Goal: Task Accomplishment & Management: Manage account settings

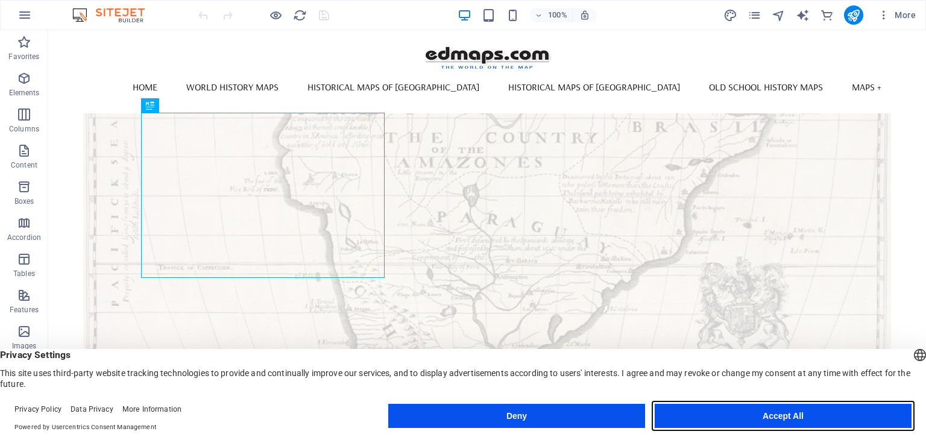
click at [791, 418] on button "Accept All" at bounding box center [783, 416] width 257 height 24
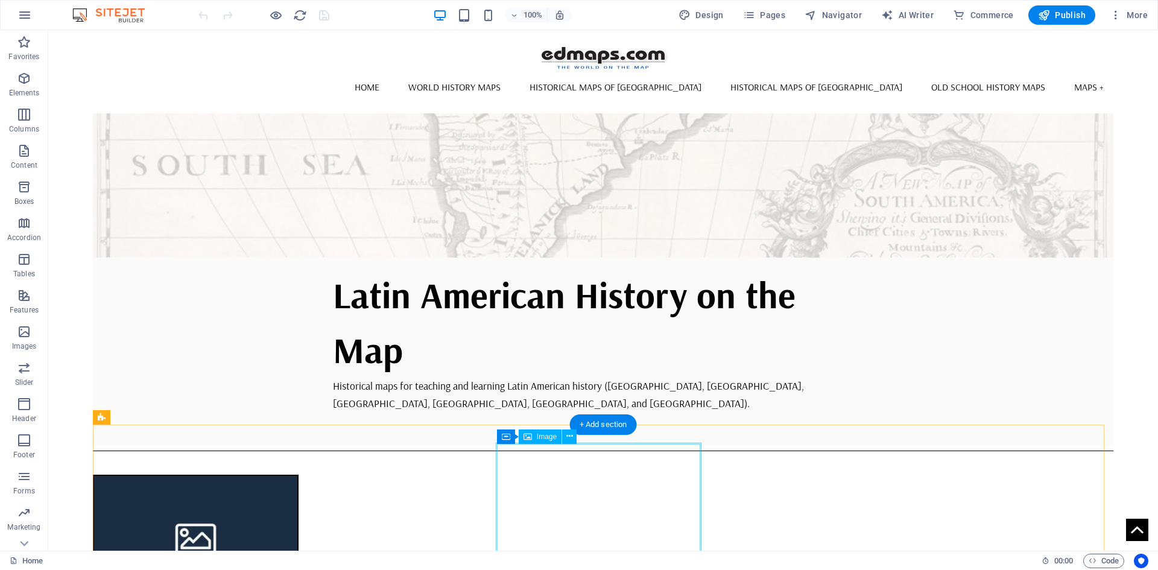
scroll to position [55, 0]
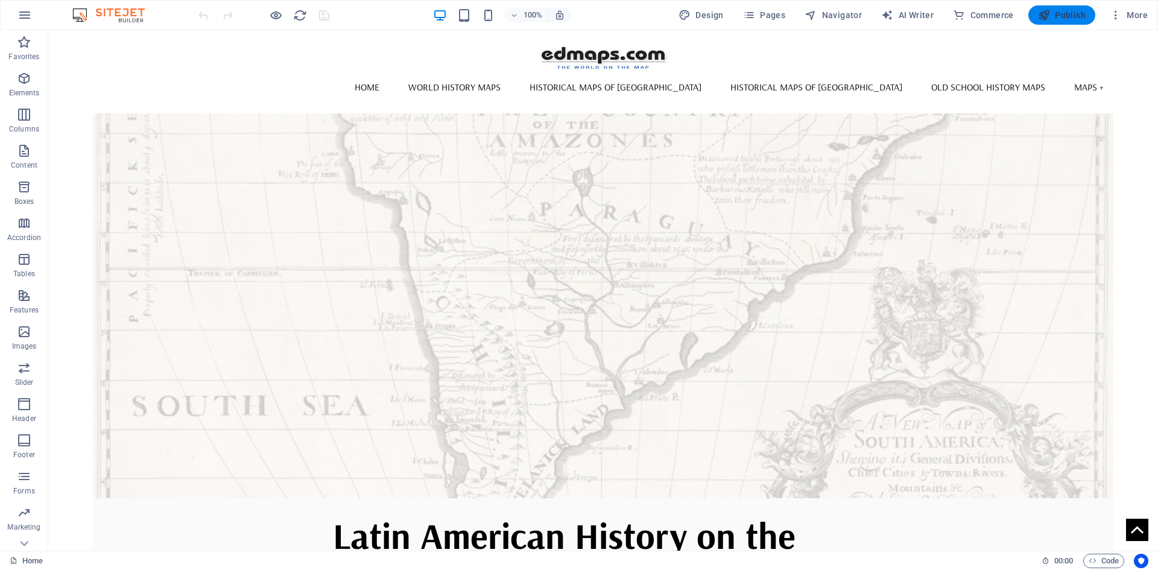
click at [926, 13] on span "Publish" at bounding box center [1062, 15] width 48 height 12
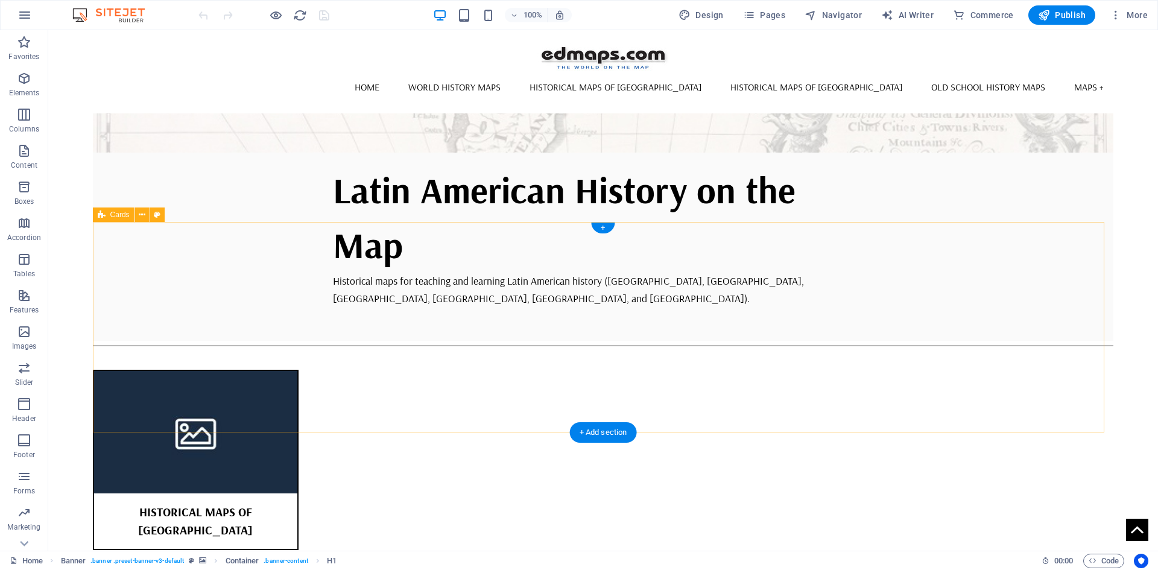
scroll to position [422, 0]
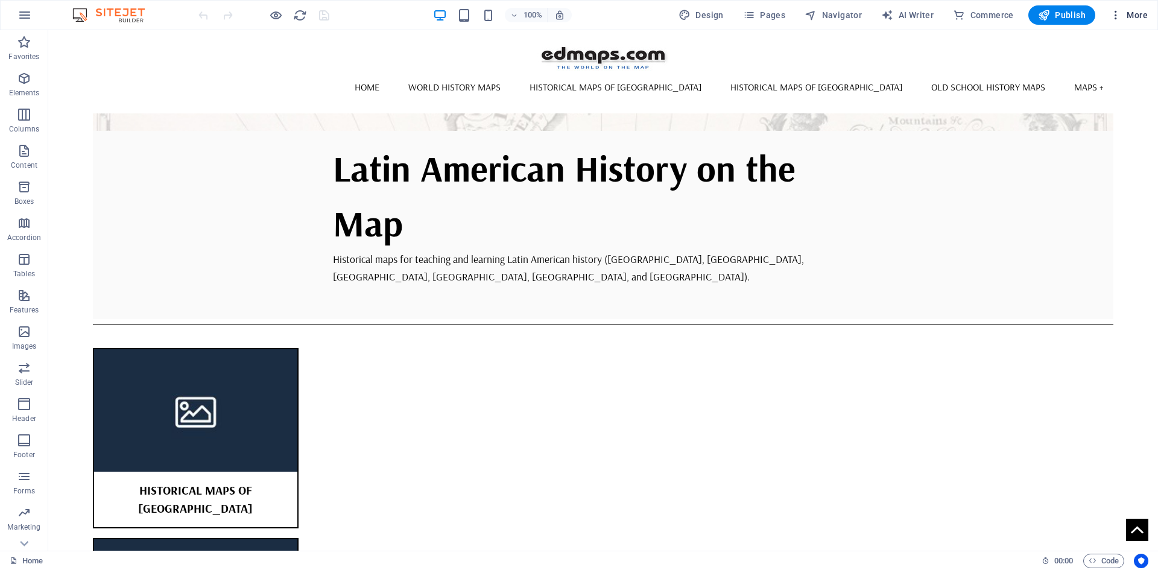
click at [1142, 13] on span "More" at bounding box center [1129, 15] width 38 height 12
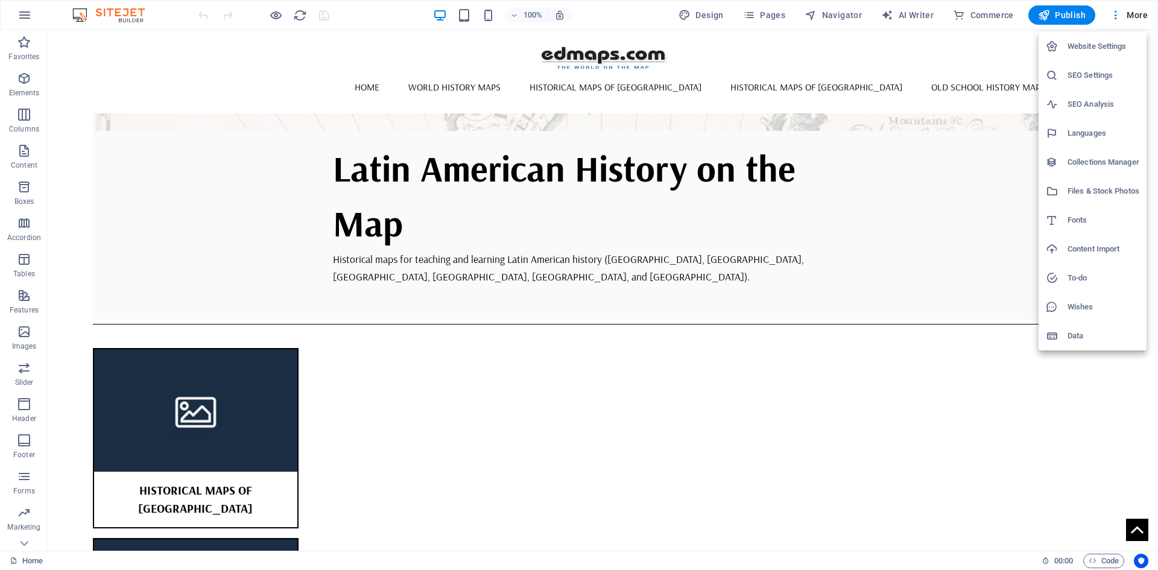
click at [1088, 73] on h6 "SEO Settings" at bounding box center [1103, 75] width 72 height 14
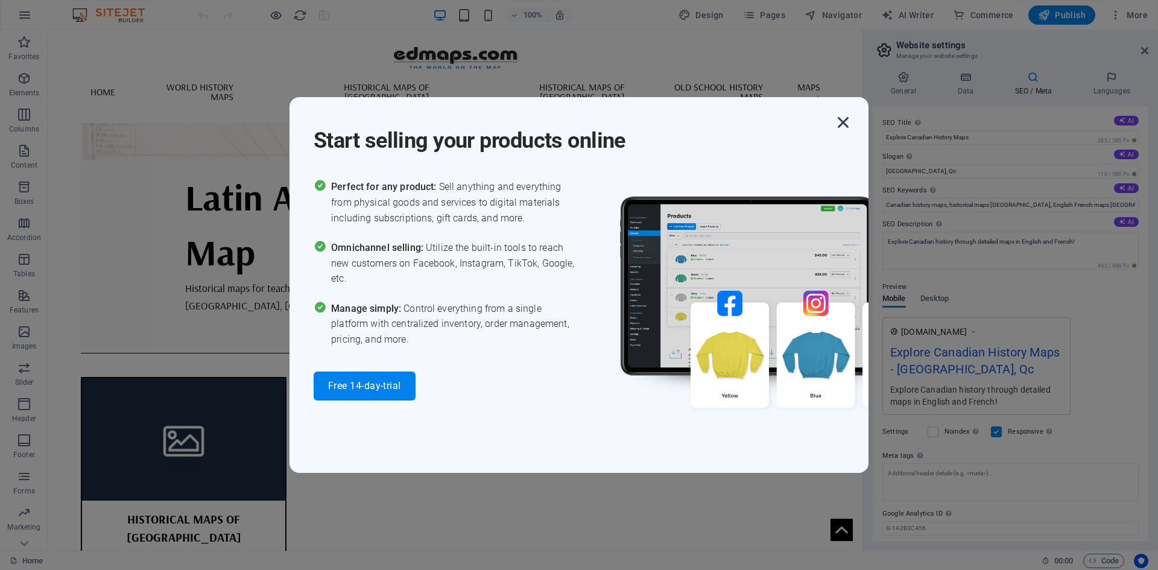
click at [838, 121] on icon "button" at bounding box center [843, 123] width 22 height 22
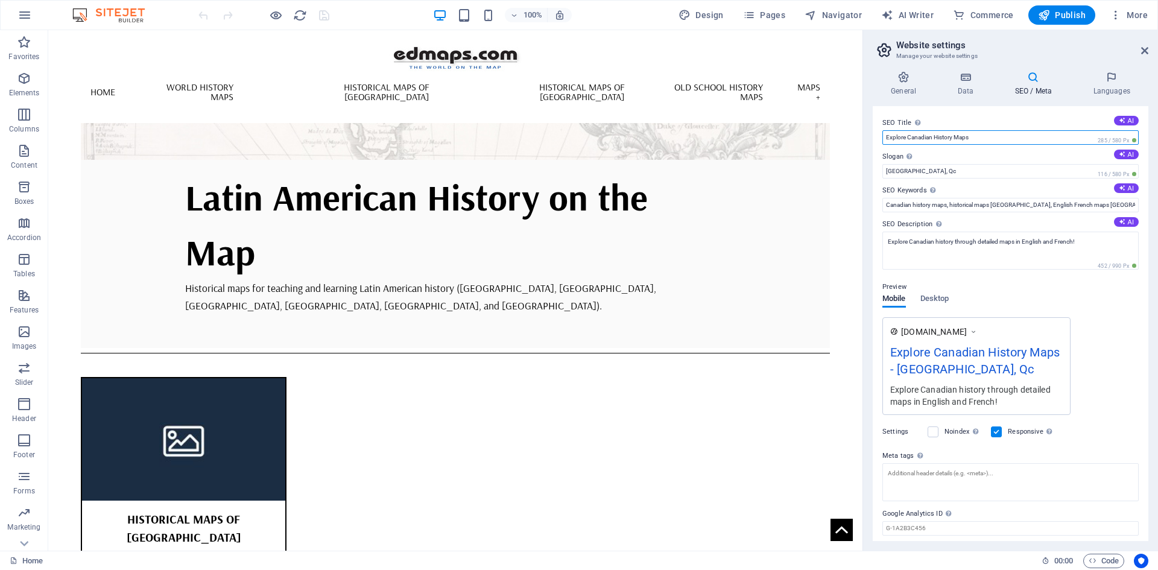
click at [932, 138] on input "Explore Canadian History Maps" at bounding box center [1010, 137] width 256 height 14
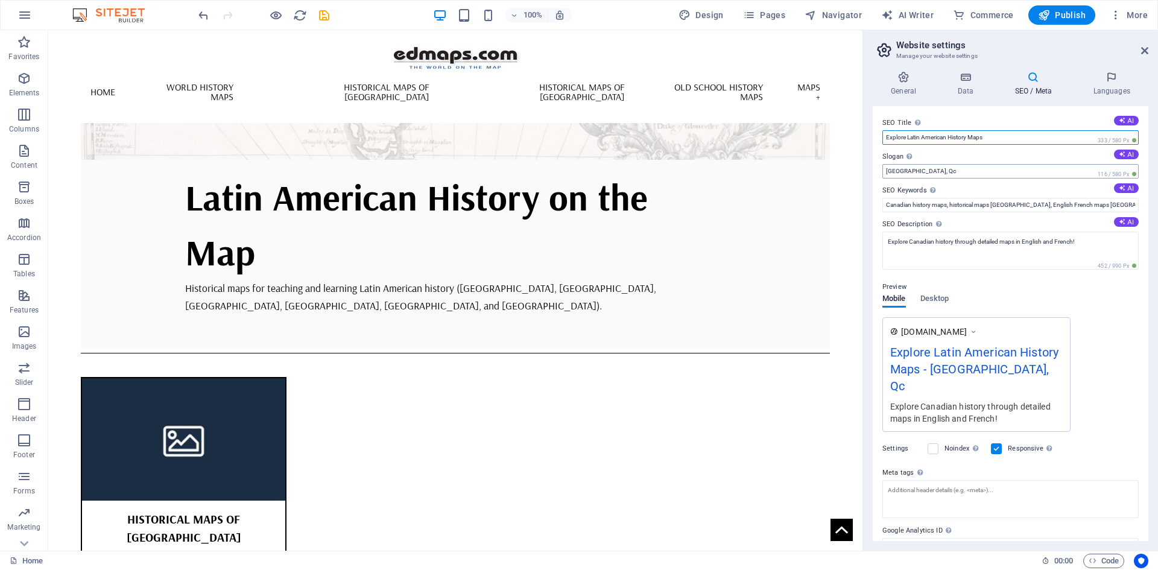
type input "Explore Latin American History Maps"
drag, startPoint x: 930, startPoint y: 168, endPoint x: 876, endPoint y: 168, distance: 54.9
click at [876, 168] on div "SEO Title The title of your website - make it something that stands out in sear…" at bounding box center [1011, 323] width 276 height 435
type input "World History on the Map"
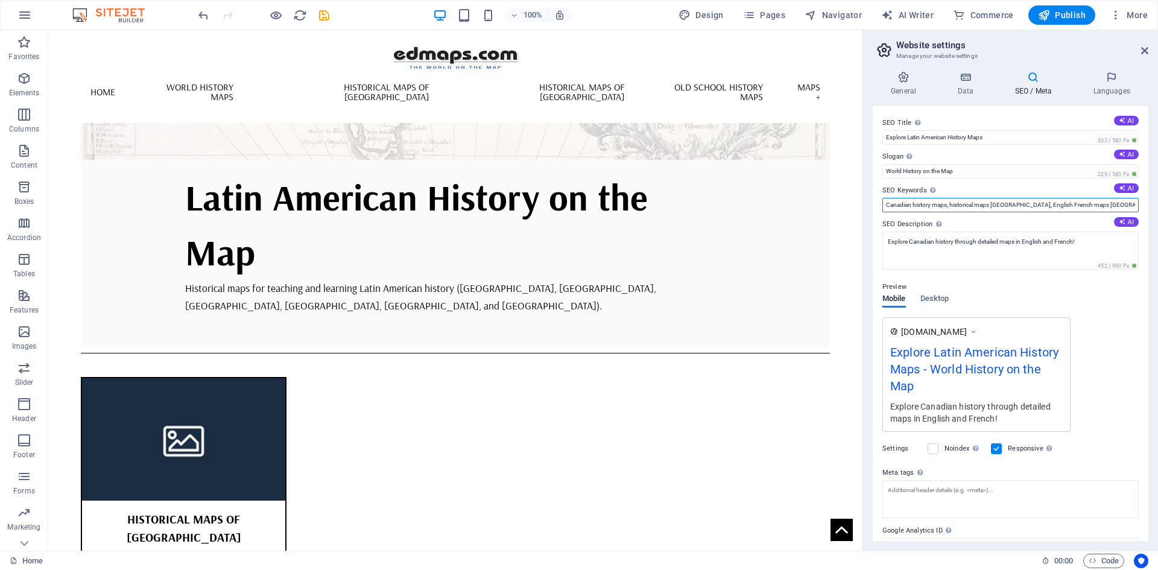
drag, startPoint x: 958, startPoint y: 234, endPoint x: 852, endPoint y: 204, distance: 110.3
type input "Latin America history maps, historical maps [GEOGRAPHIC_DATA], maps [GEOGRAPHIC…"
click at [933, 240] on textarea "Explore Canadian history through detailed maps in English and French!" at bounding box center [1010, 251] width 256 height 38
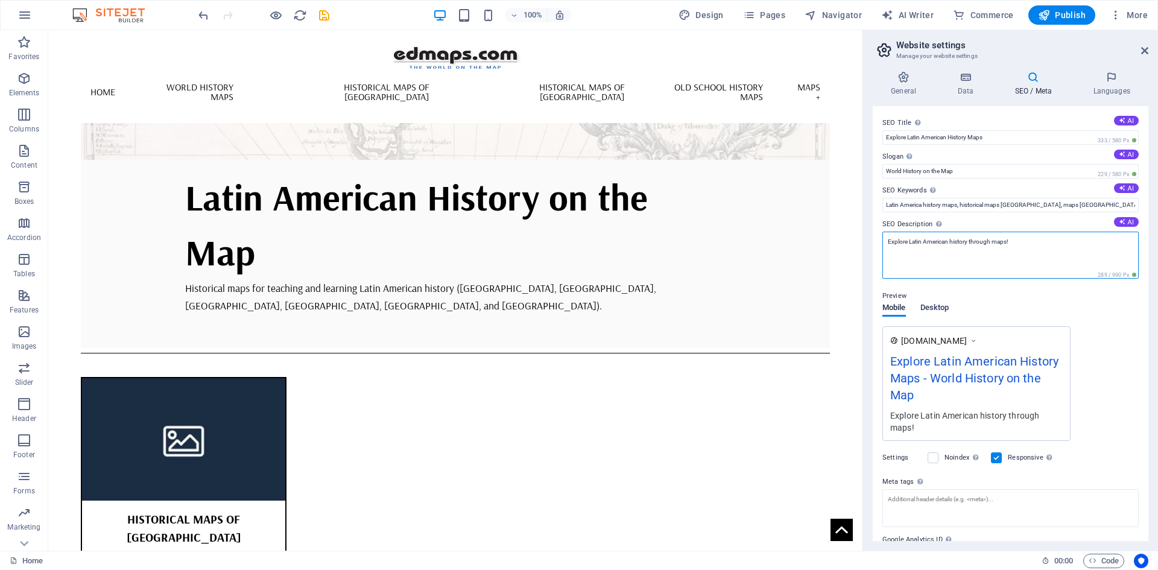
type textarea "Explore Latin American history through maps!"
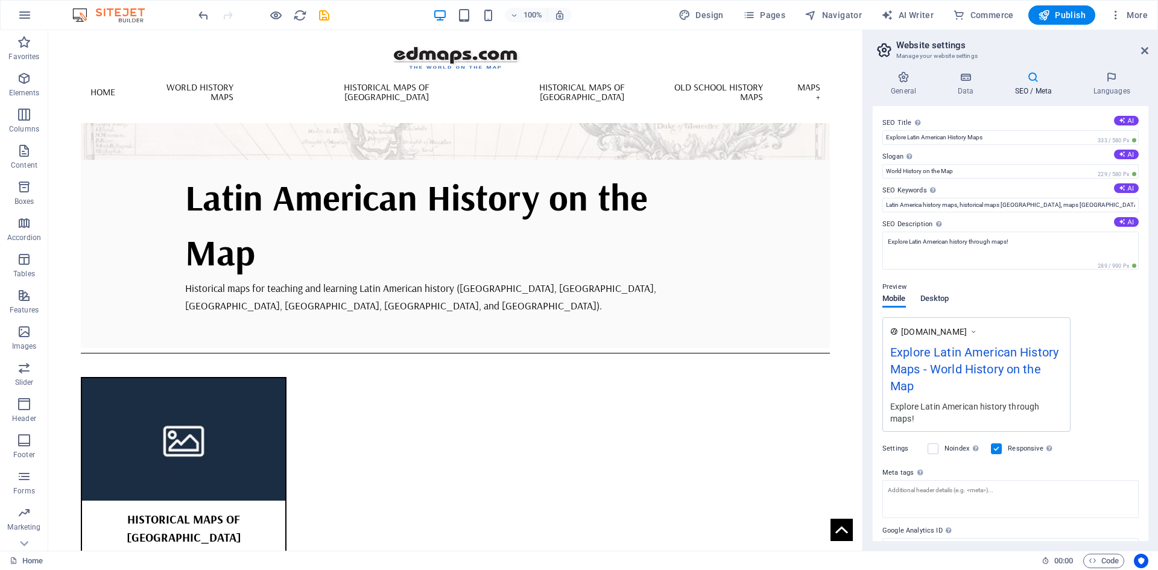
click at [936, 308] on div "Mobile Desktop" at bounding box center [915, 305] width 66 height 23
click at [930, 298] on span "Desktop" at bounding box center [934, 299] width 29 height 17
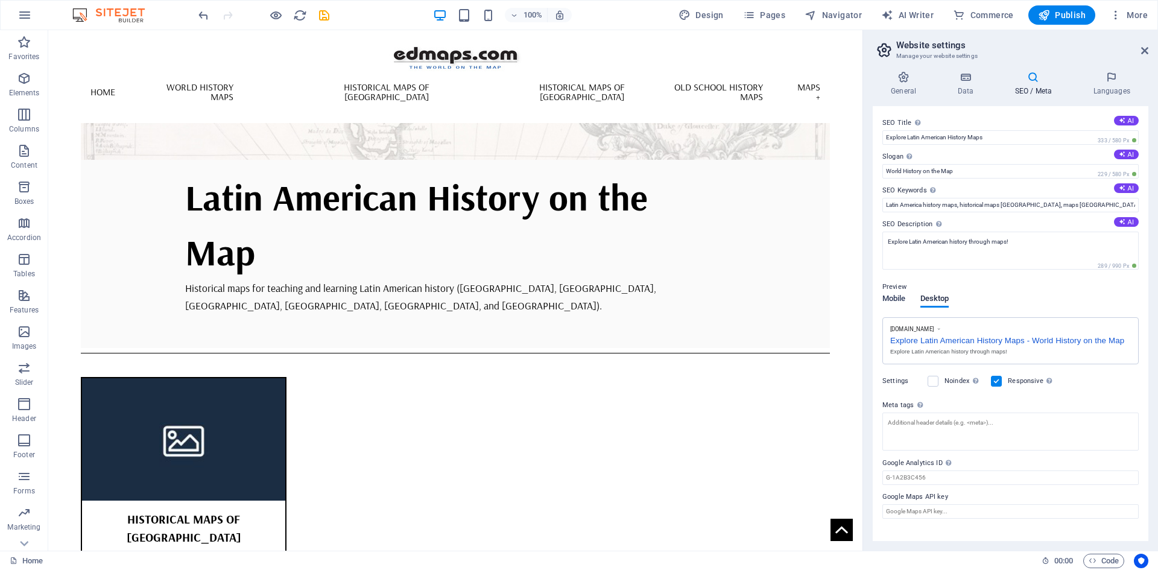
click at [897, 302] on span "Mobile" at bounding box center [894, 299] width 24 height 17
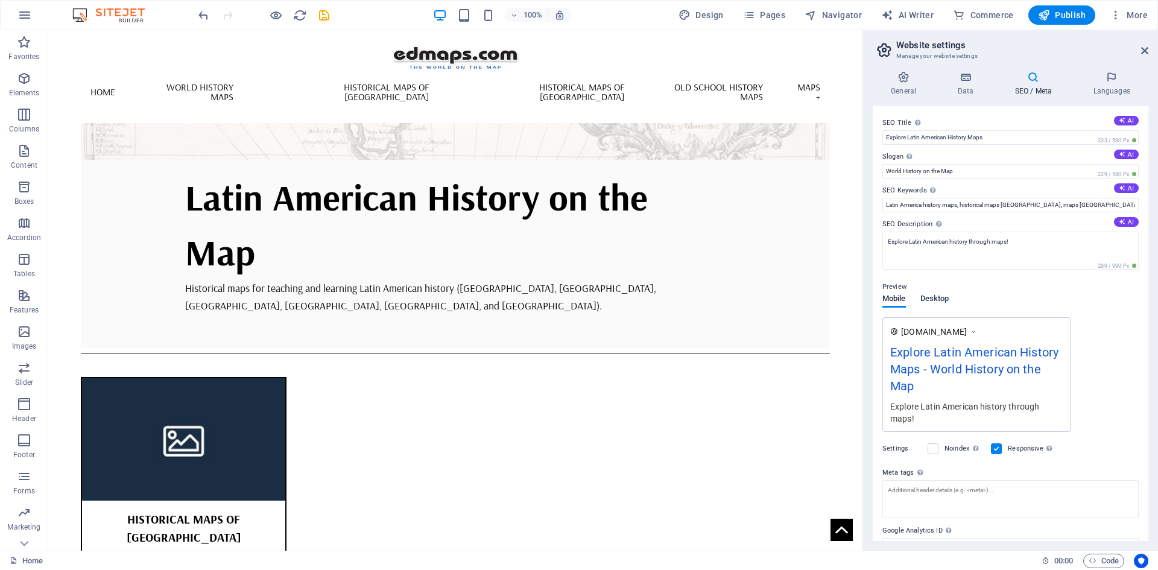
click at [927, 299] on span "Desktop" at bounding box center [934, 299] width 29 height 17
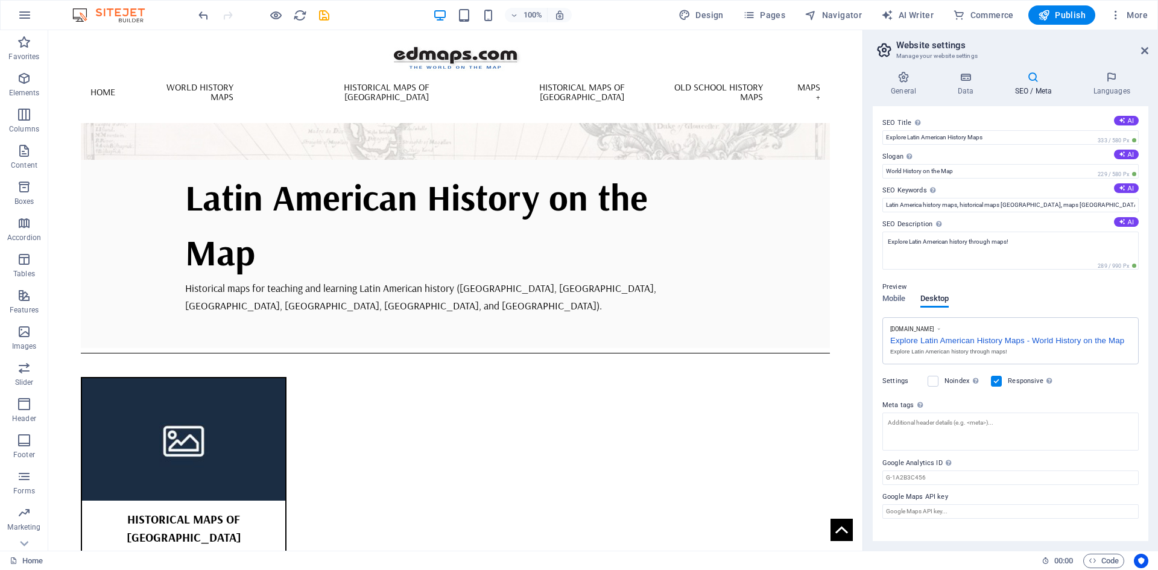
click at [895, 308] on div "Mobile Desktop" at bounding box center [915, 305] width 66 height 23
click at [895, 300] on span "Mobile" at bounding box center [894, 299] width 24 height 17
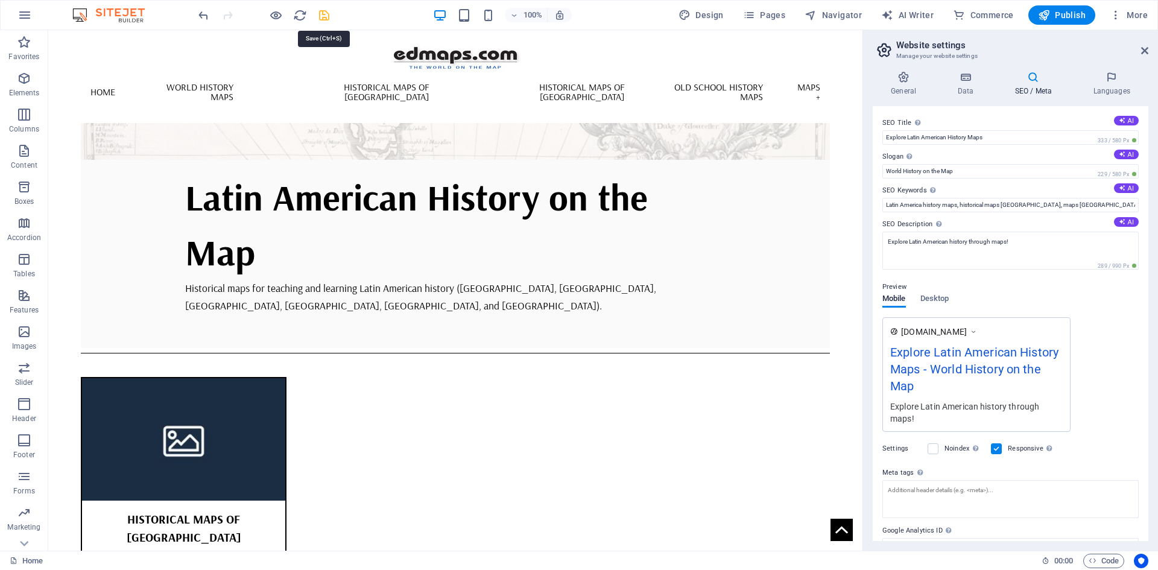
click at [326, 14] on icon "save" at bounding box center [324, 15] width 14 height 14
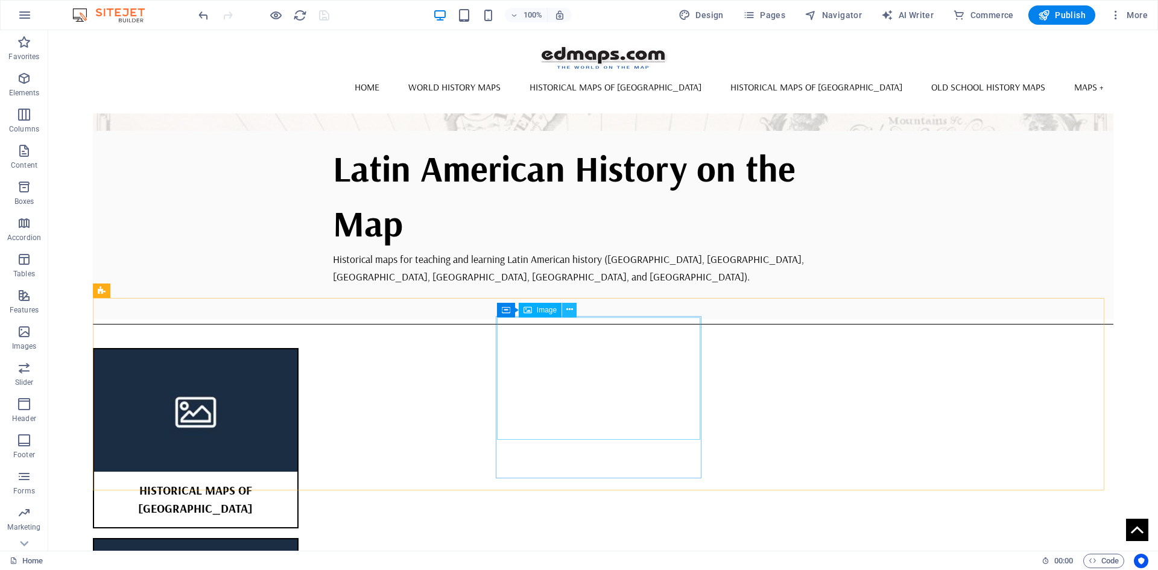
click at [570, 314] on icon at bounding box center [569, 309] width 7 height 13
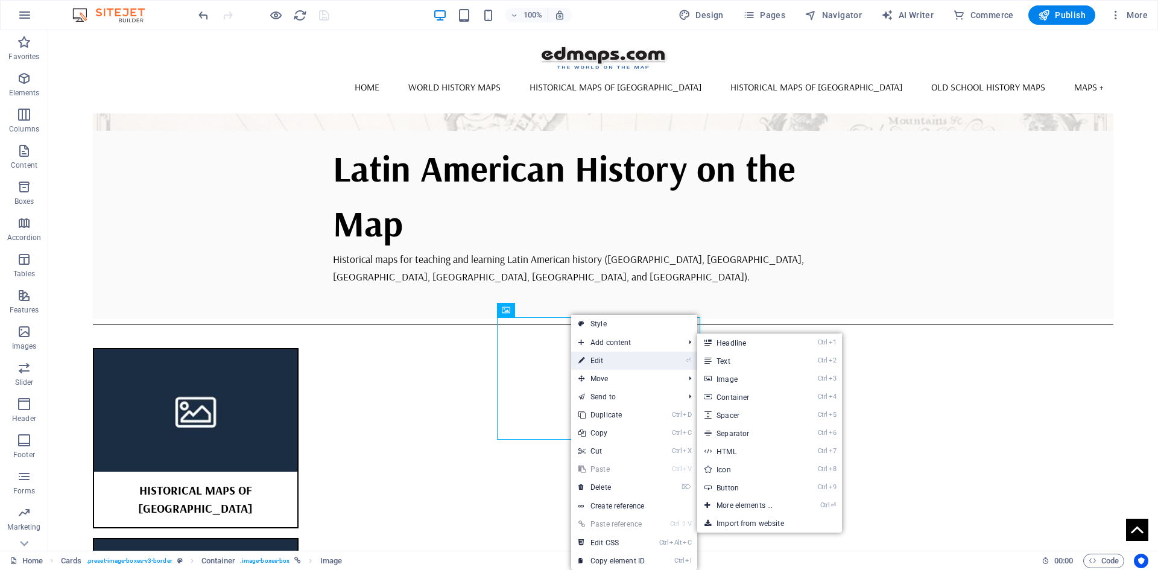
click at [603, 362] on link "⏎ Edit" at bounding box center [611, 361] width 81 height 18
select select "%"
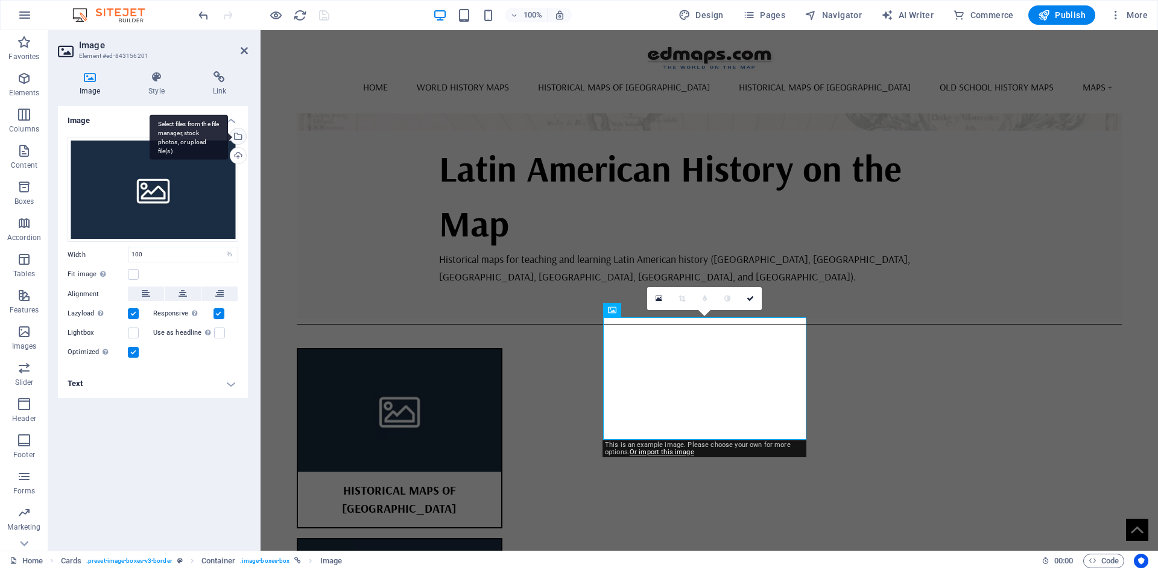
click at [241, 137] on div "Select files from the file manager, stock photos, or upload file(s)" at bounding box center [237, 137] width 18 height 18
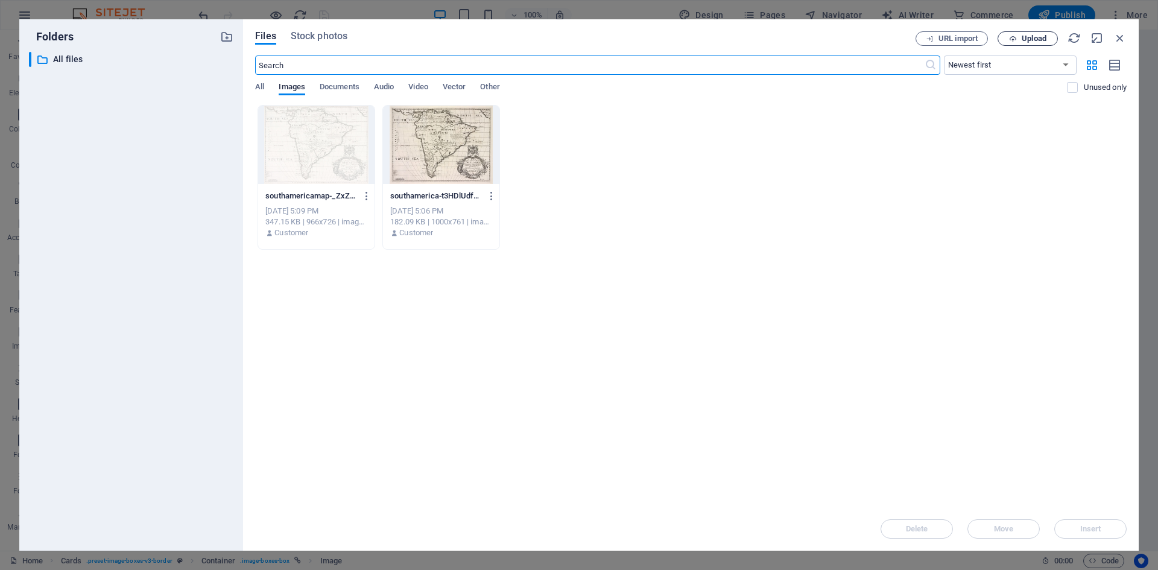
click at [1037, 35] on span "Upload" at bounding box center [1034, 38] width 25 height 7
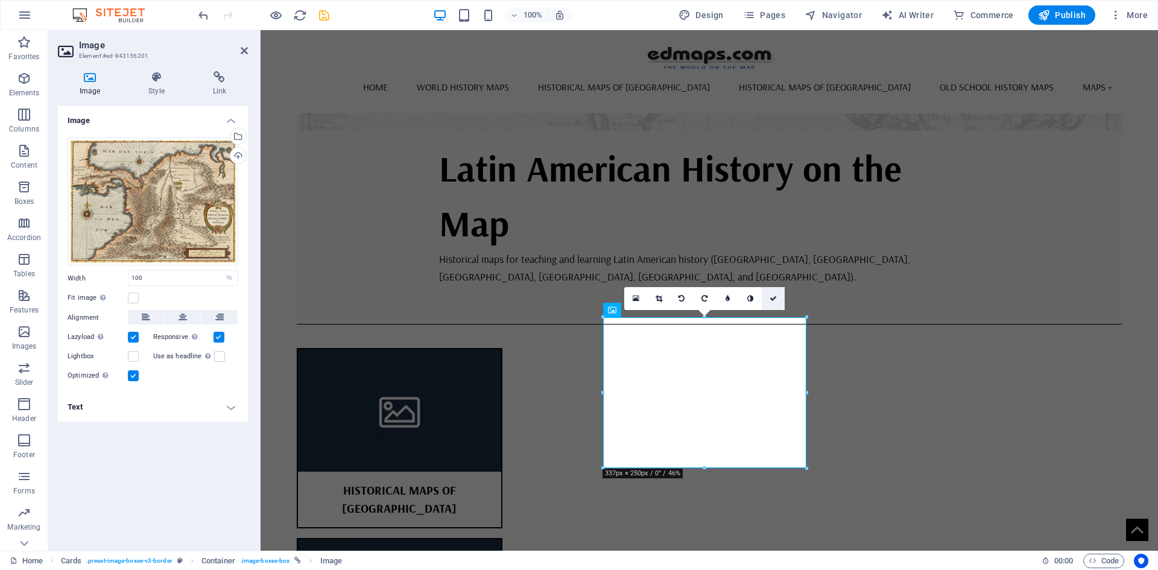
click at [774, 299] on icon at bounding box center [772, 298] width 7 height 7
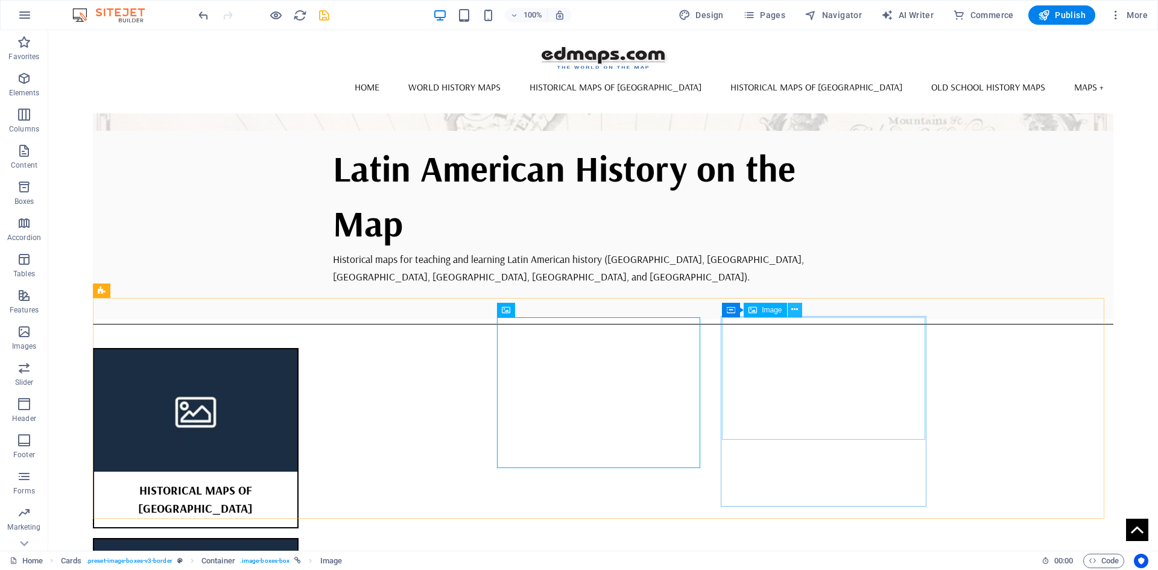
click at [795, 308] on icon at bounding box center [794, 309] width 7 height 13
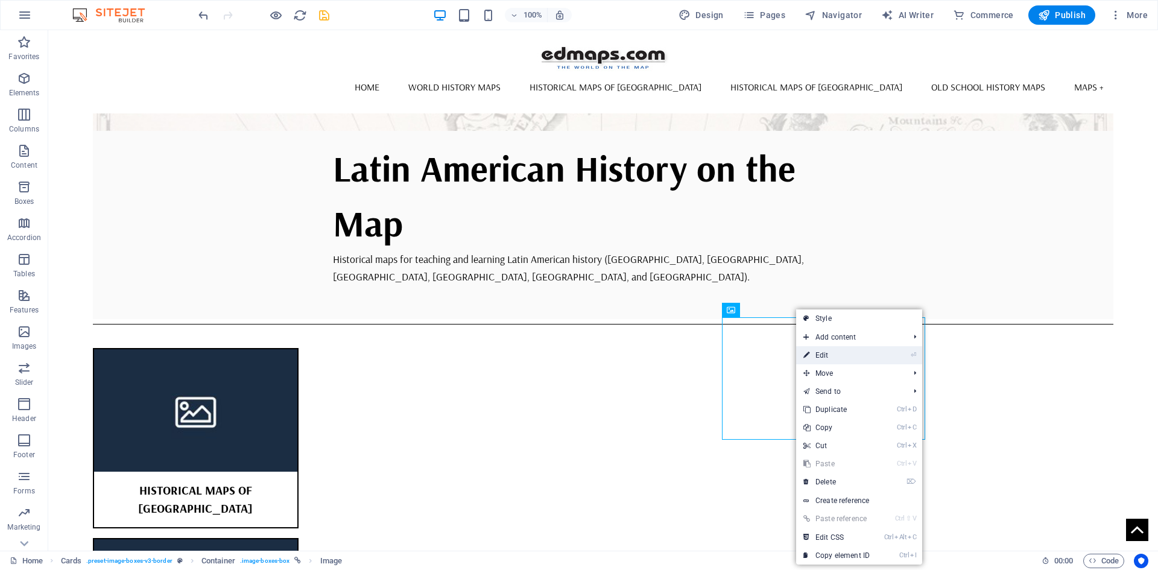
drag, startPoint x: 832, startPoint y: 353, endPoint x: 569, endPoint y: 324, distance: 264.6
click at [832, 353] on link "⏎ Edit" at bounding box center [836, 355] width 81 height 18
select select "%"
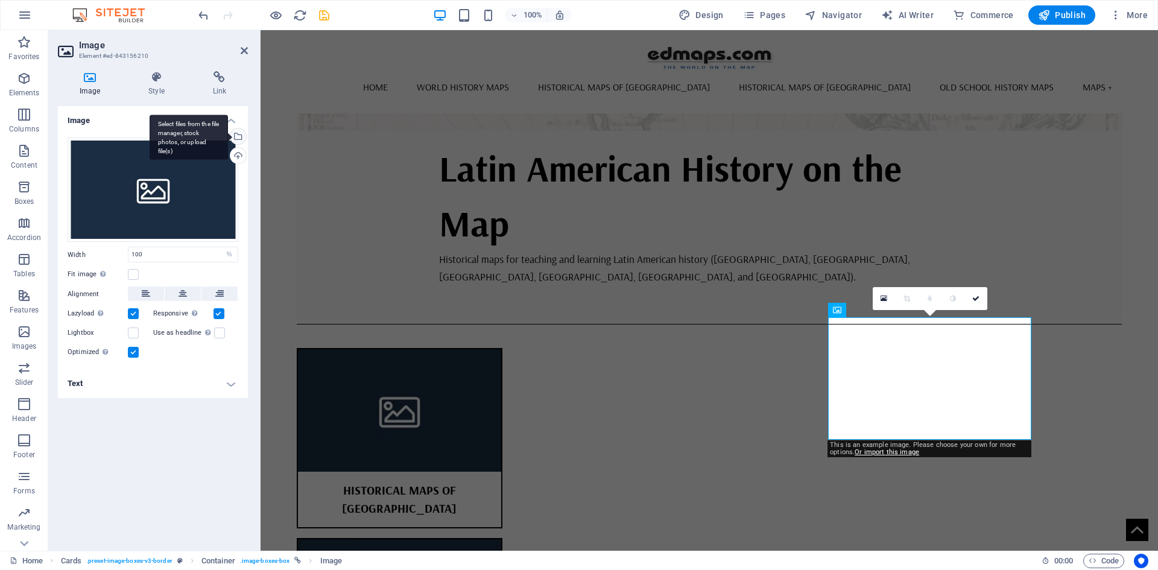
click at [239, 135] on div "Select files from the file manager, stock photos, or upload file(s)" at bounding box center [237, 137] width 18 height 18
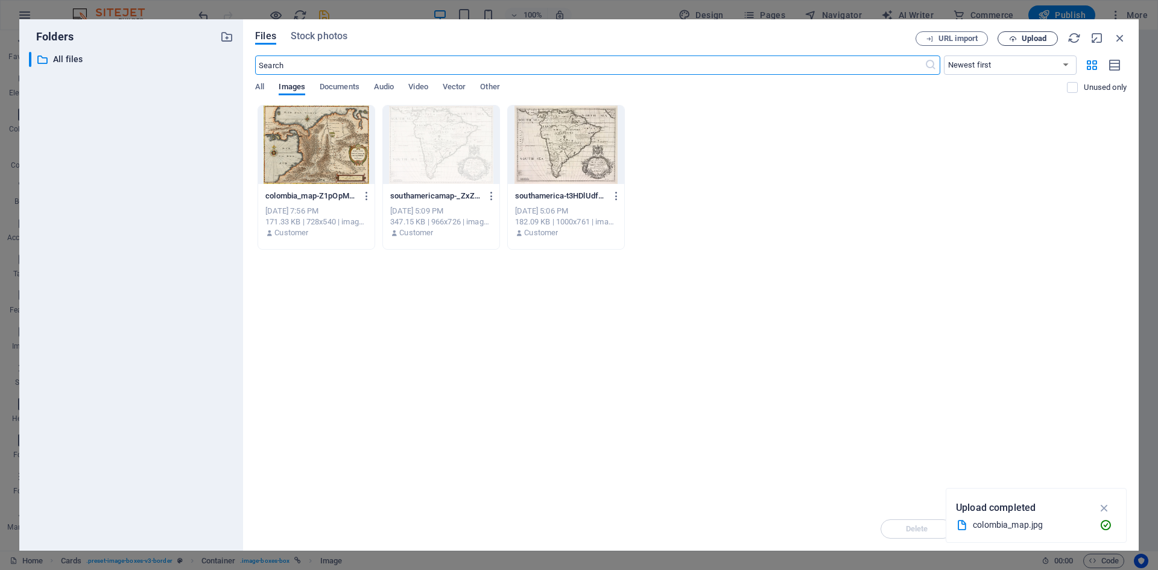
click at [1043, 39] on span "Upload" at bounding box center [1034, 38] width 25 height 7
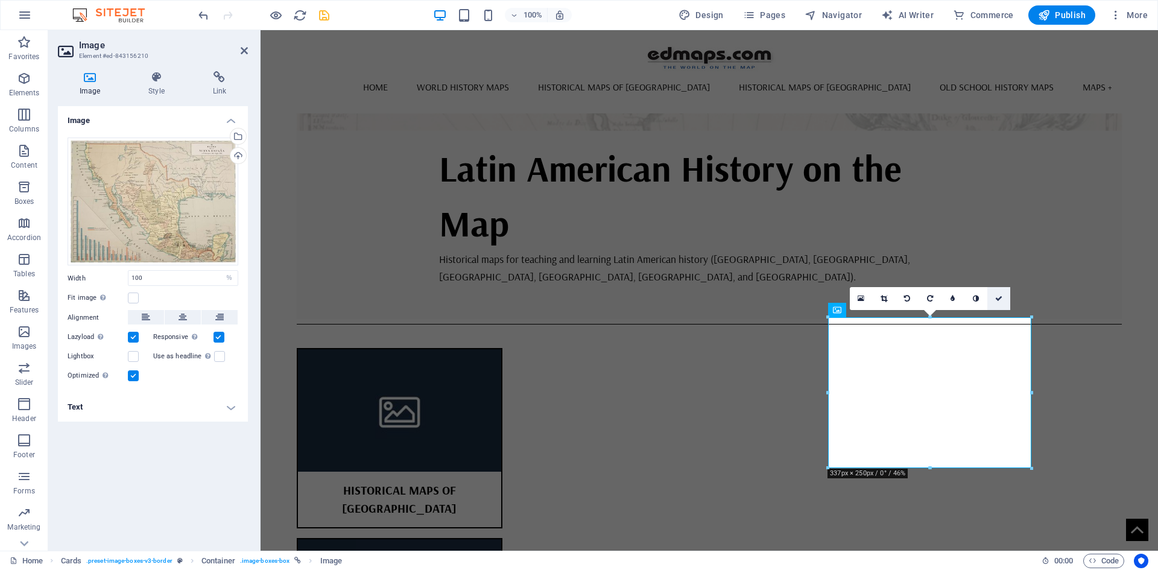
click at [1000, 295] on icon at bounding box center [998, 298] width 7 height 7
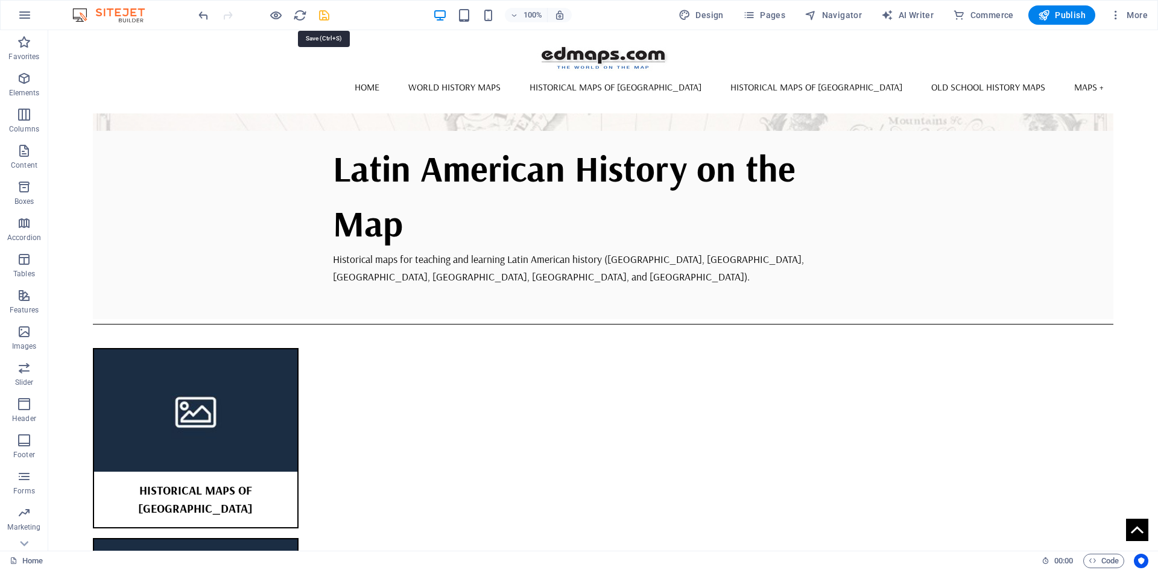
click at [325, 17] on icon "save" at bounding box center [324, 15] width 14 height 14
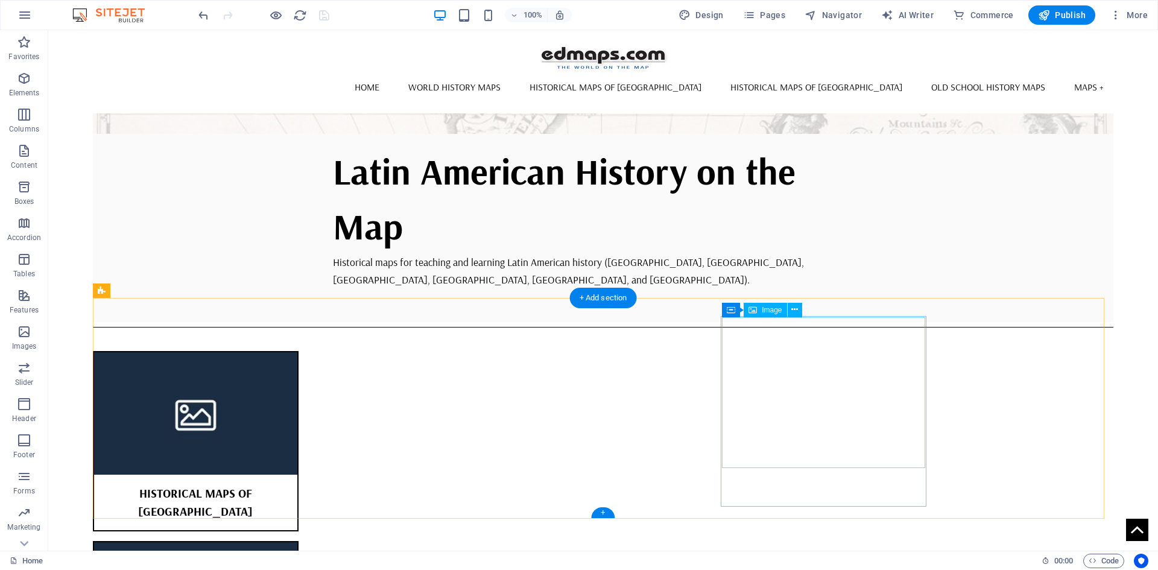
scroll to position [422, 0]
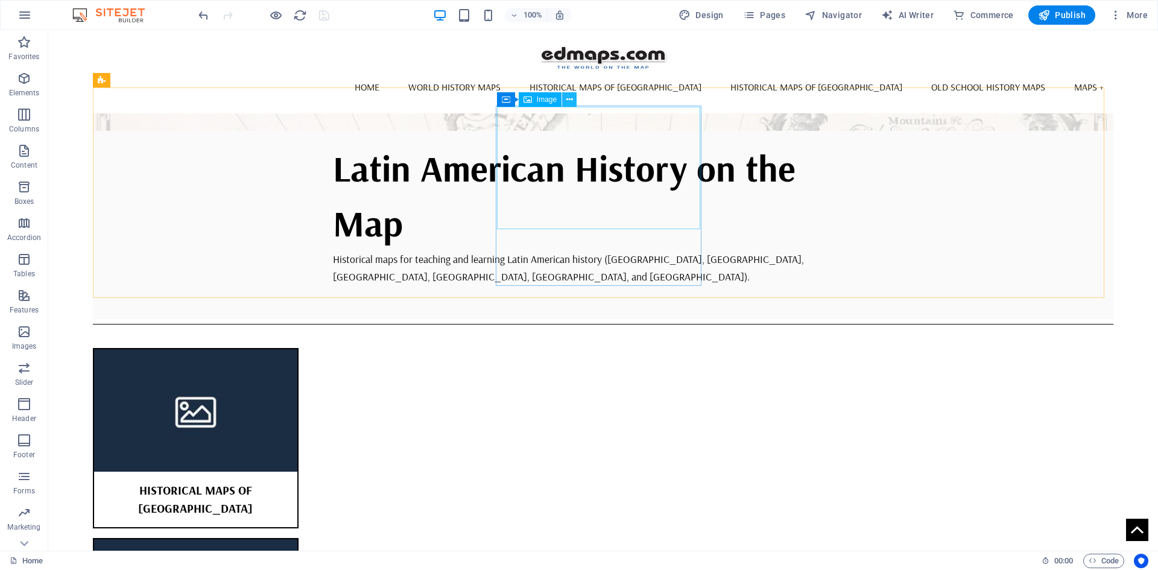
click at [569, 98] on icon at bounding box center [569, 99] width 7 height 13
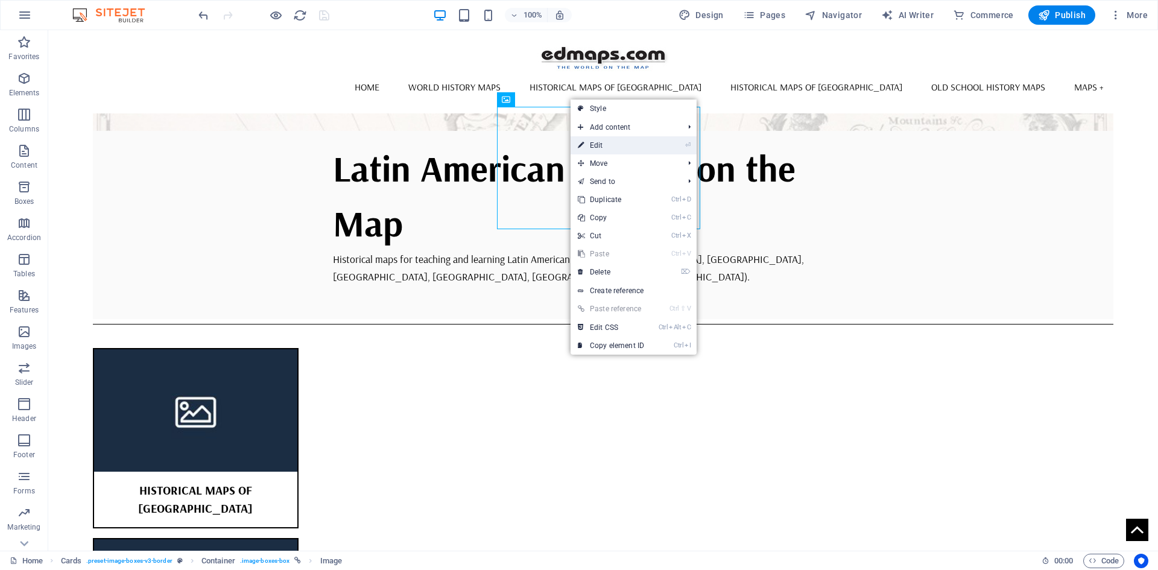
click at [601, 144] on link "⏎ Edit" at bounding box center [610, 145] width 81 height 18
select select "%"
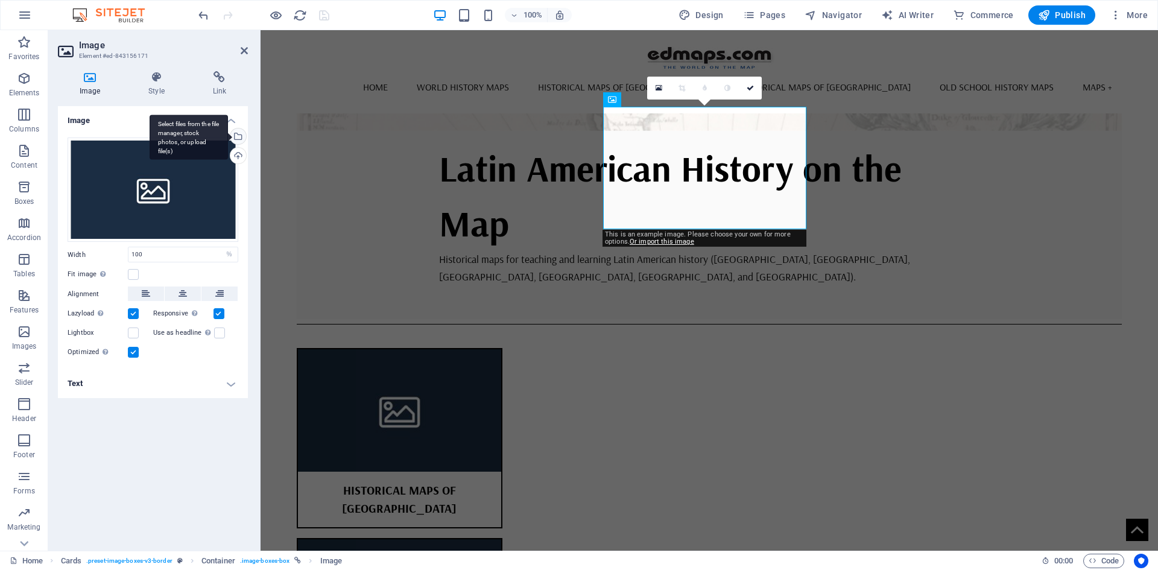
click at [228, 135] on div "Select files from the file manager, stock photos, or upload file(s)" at bounding box center [189, 137] width 78 height 45
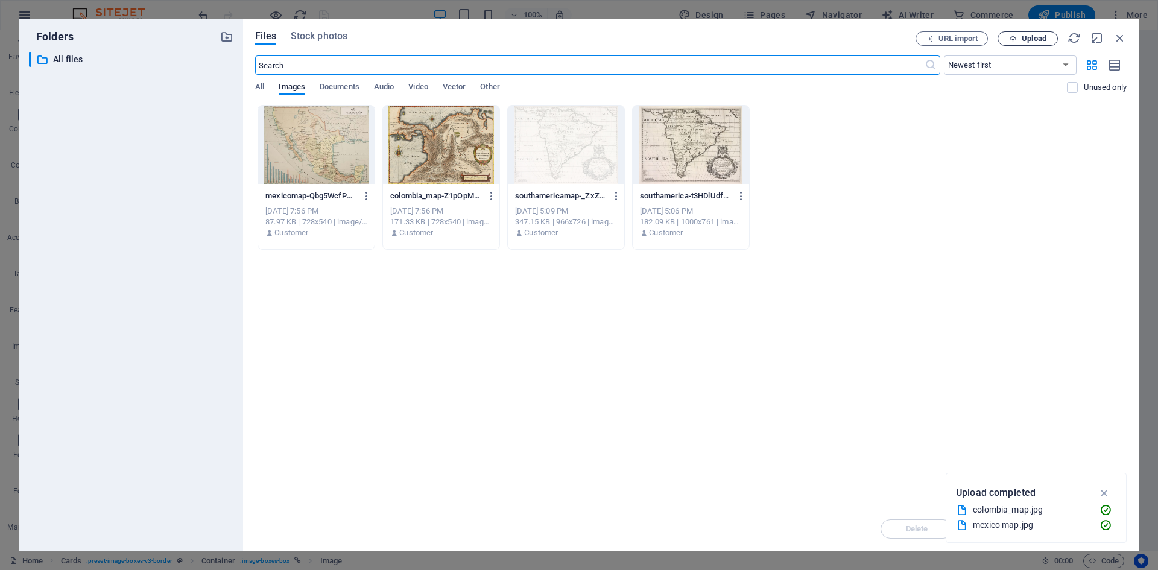
click at [1038, 39] on span "Upload" at bounding box center [1034, 38] width 25 height 7
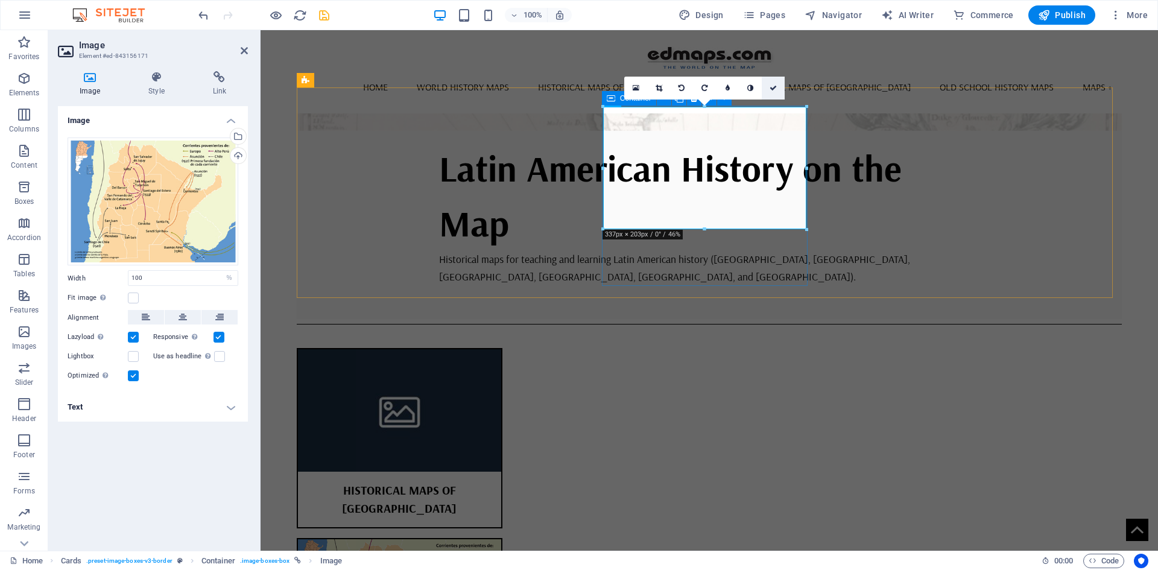
click at [772, 85] on icon at bounding box center [772, 87] width 7 height 7
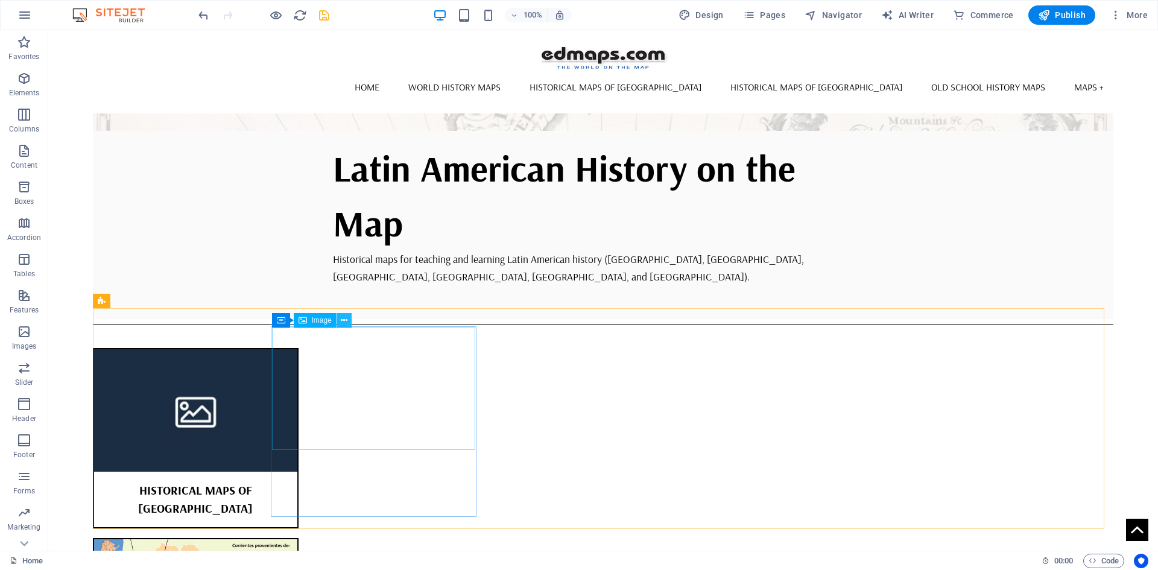
click at [342, 318] on icon at bounding box center [344, 320] width 7 height 13
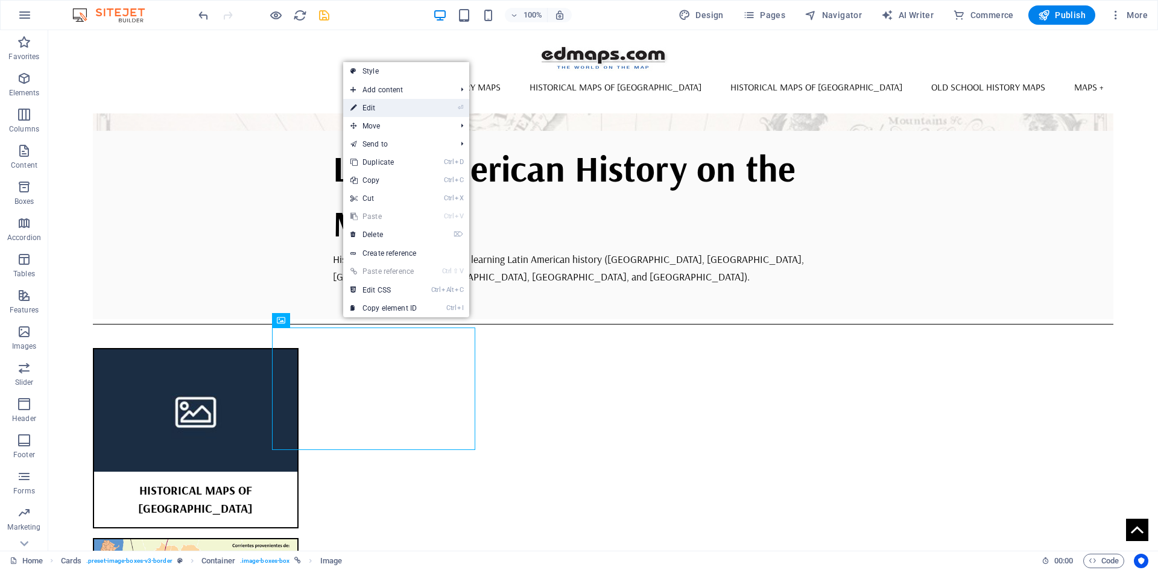
click at [375, 107] on link "⏎ Edit" at bounding box center [383, 108] width 81 height 18
select select "%"
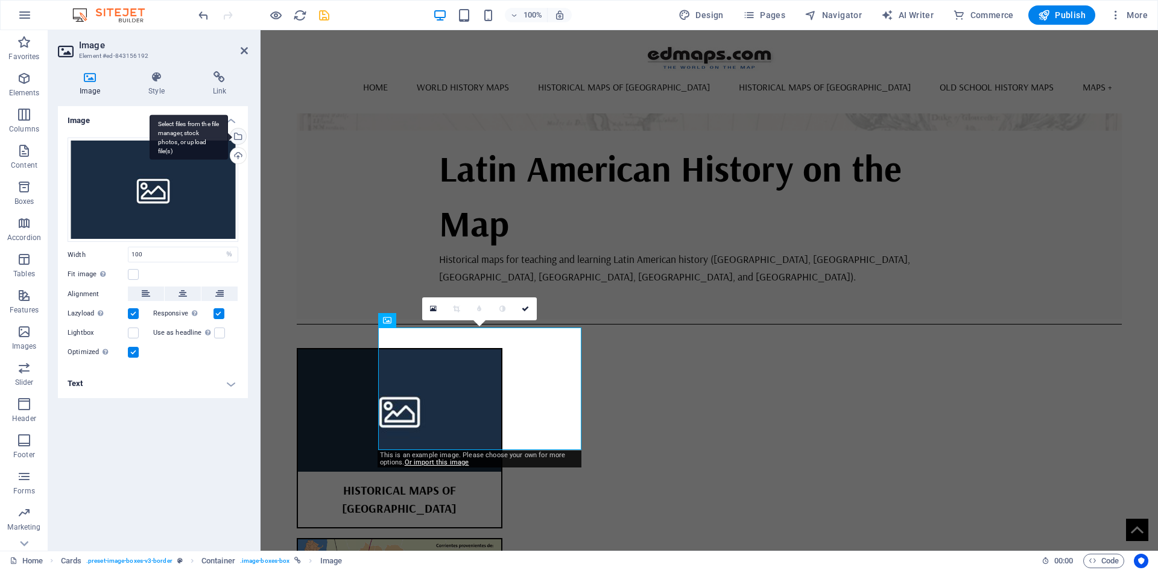
click at [239, 136] on div "Select files from the file manager, stock photos, or upload file(s)" at bounding box center [237, 137] width 18 height 18
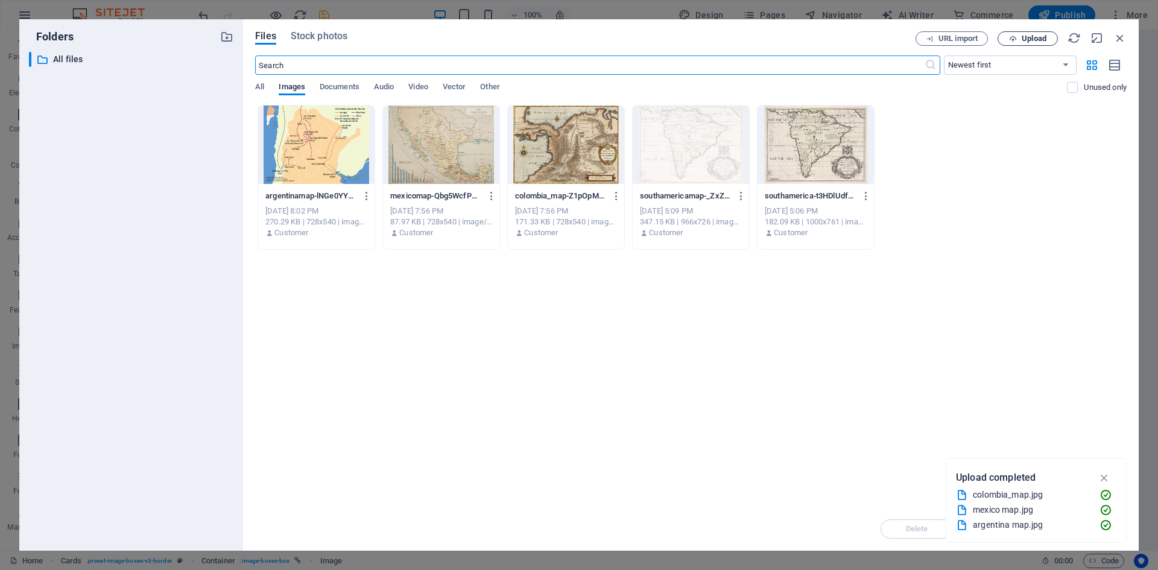
click at [1034, 35] on span "Upload" at bounding box center [1034, 38] width 25 height 7
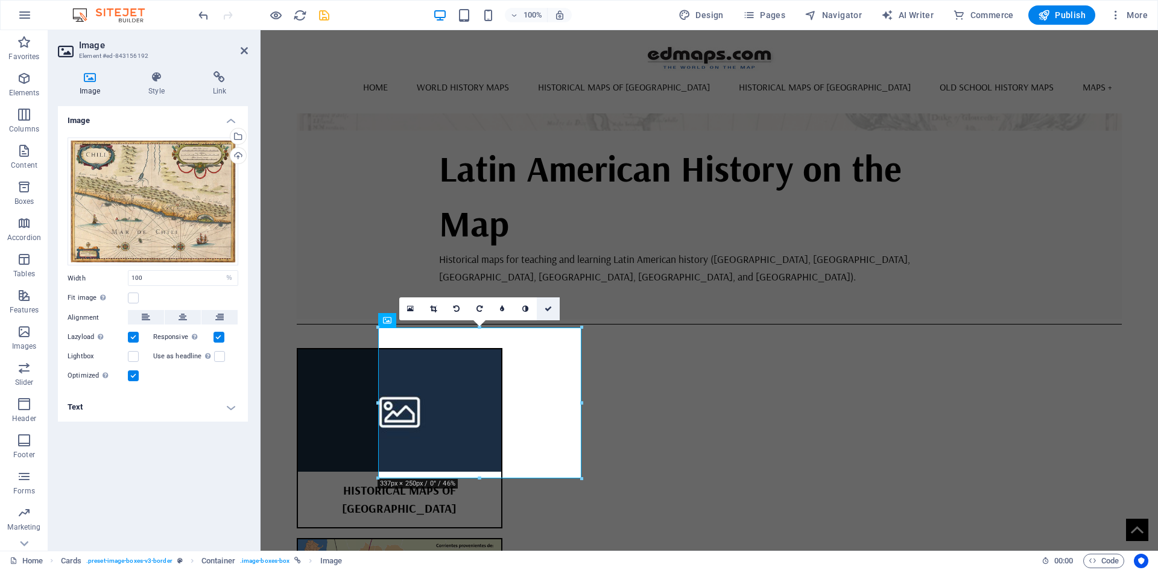
click at [549, 308] on icon at bounding box center [548, 308] width 7 height 7
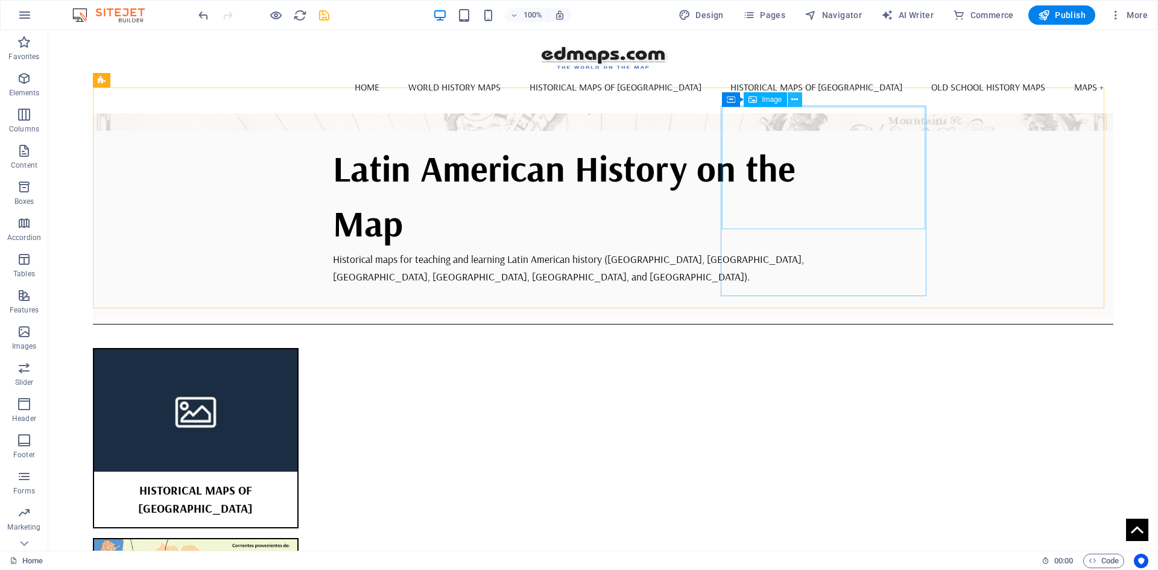
click at [795, 99] on icon at bounding box center [794, 99] width 7 height 13
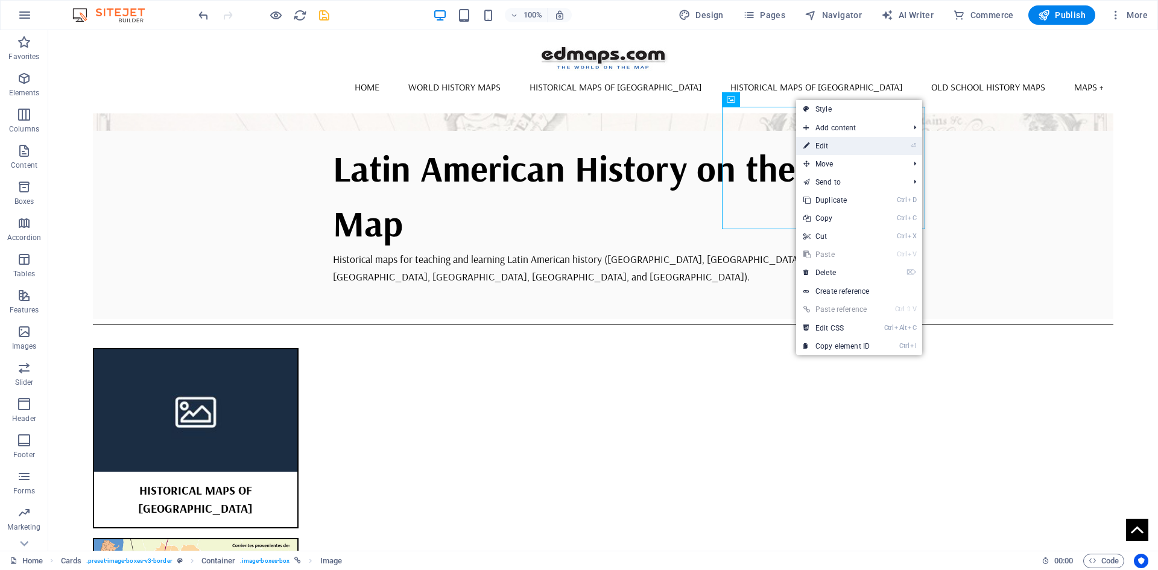
click at [825, 144] on link "⏎ Edit" at bounding box center [836, 146] width 81 height 18
select select "%"
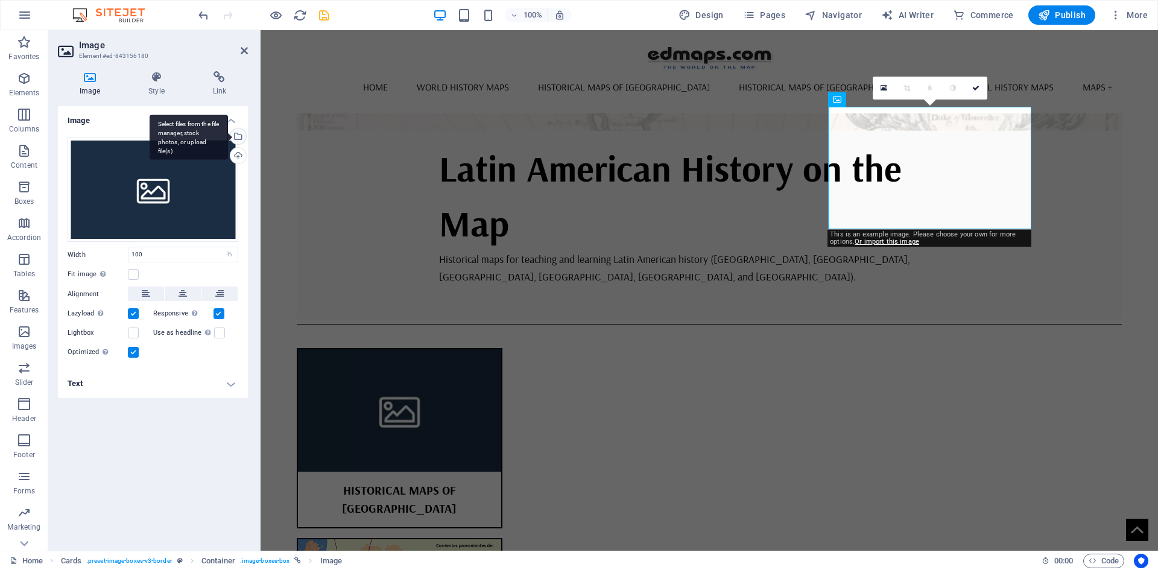
click at [228, 137] on div "Select files from the file manager, stock photos, or upload file(s)" at bounding box center [189, 137] width 78 height 45
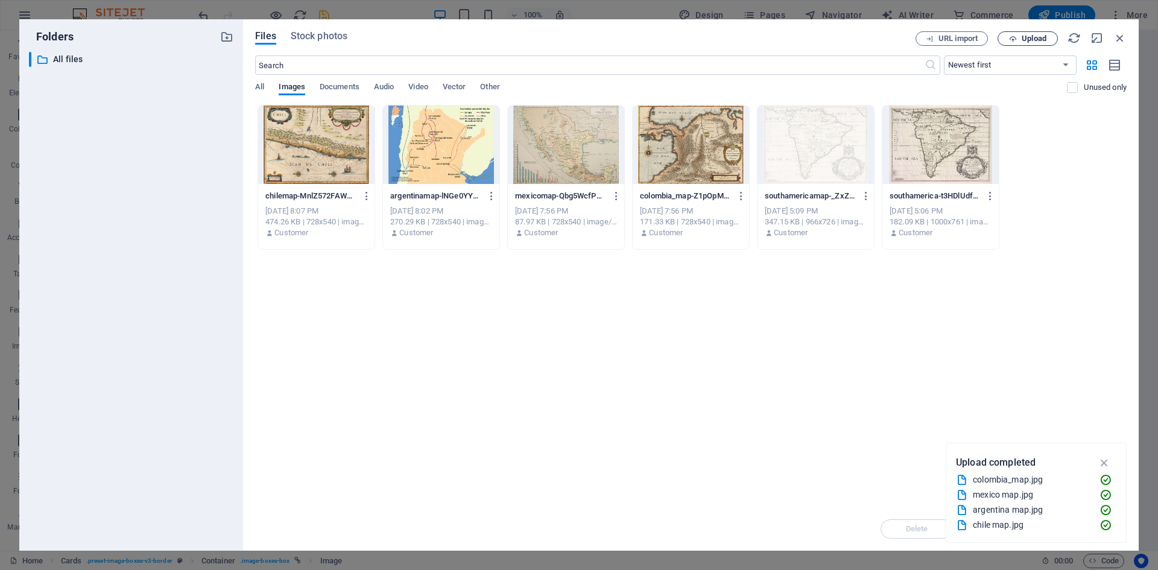
click at [1038, 40] on span "Upload" at bounding box center [1034, 38] width 25 height 7
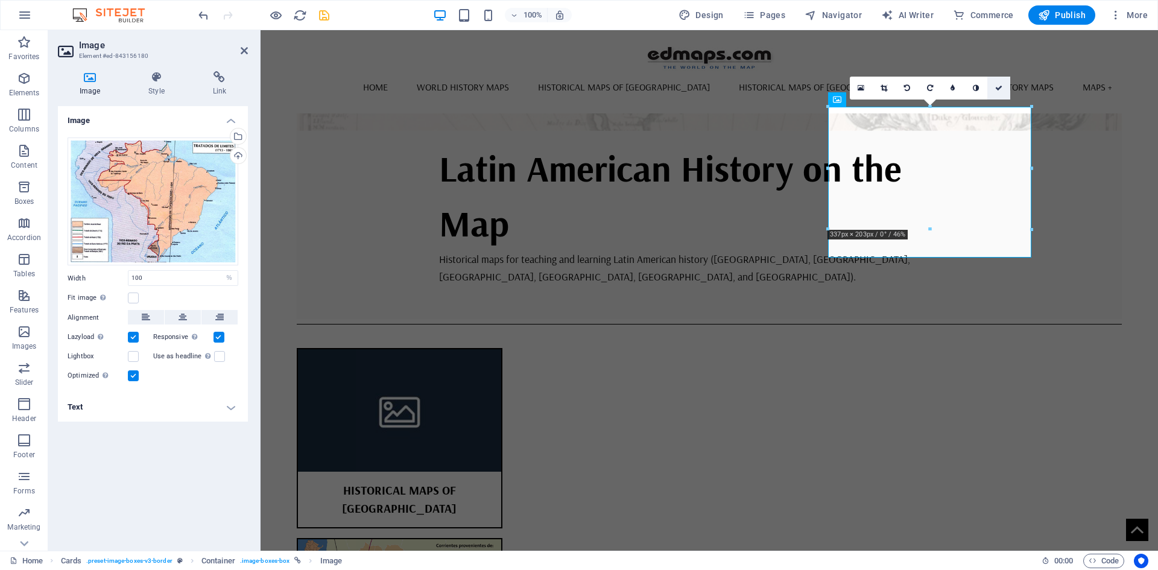
drag, startPoint x: 999, startPoint y: 88, endPoint x: 971, endPoint y: 58, distance: 40.5
click at [999, 88] on icon at bounding box center [998, 87] width 7 height 7
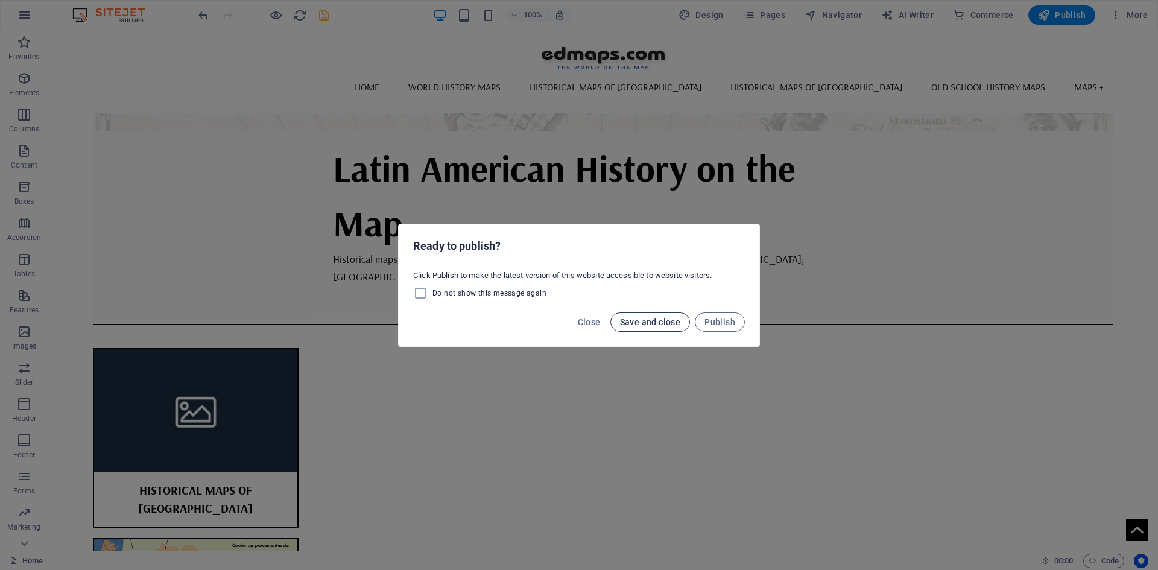
click at [649, 321] on span "Save and close" at bounding box center [650, 322] width 61 height 10
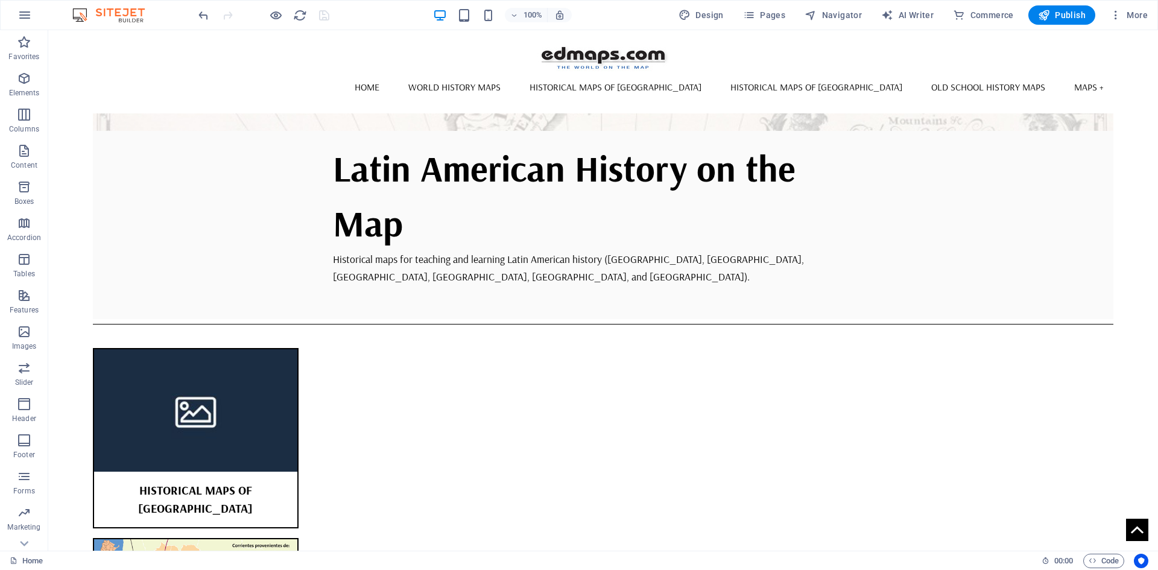
click at [343, 97] on icon at bounding box center [344, 99] width 7 height 13
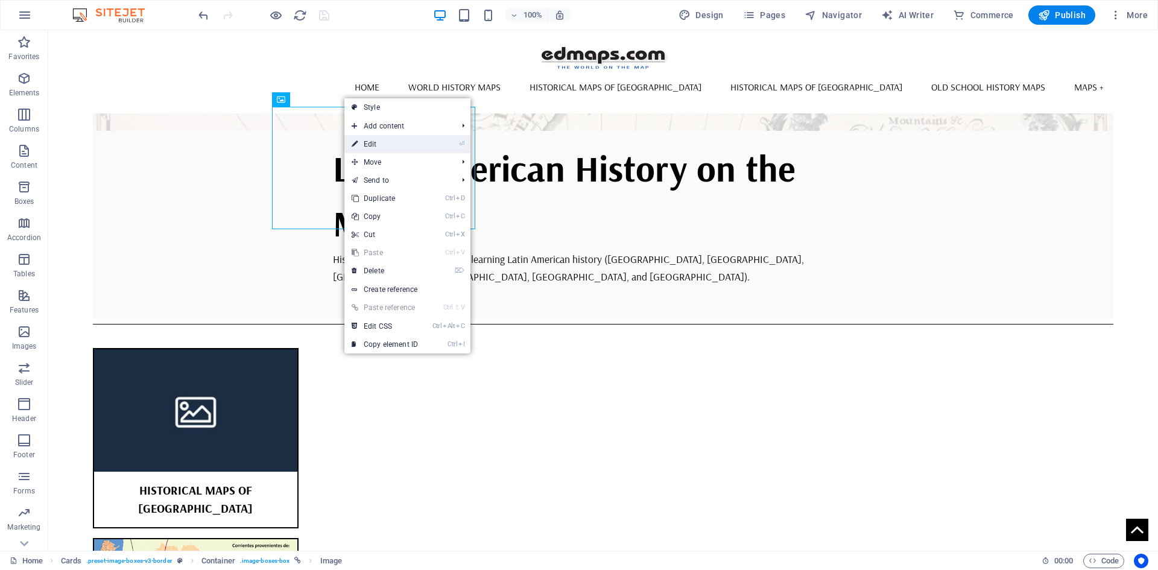
click at [368, 142] on link "⏎ Edit" at bounding box center [384, 144] width 81 height 18
select select "%"
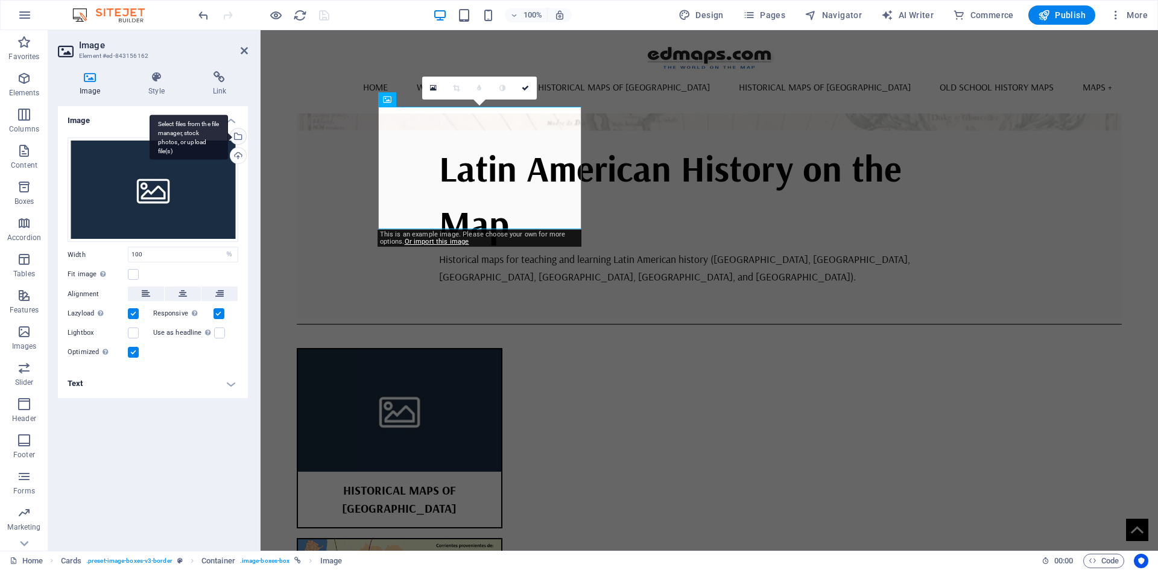
click at [238, 134] on div "Select files from the file manager, stock photos, or upload file(s)" at bounding box center [237, 137] width 18 height 18
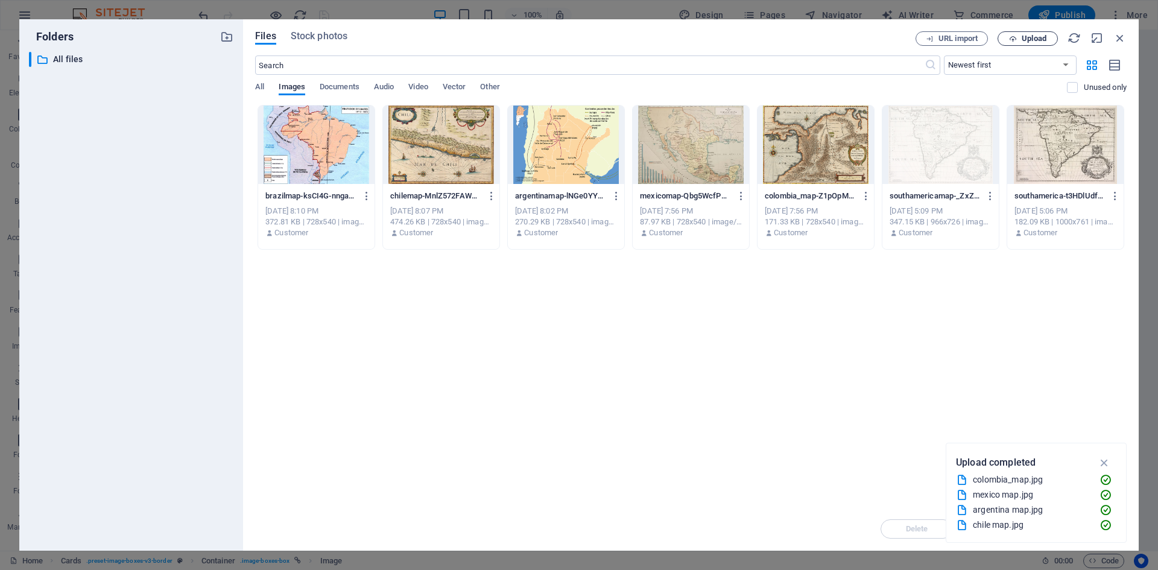
click at [1042, 37] on span "Upload" at bounding box center [1034, 38] width 25 height 7
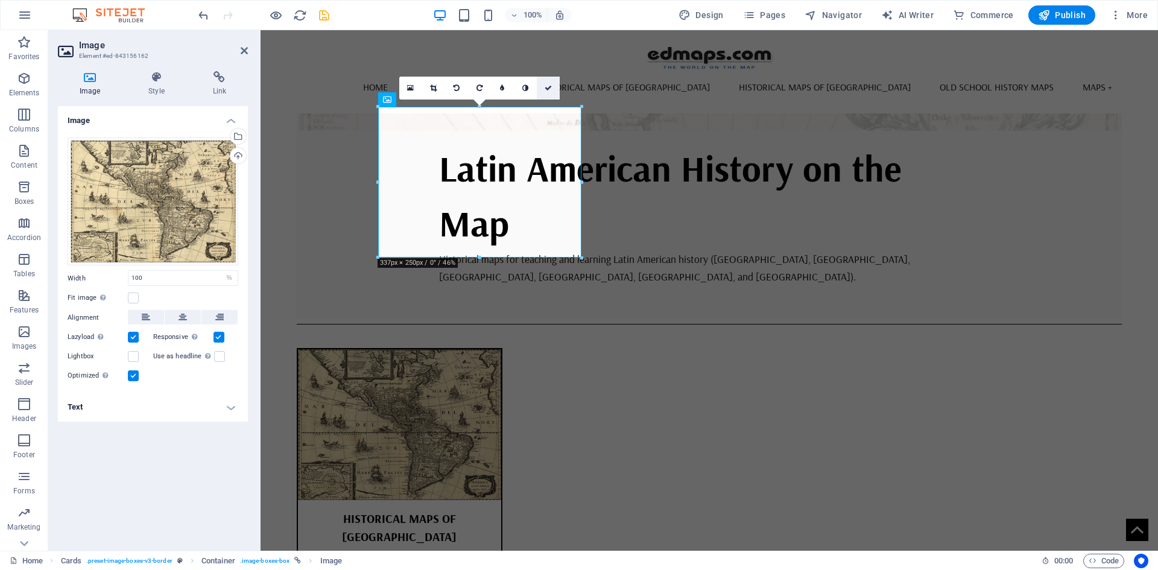
click at [546, 87] on icon at bounding box center [548, 87] width 7 height 7
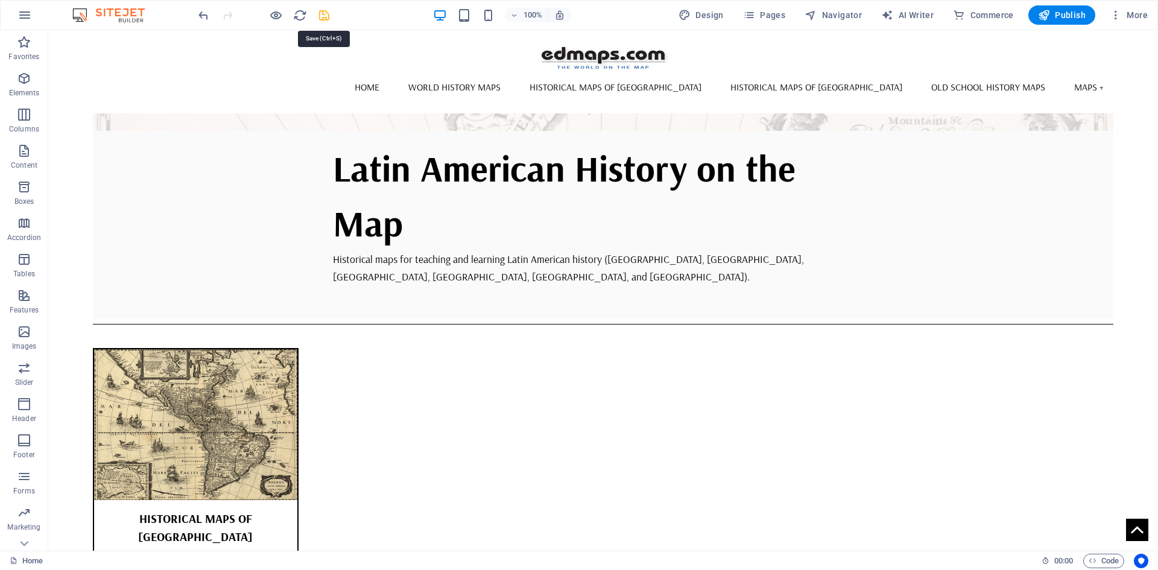
click at [324, 16] on icon "save" at bounding box center [324, 15] width 14 height 14
click at [331, 98] on icon at bounding box center [332, 98] width 7 height 13
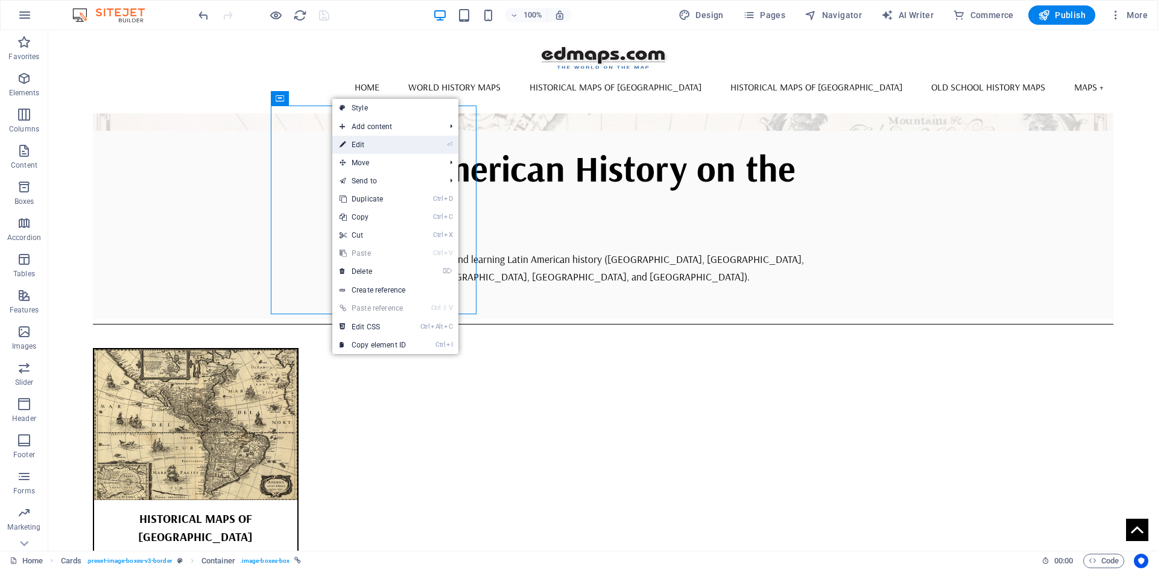
click at [362, 143] on link "⏎ Edit" at bounding box center [372, 145] width 81 height 18
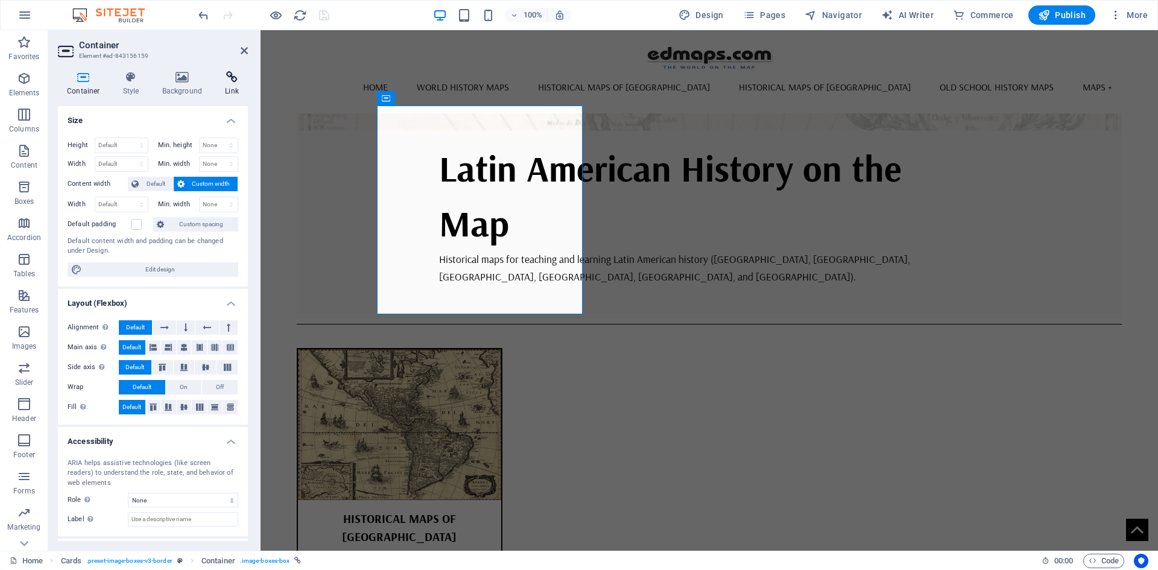
click at [233, 74] on icon at bounding box center [232, 77] width 32 height 12
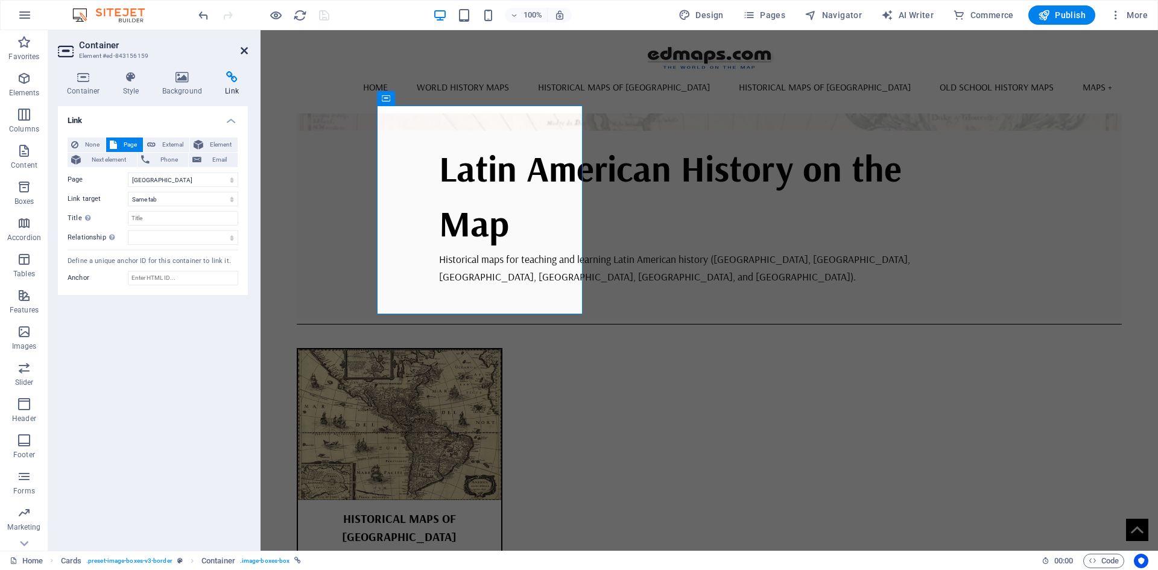
click at [242, 51] on icon at bounding box center [244, 51] width 7 height 10
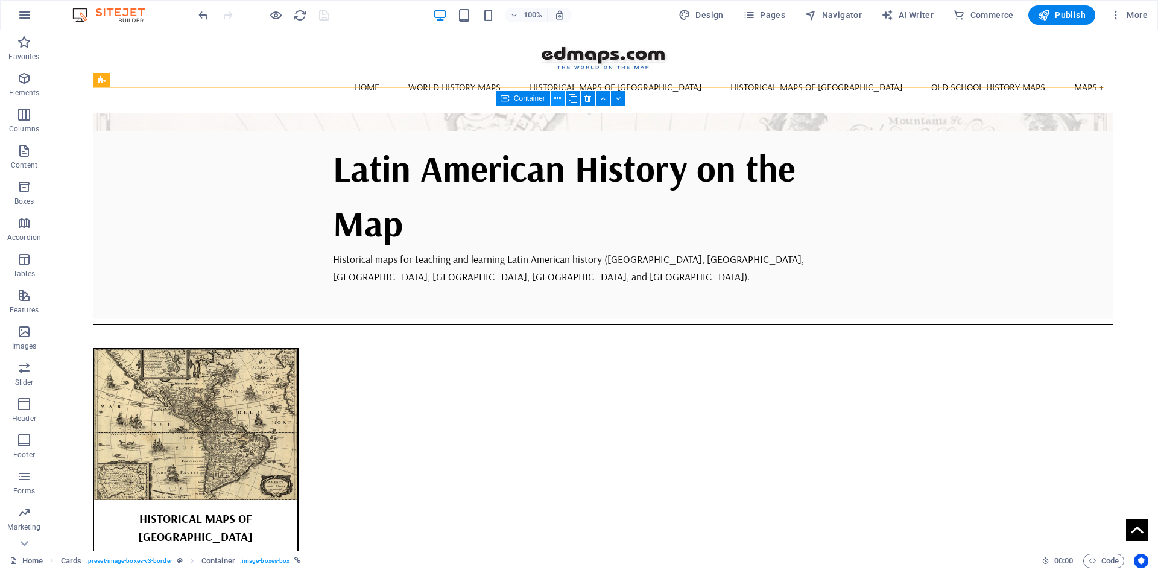
click at [557, 98] on icon at bounding box center [557, 98] width 7 height 13
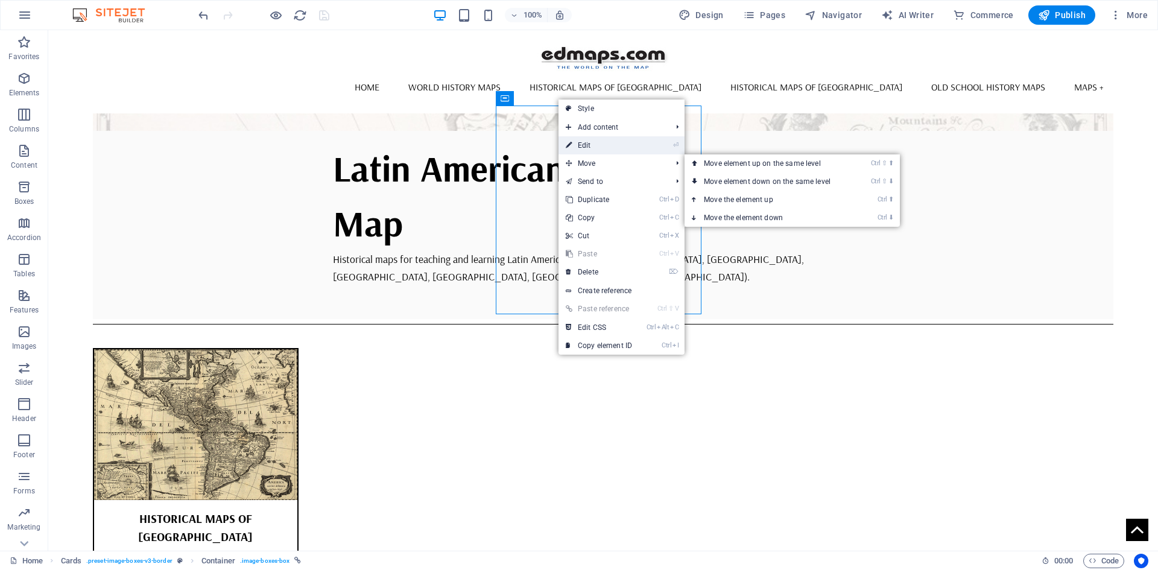
click at [589, 142] on link "⏎ Edit" at bounding box center [598, 145] width 81 height 18
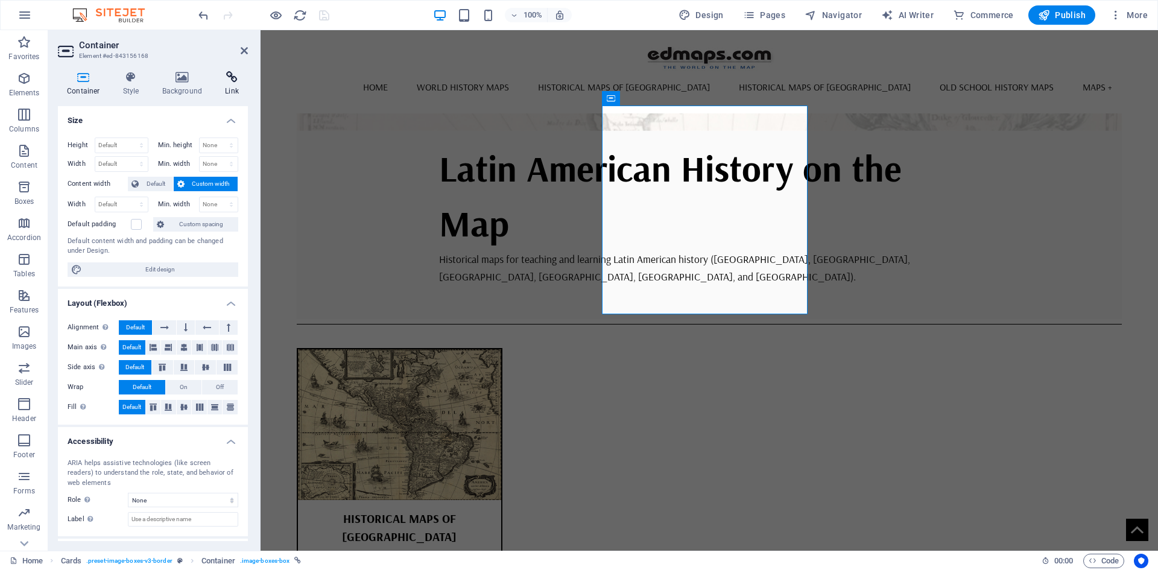
click at [230, 81] on icon at bounding box center [232, 77] width 32 height 12
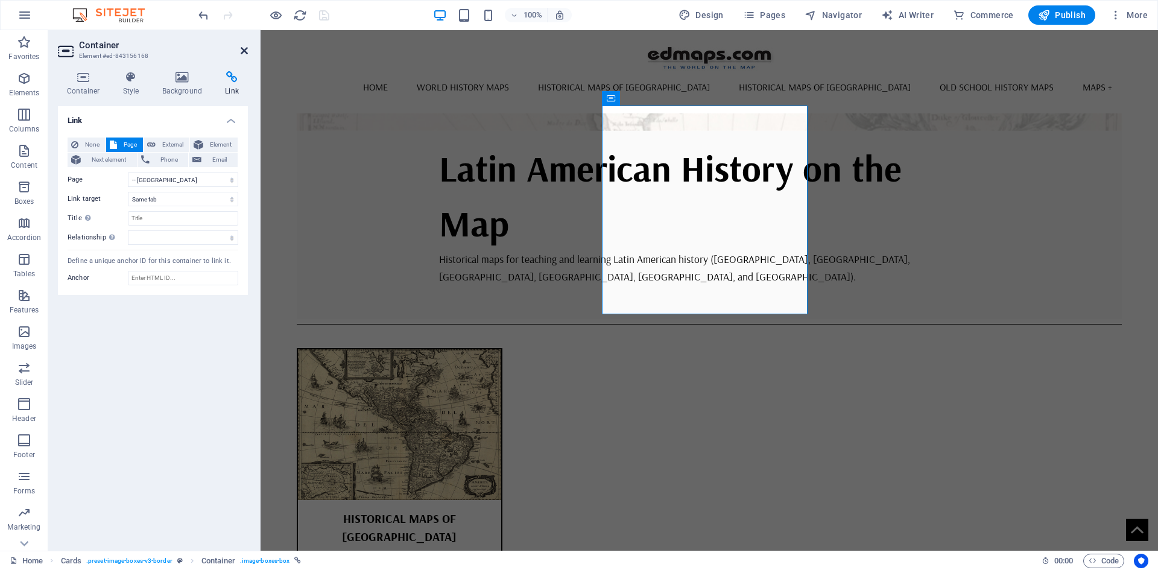
click at [241, 54] on icon at bounding box center [244, 51] width 7 height 10
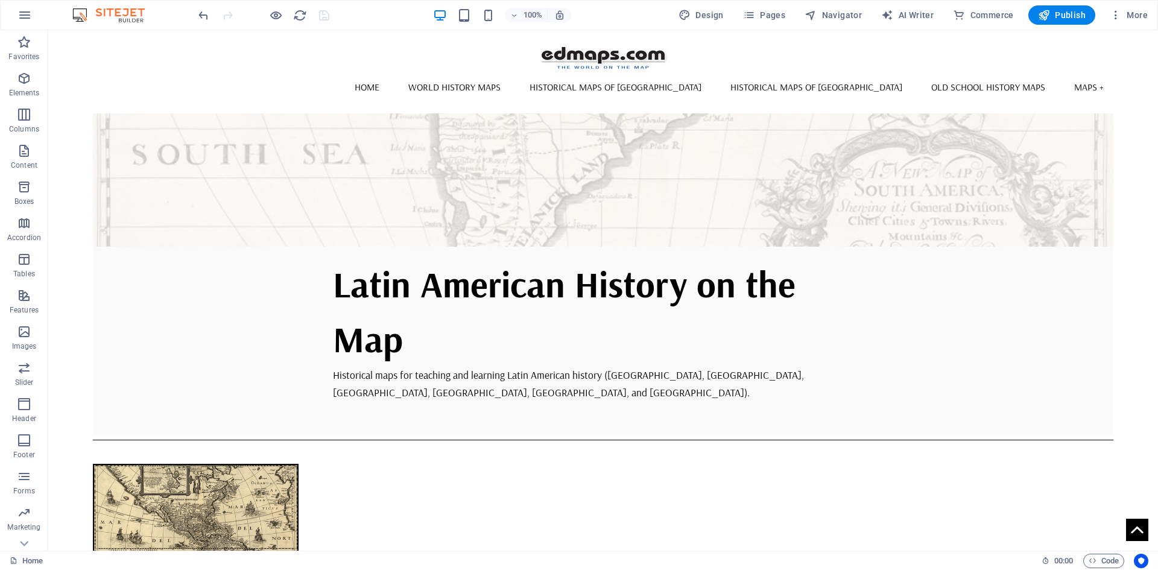
scroll to position [294, 0]
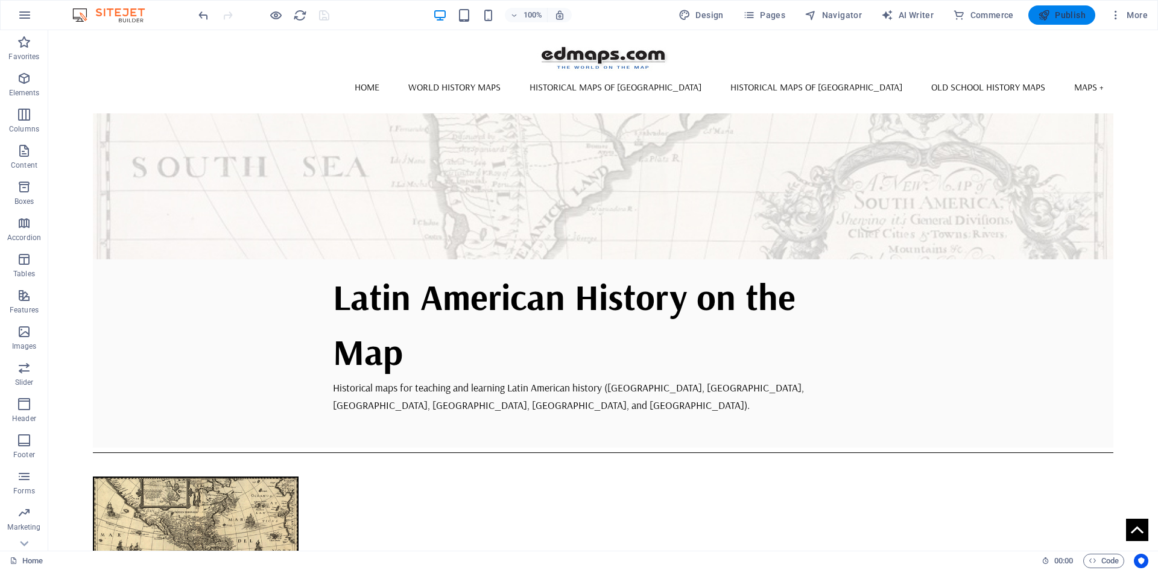
click at [1065, 17] on span "Publish" at bounding box center [1062, 15] width 48 height 12
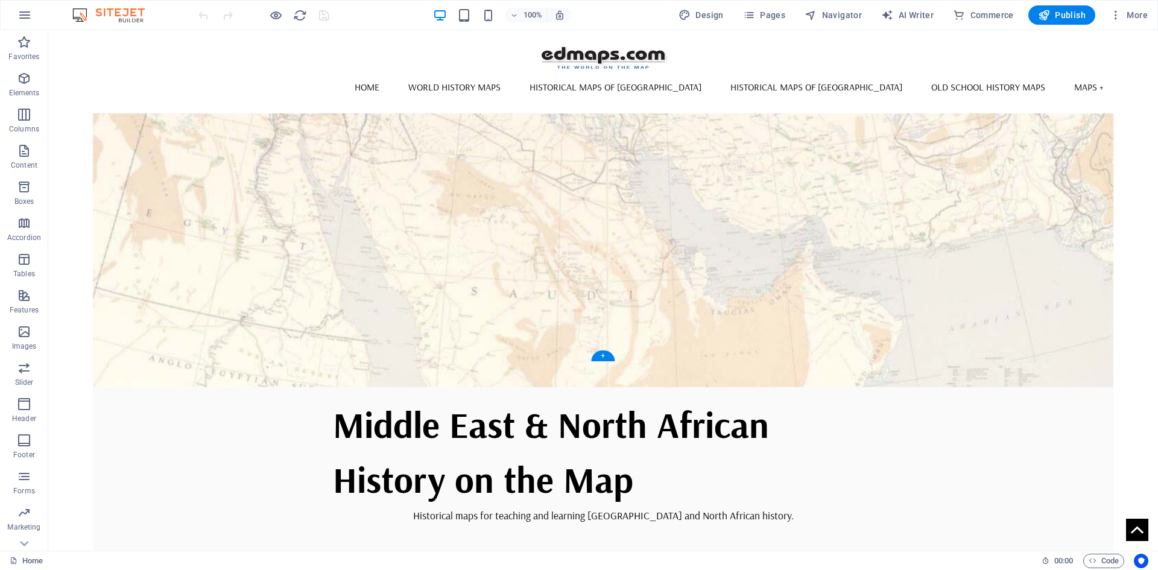
scroll to position [131, 0]
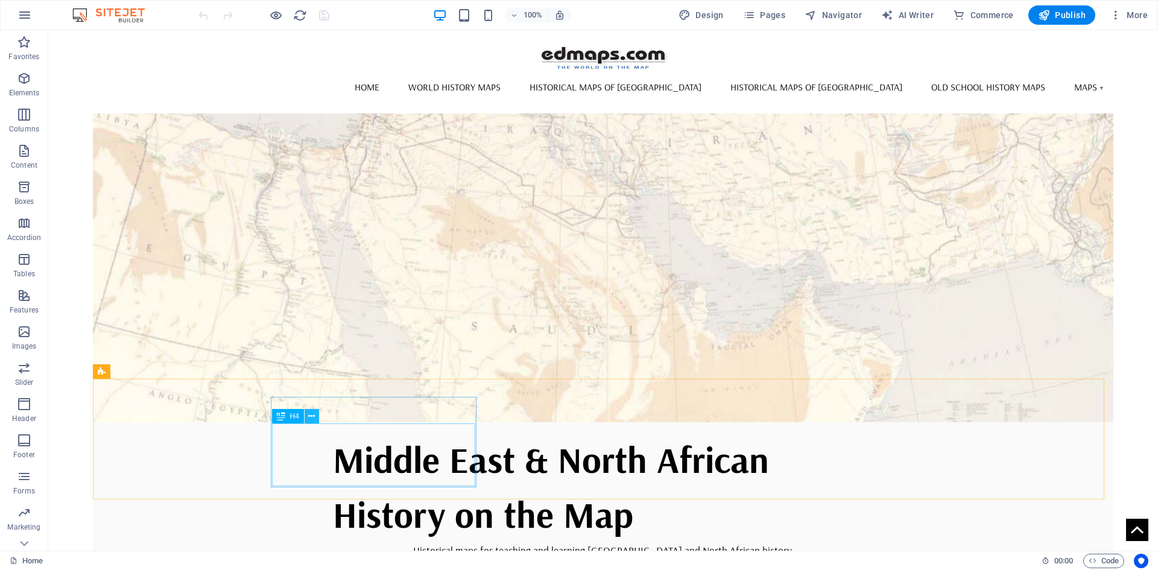
click at [309, 415] on icon at bounding box center [311, 416] width 7 height 13
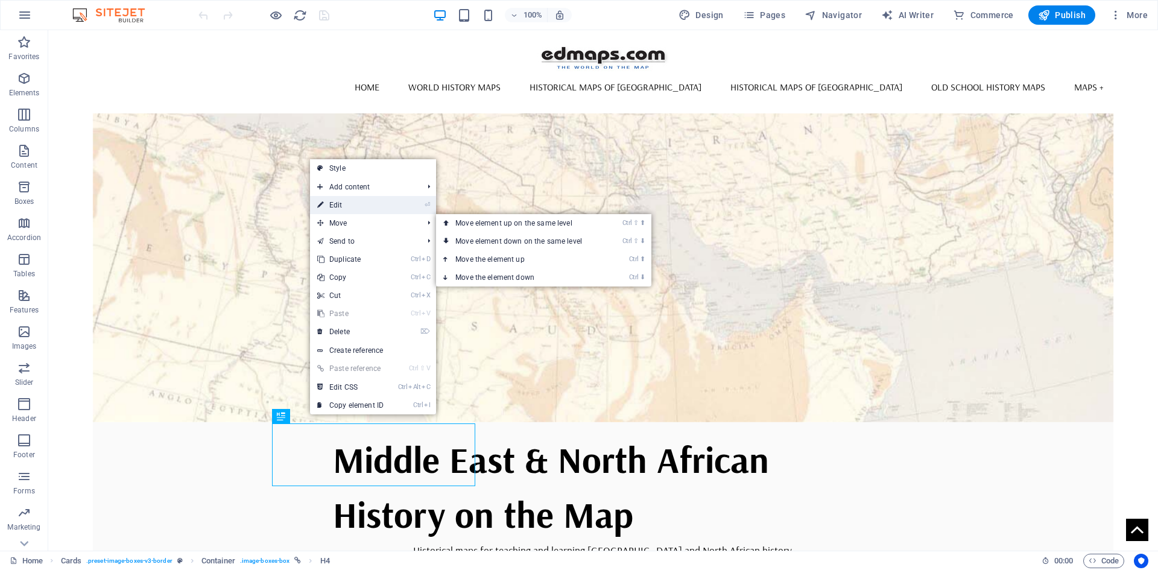
click at [341, 204] on link "⏎ Edit" at bounding box center [350, 205] width 81 height 18
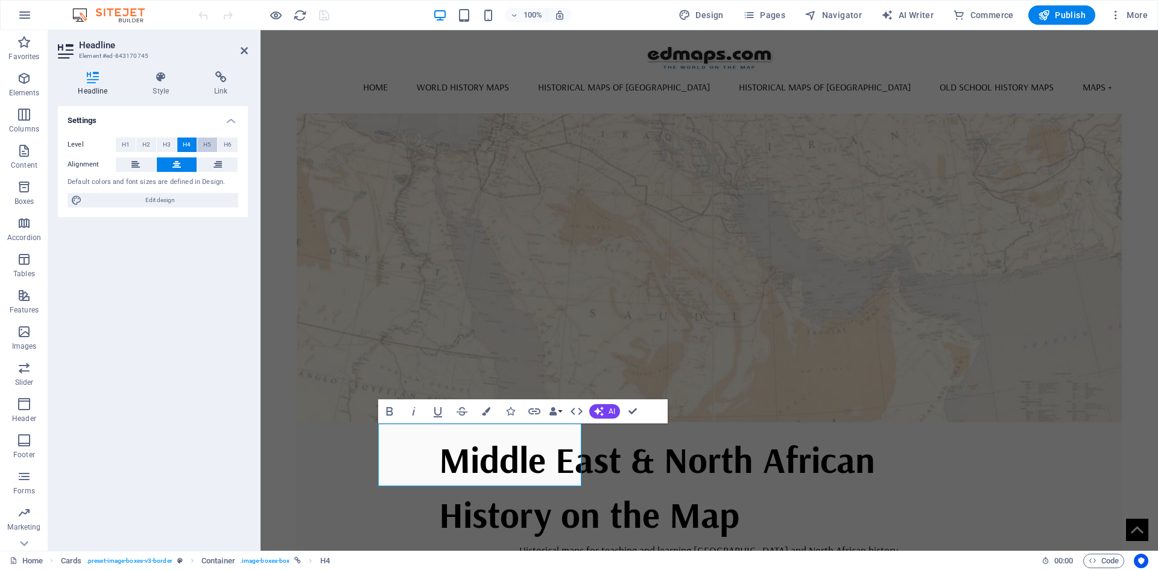
click at [208, 144] on span "H5" at bounding box center [207, 144] width 8 height 14
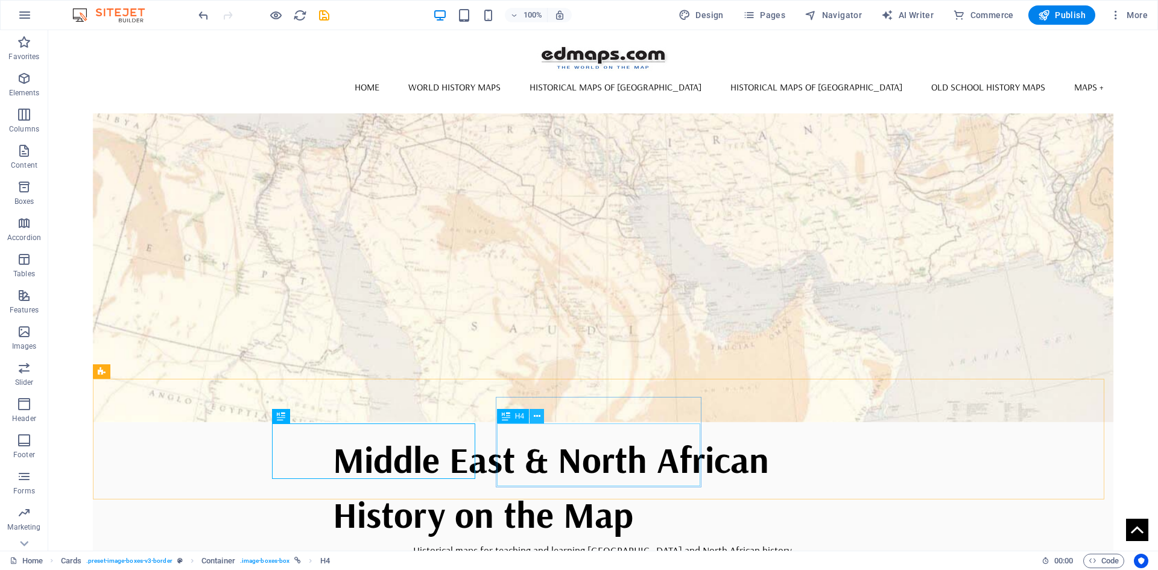
click at [538, 414] on icon at bounding box center [537, 416] width 7 height 13
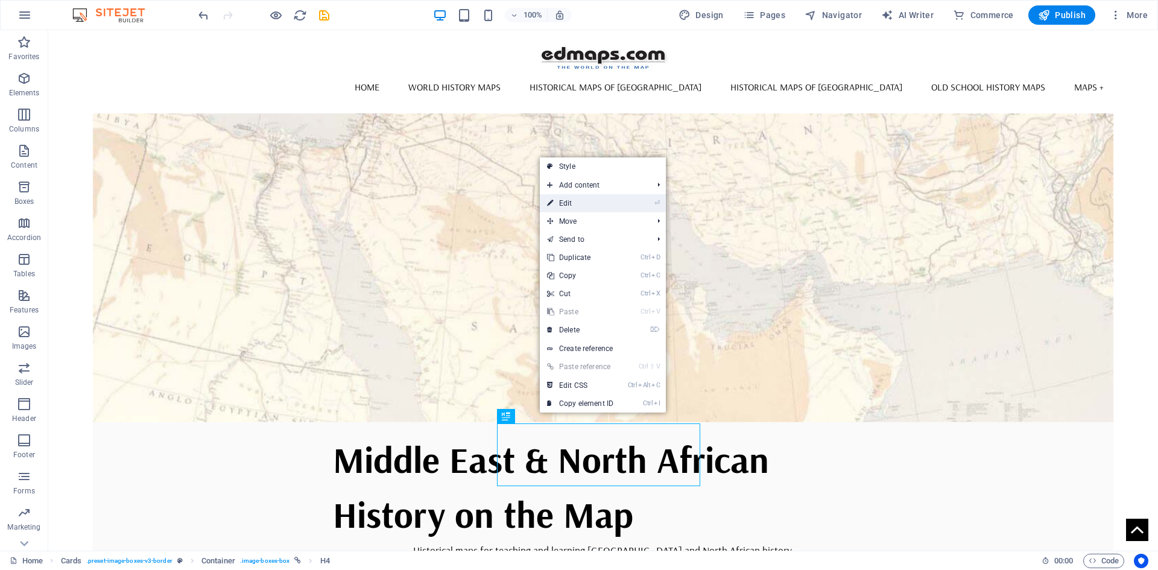
click at [561, 204] on link "⏎ Edit" at bounding box center [580, 203] width 81 height 18
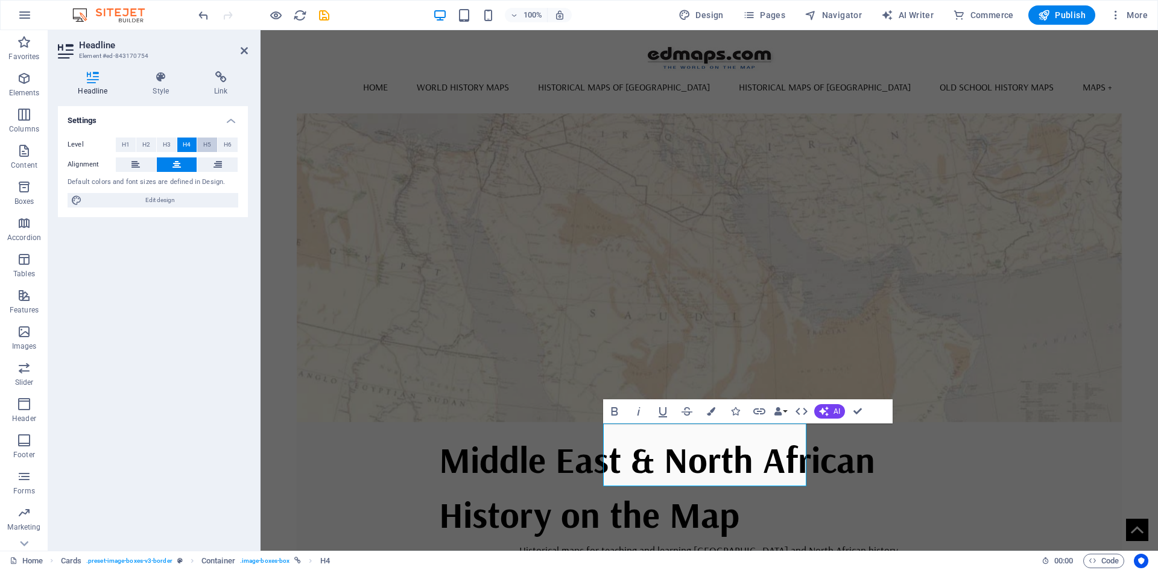
click at [210, 143] on span "H5" at bounding box center [207, 144] width 8 height 14
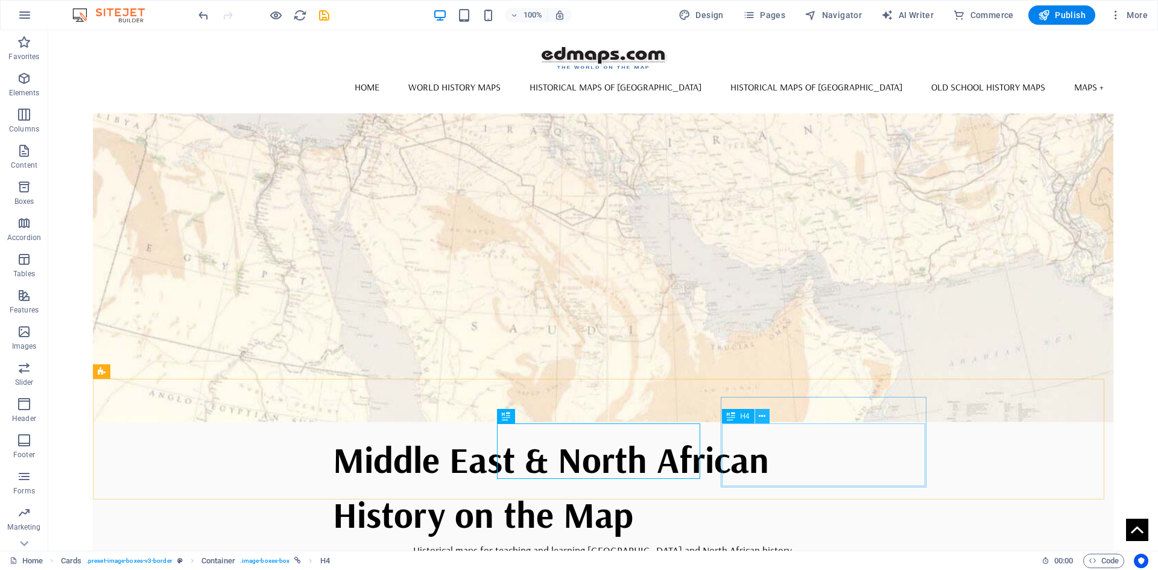
click at [763, 414] on icon at bounding box center [762, 416] width 7 height 13
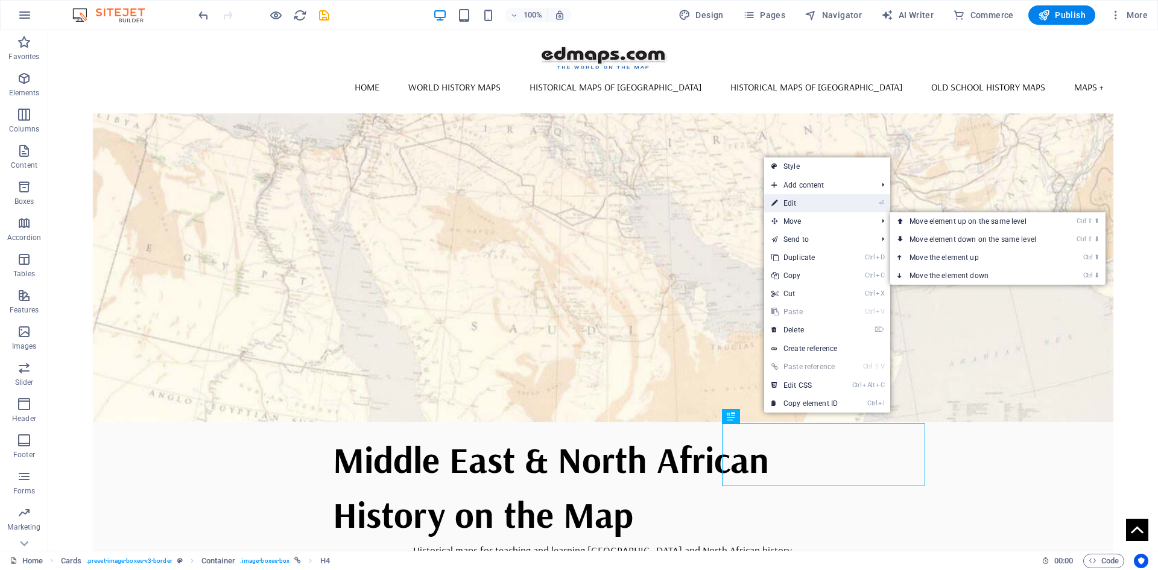
click at [800, 204] on link "⏎ Edit" at bounding box center [804, 203] width 81 height 18
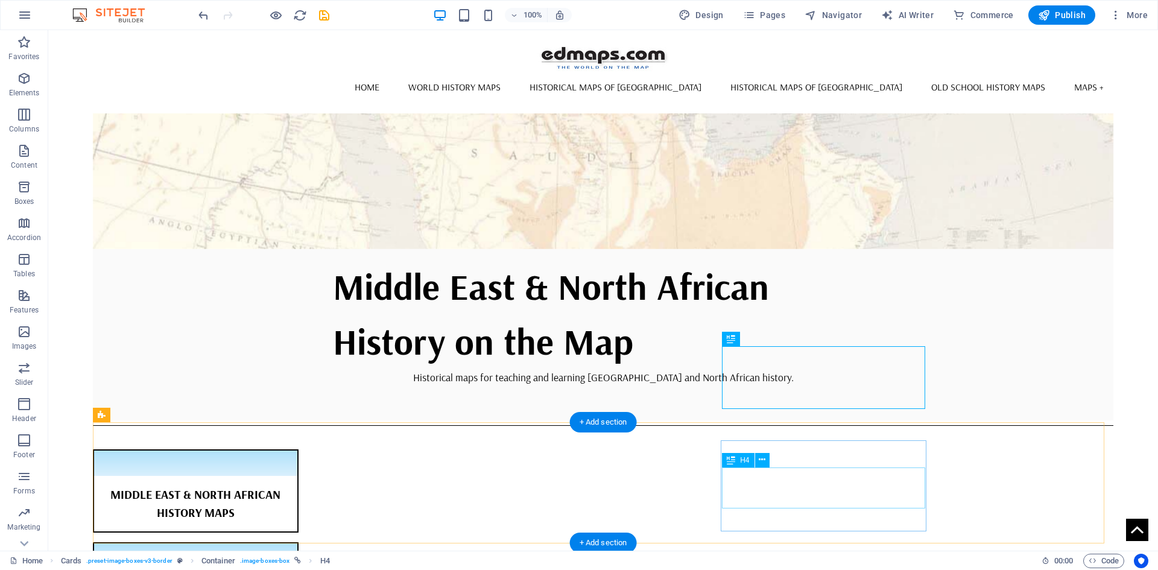
scroll to position [312, 0]
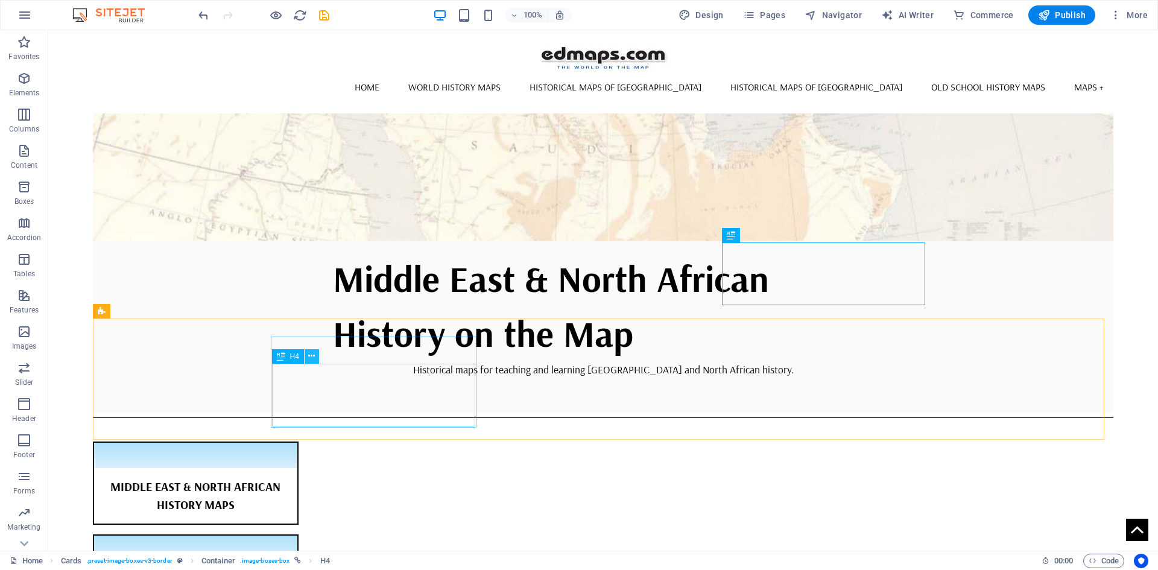
click at [309, 353] on icon at bounding box center [311, 356] width 7 height 13
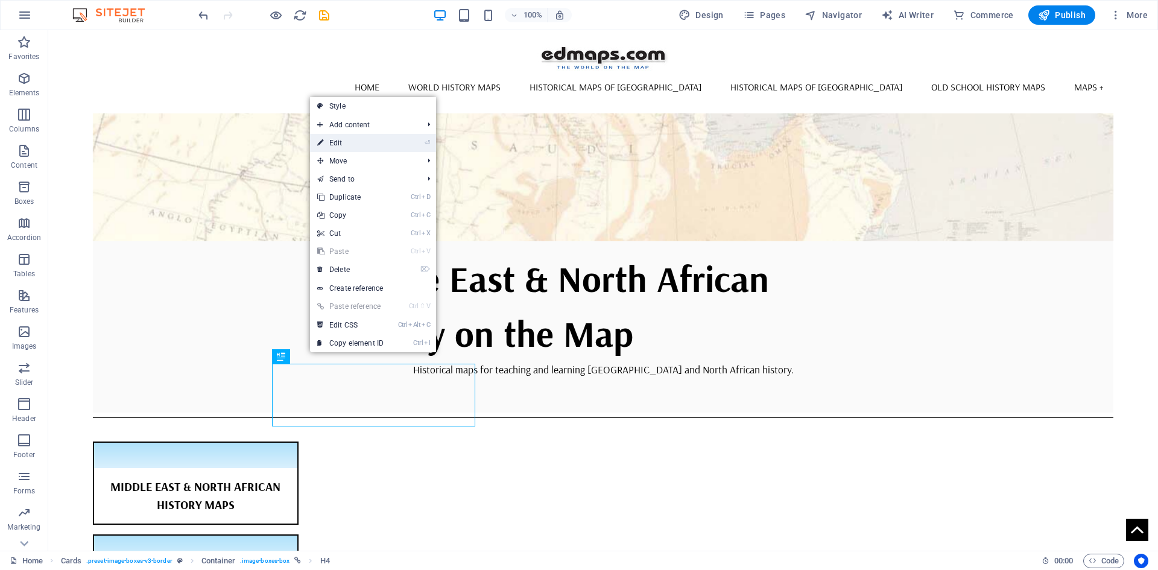
drag, startPoint x: 344, startPoint y: 141, endPoint x: 96, endPoint y: 115, distance: 248.6
click at [344, 141] on link "⏎ Edit" at bounding box center [350, 143] width 81 height 18
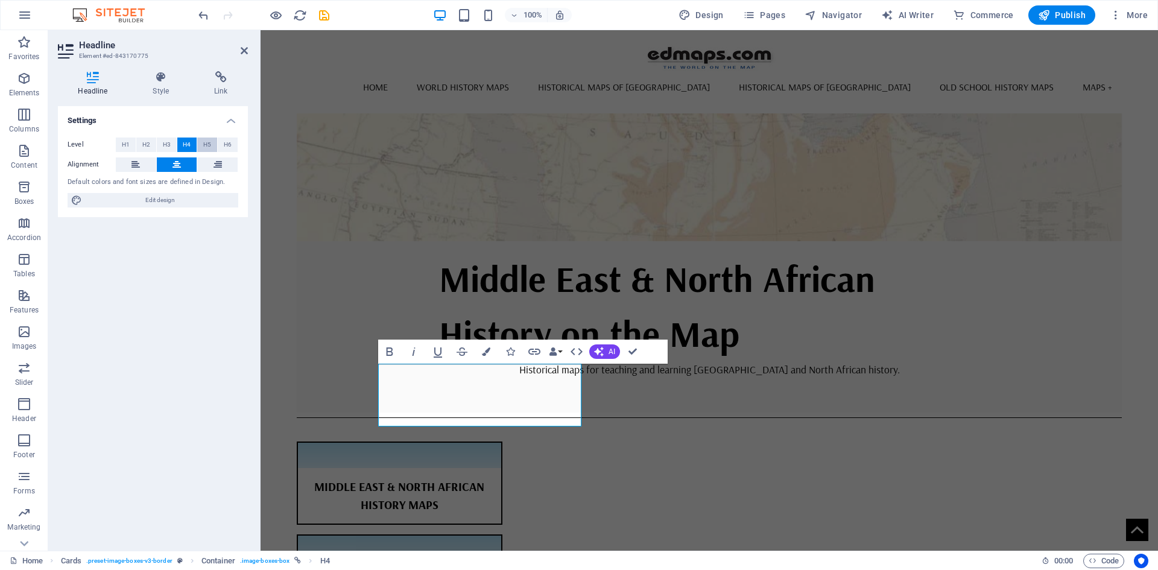
click at [206, 149] on span "H5" at bounding box center [207, 144] width 8 height 14
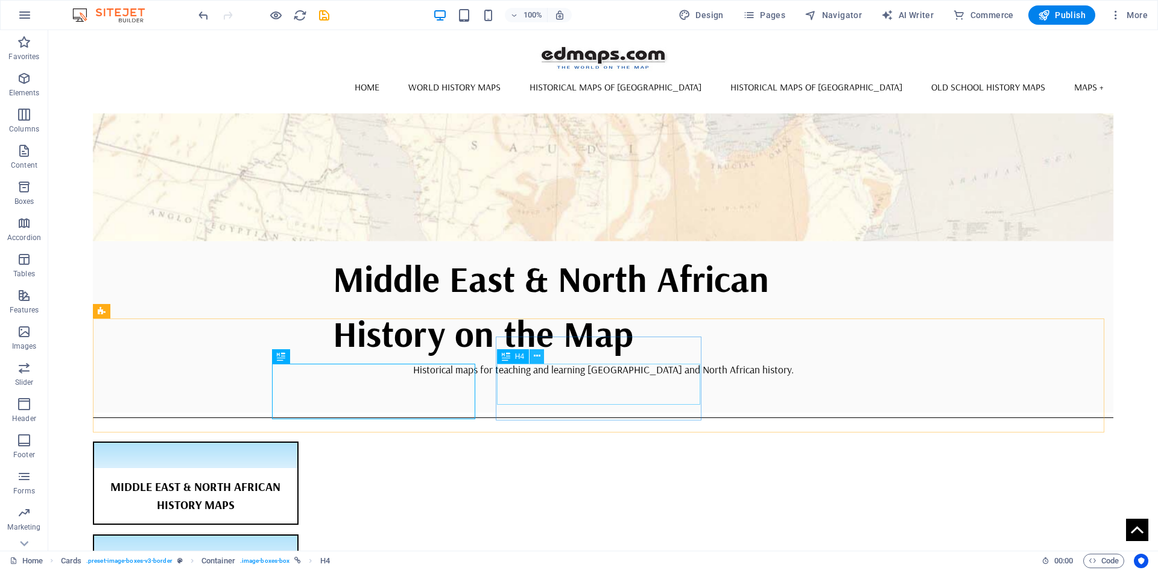
click at [538, 356] on icon at bounding box center [537, 356] width 7 height 13
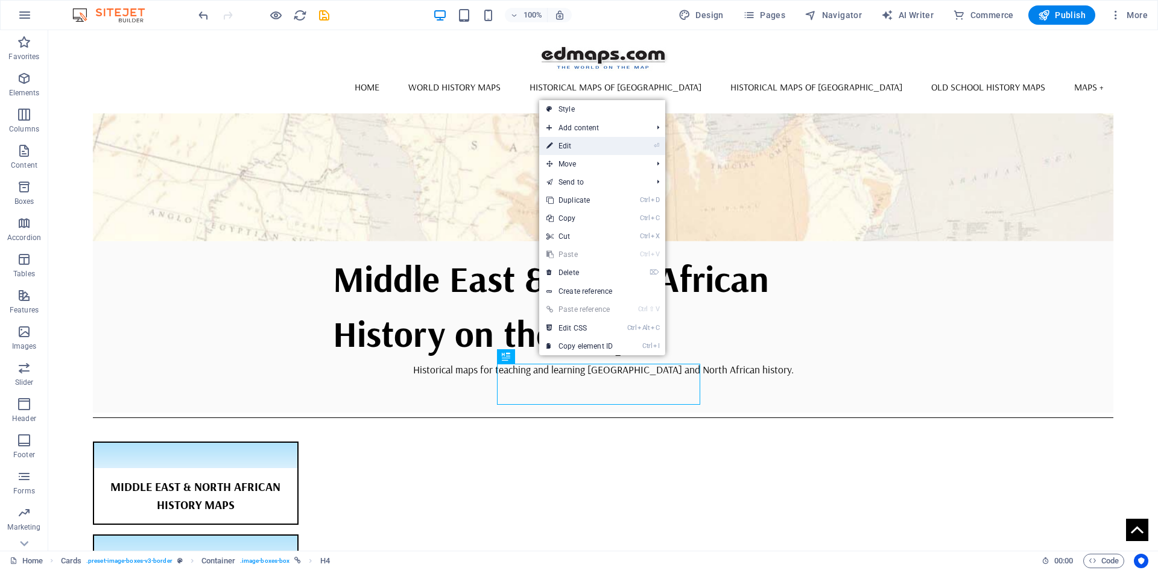
drag, startPoint x: 572, startPoint y: 147, endPoint x: 292, endPoint y: 121, distance: 281.6
click at [572, 147] on link "⏎ Edit" at bounding box center [579, 146] width 81 height 18
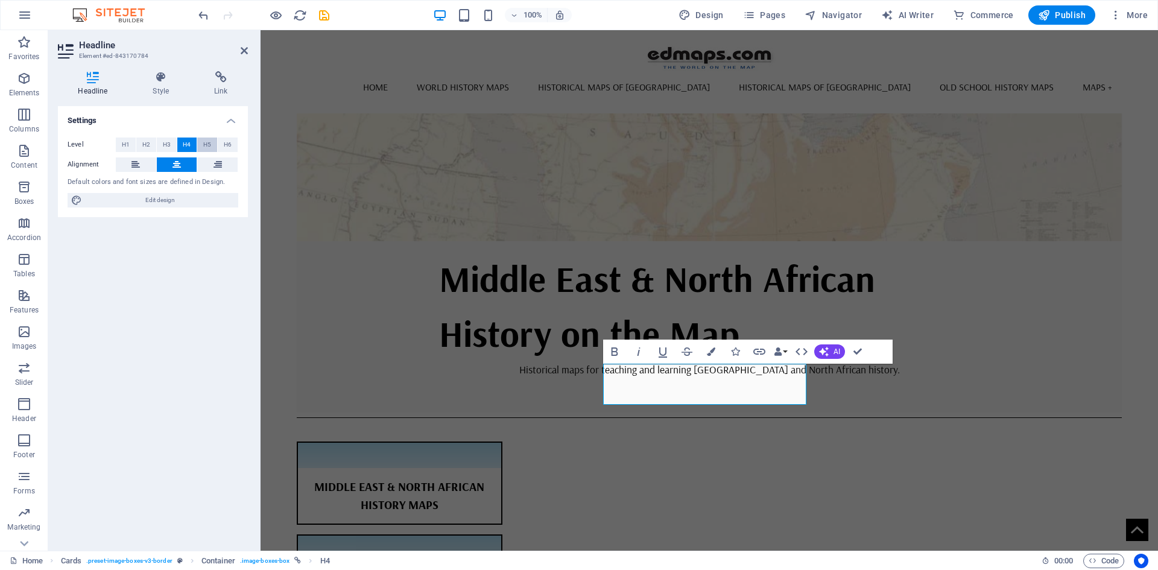
click at [205, 145] on span "H5" at bounding box center [207, 144] width 8 height 14
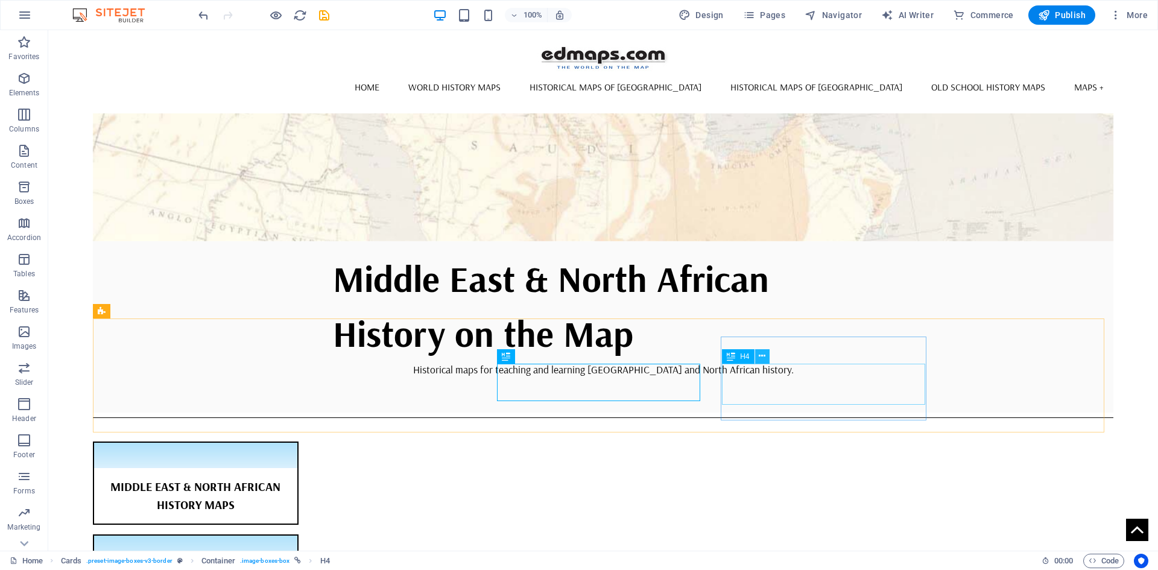
click at [765, 358] on icon at bounding box center [762, 356] width 7 height 13
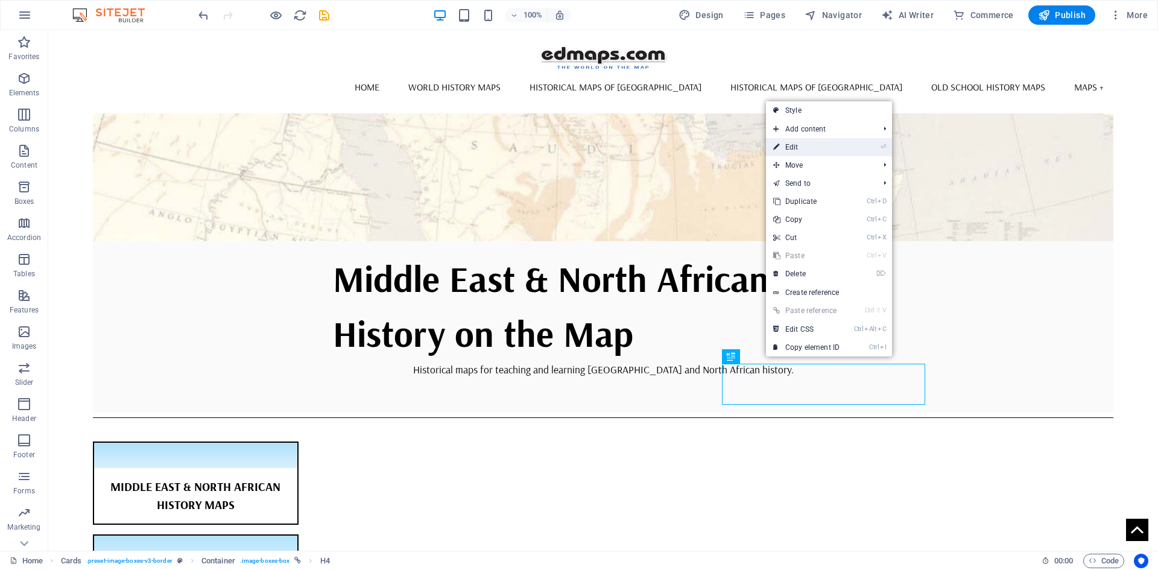
click at [794, 147] on link "⏎ Edit" at bounding box center [806, 147] width 81 height 18
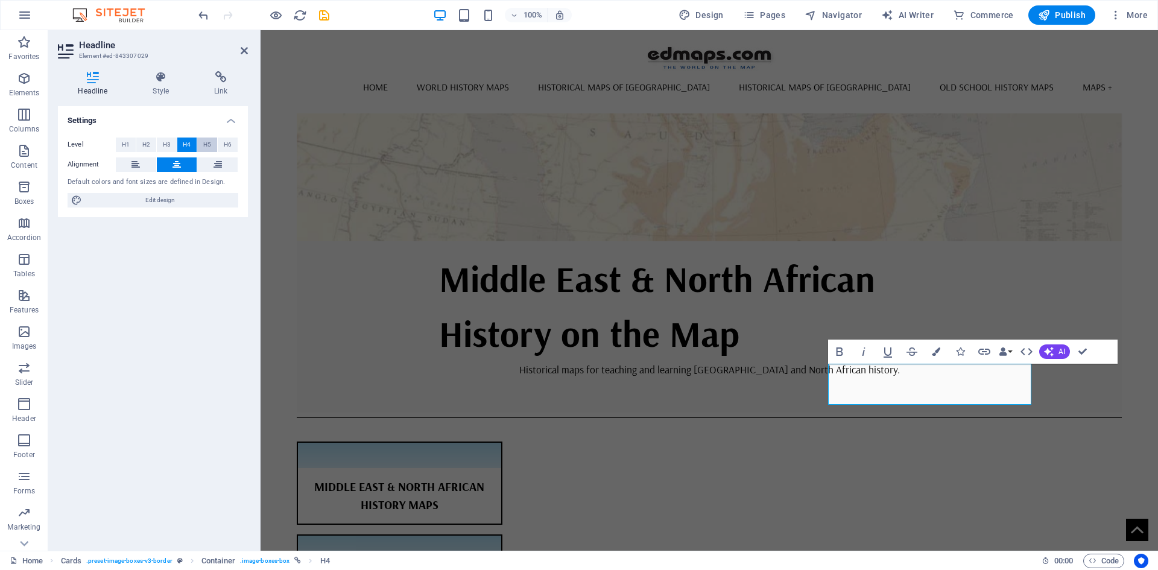
click at [204, 143] on span "H5" at bounding box center [207, 144] width 8 height 14
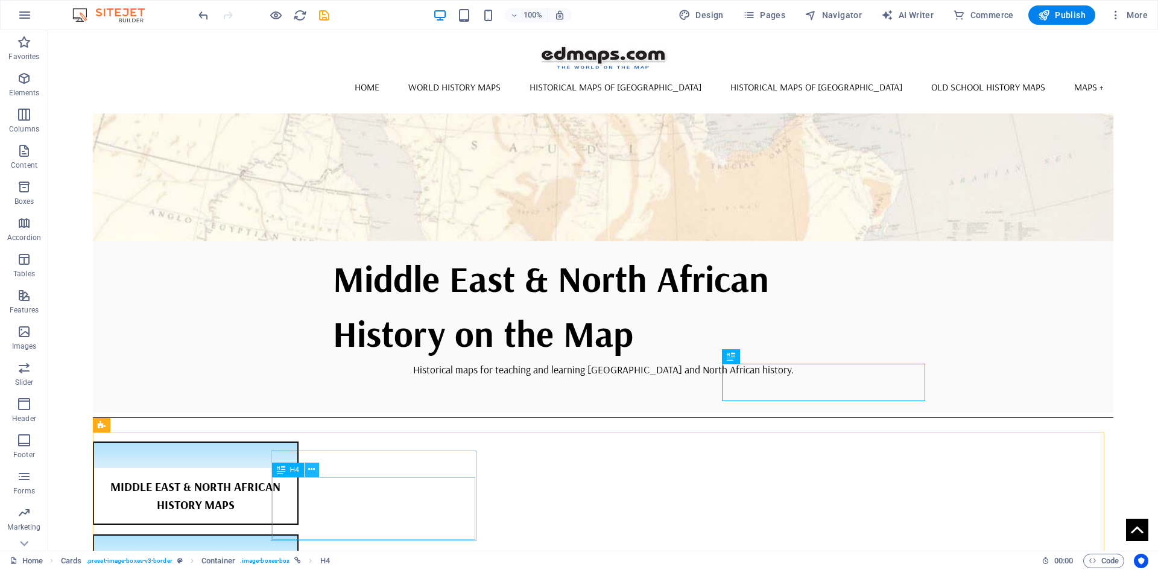
click at [312, 470] on icon at bounding box center [311, 469] width 7 height 13
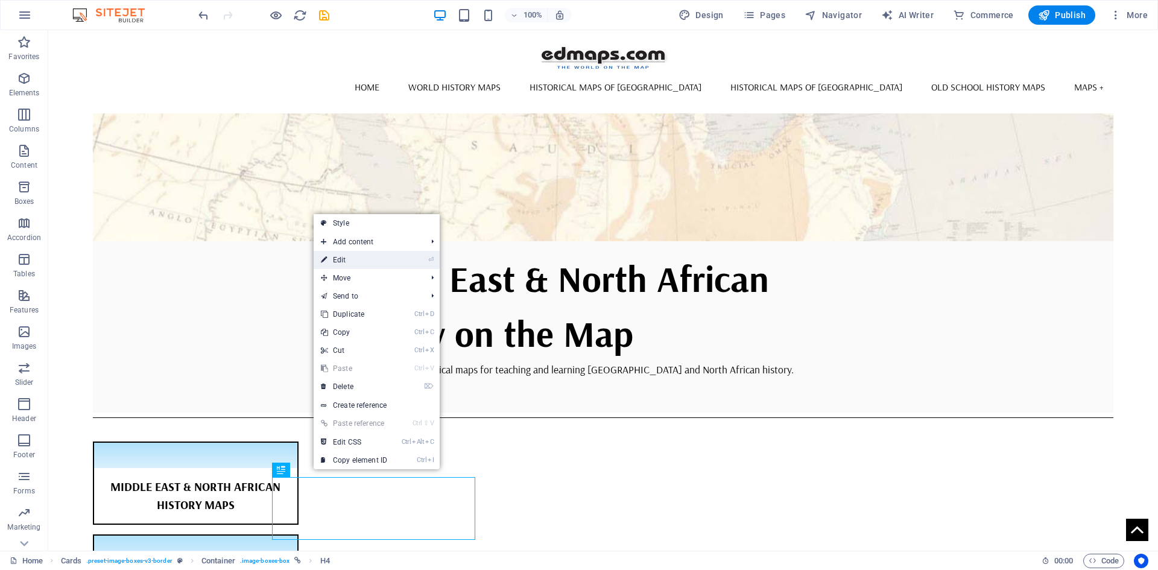
drag, startPoint x: 339, startPoint y: 259, endPoint x: 78, endPoint y: 233, distance: 261.8
click at [339, 259] on link "⏎ Edit" at bounding box center [354, 260] width 81 height 18
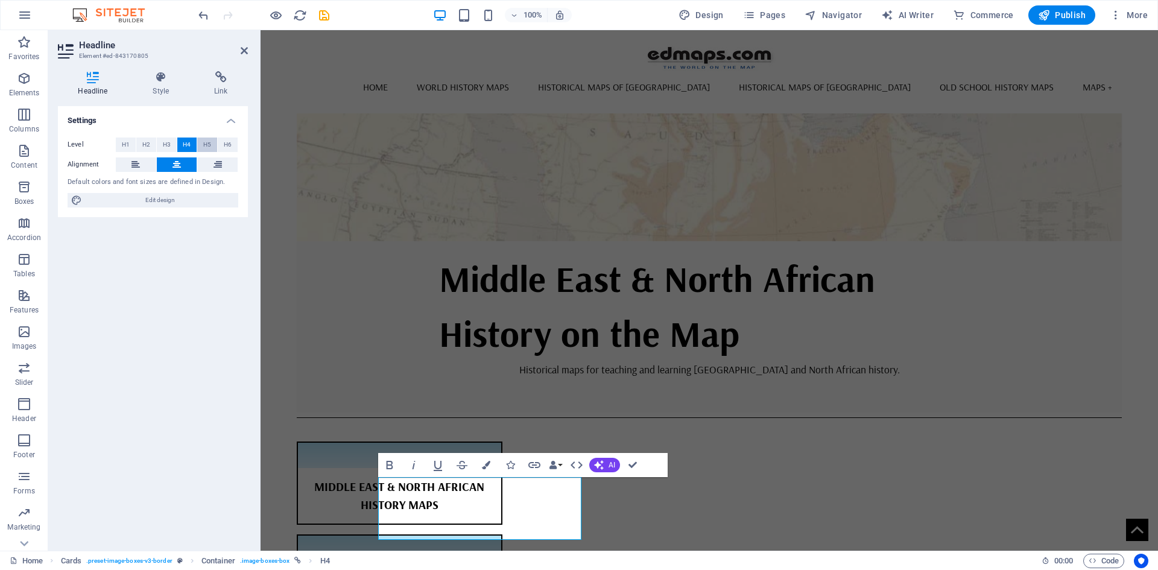
click at [206, 145] on span "H5" at bounding box center [207, 144] width 8 height 14
drag, startPoint x: 633, startPoint y: 465, endPoint x: 610, endPoint y: 449, distance: 28.3
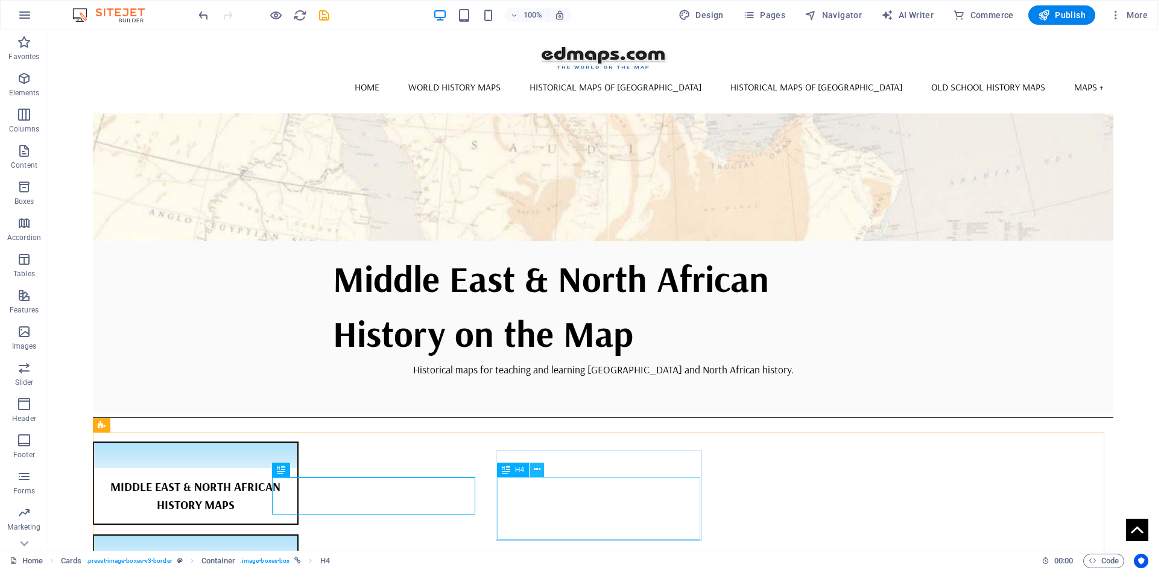
click at [535, 470] on icon at bounding box center [537, 469] width 7 height 13
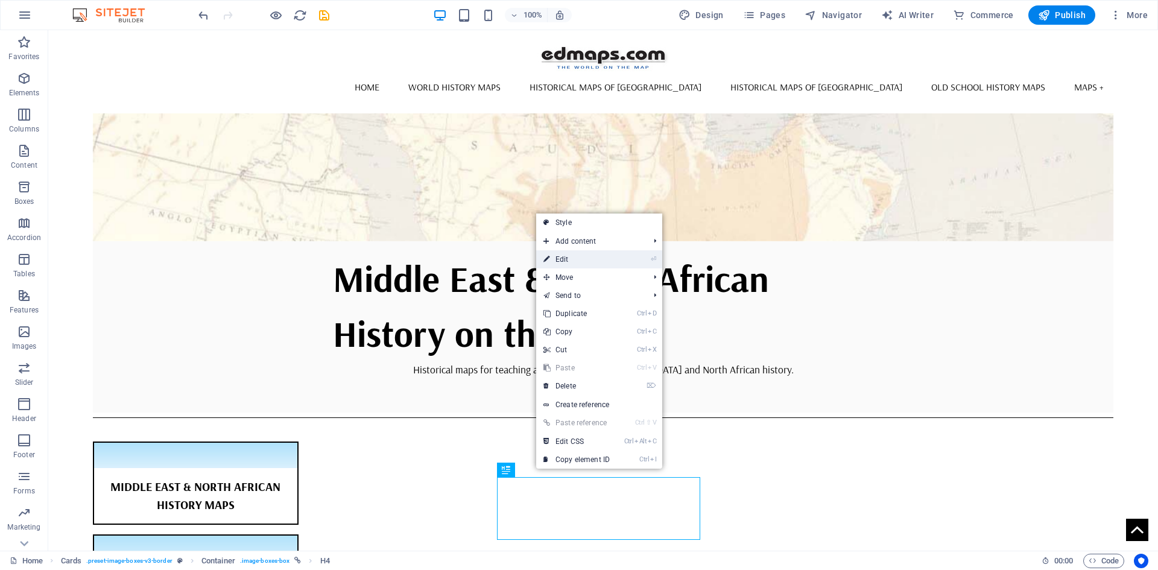
drag, startPoint x: 573, startPoint y: 258, endPoint x: 312, endPoint y: 228, distance: 262.8
click at [573, 258] on link "⏎ Edit" at bounding box center [576, 259] width 81 height 18
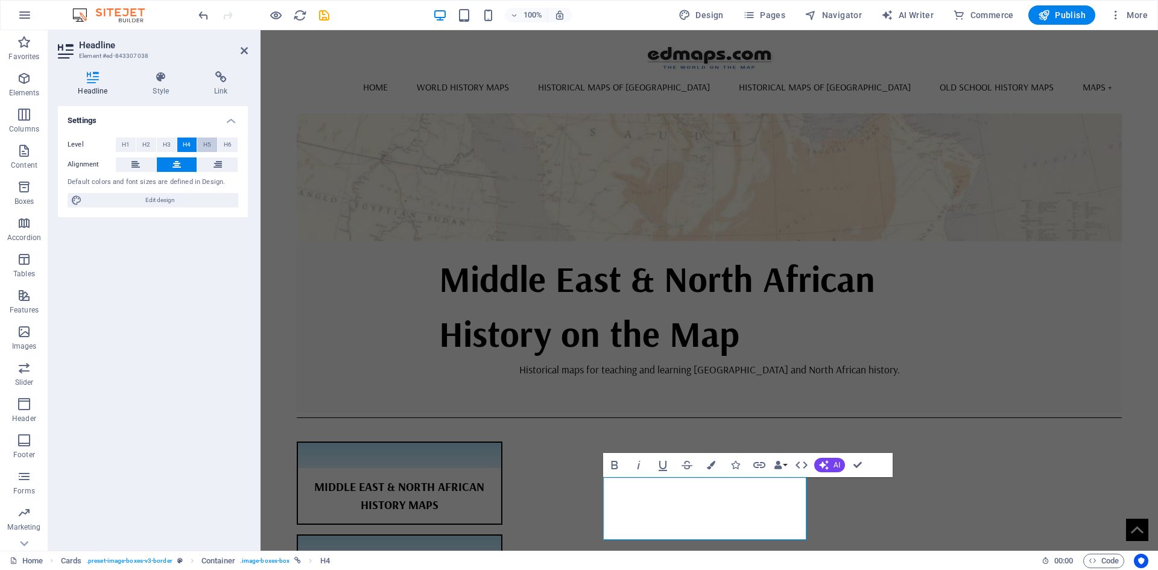
click at [206, 141] on span "H5" at bounding box center [207, 144] width 8 height 14
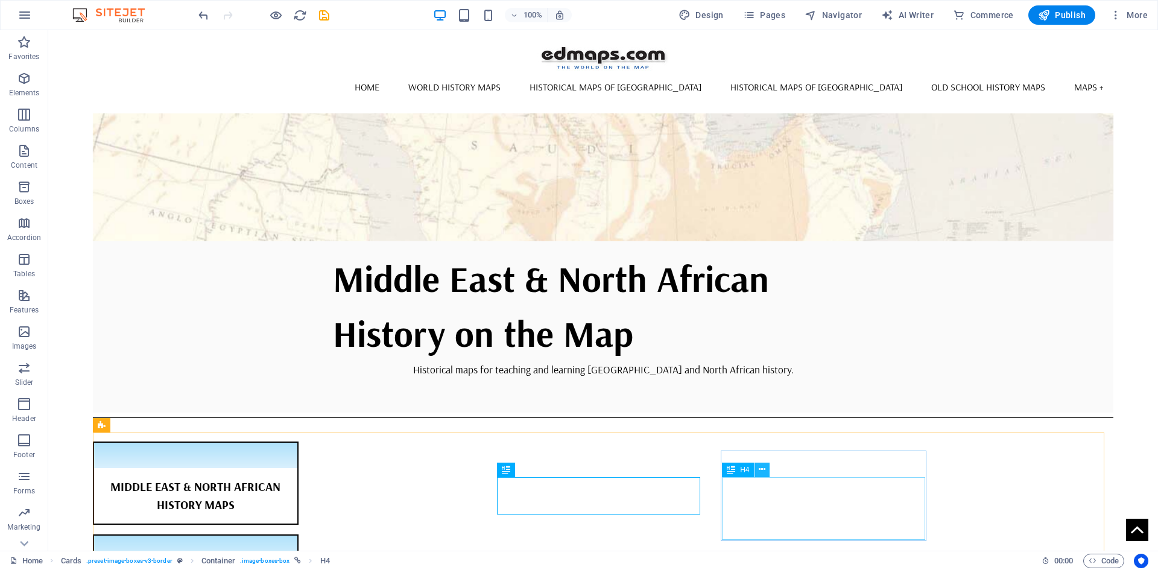
click at [763, 469] on icon at bounding box center [762, 469] width 7 height 13
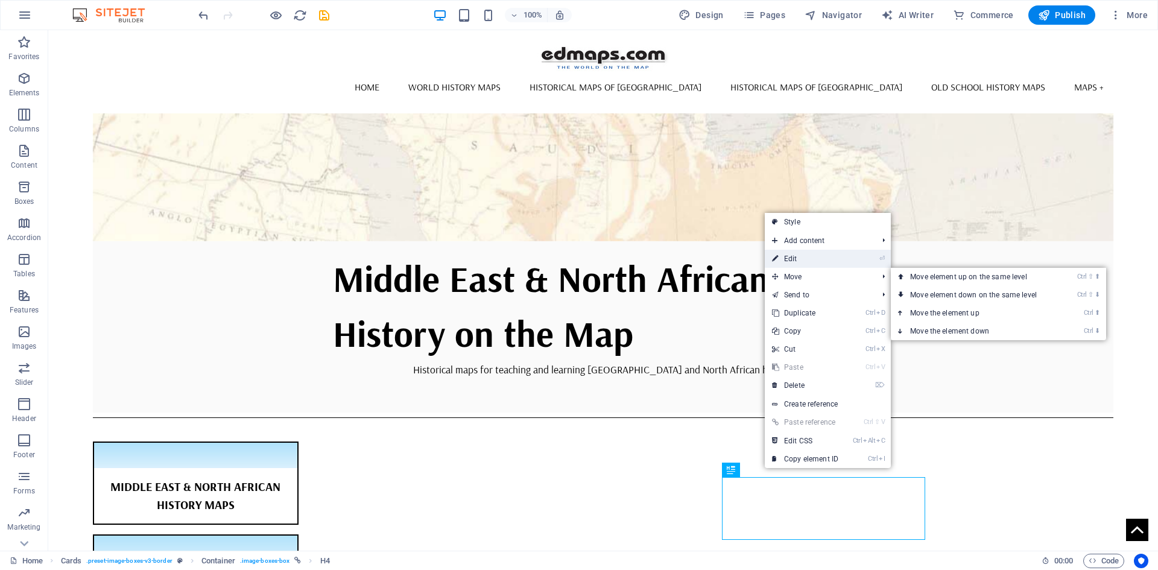
click at [786, 256] on link "⏎ Edit" at bounding box center [805, 259] width 81 height 18
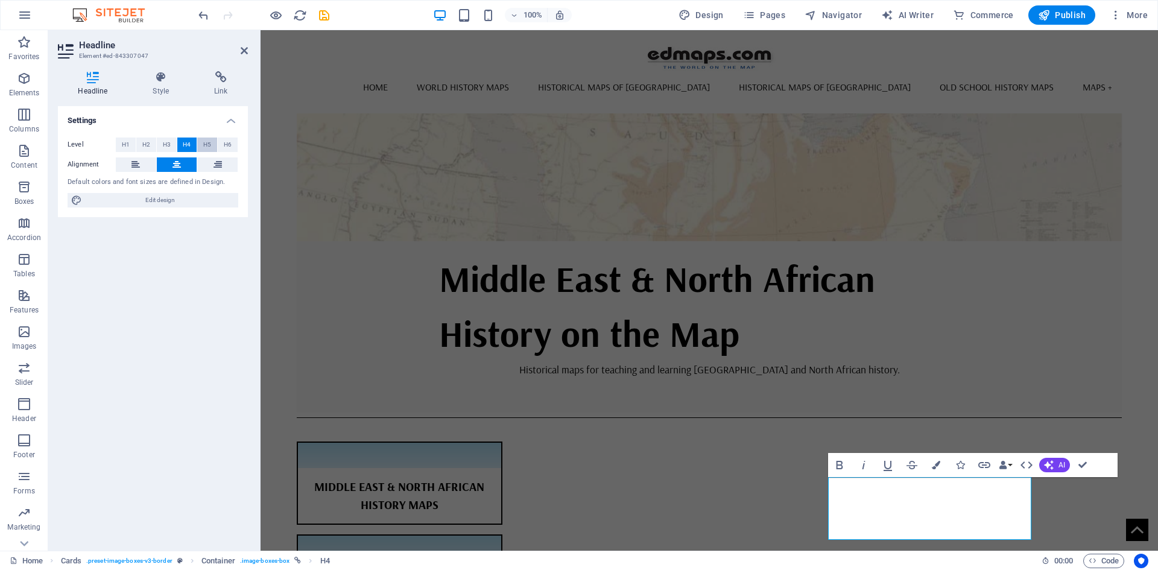
drag, startPoint x: 210, startPoint y: 145, endPoint x: 14, endPoint y: 134, distance: 196.3
click at [210, 145] on span "H5" at bounding box center [207, 144] width 8 height 14
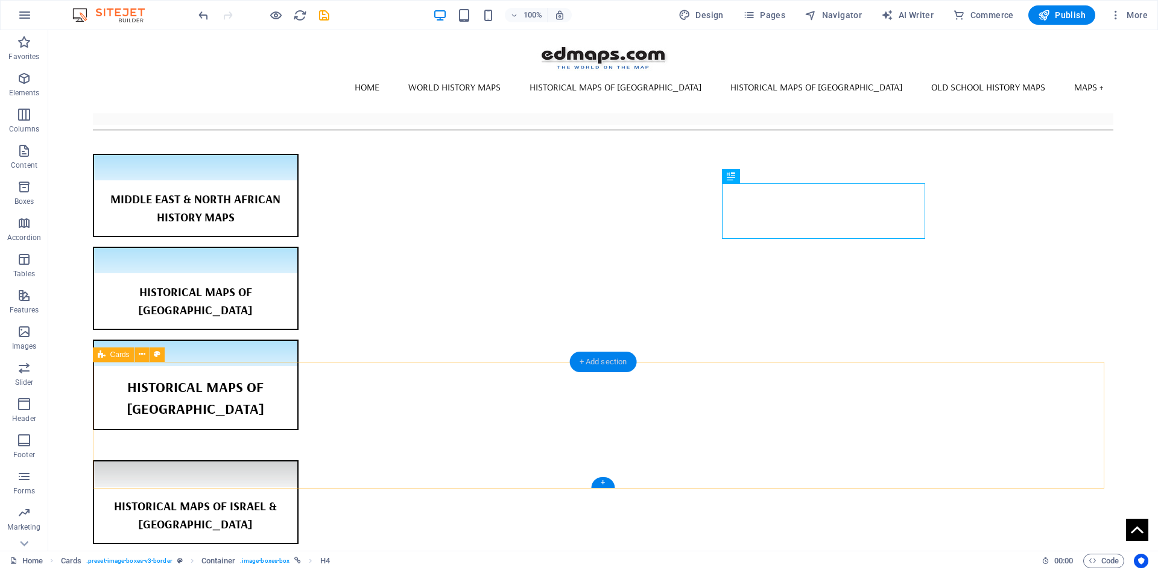
scroll to position [613, 0]
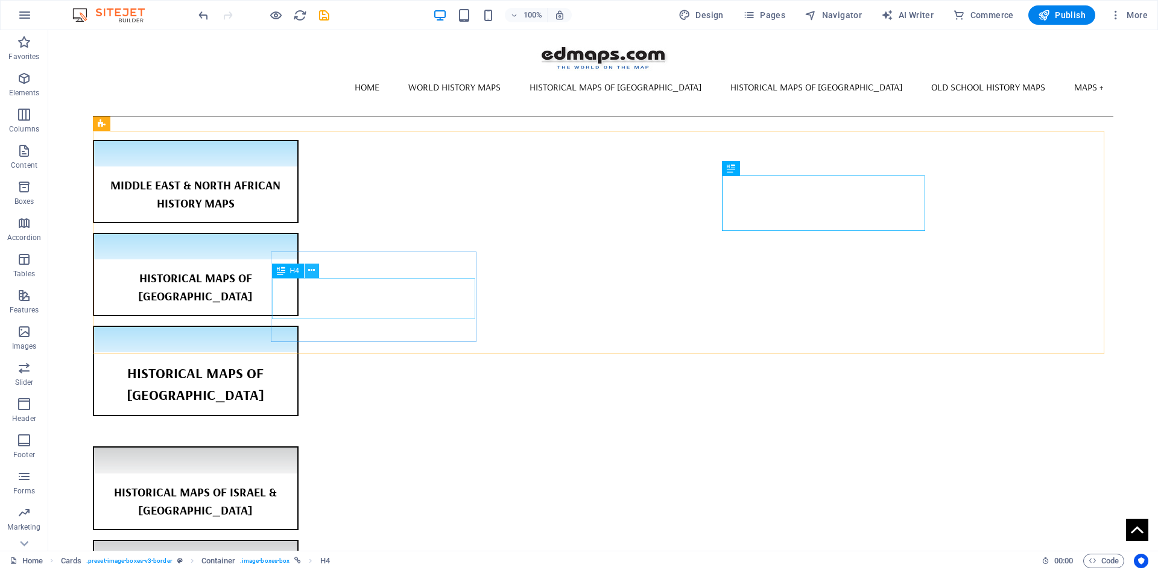
click at [313, 271] on icon at bounding box center [311, 270] width 7 height 13
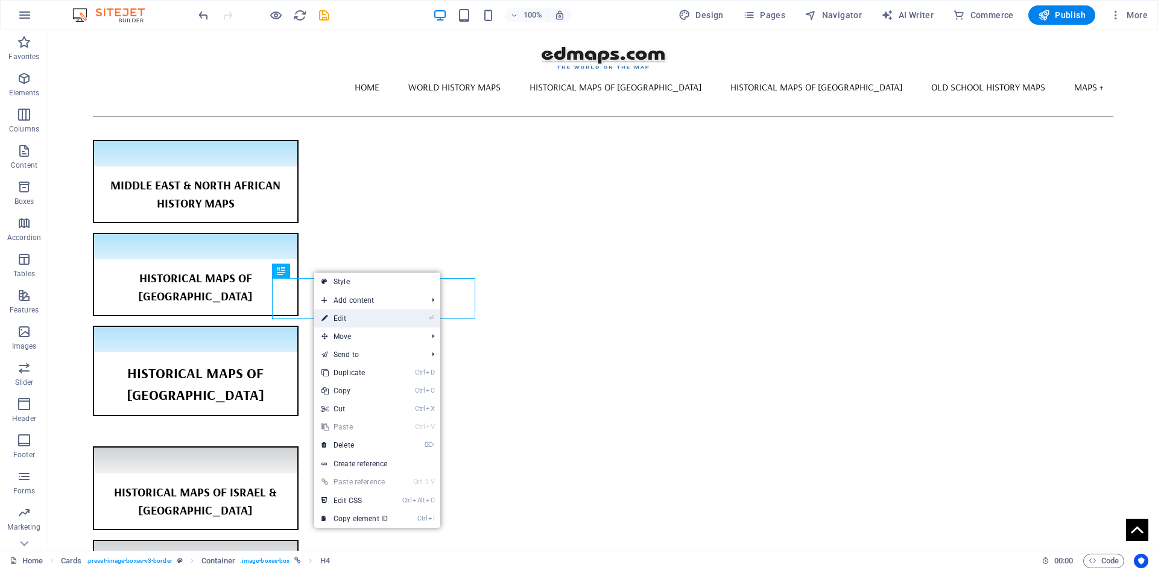
drag, startPoint x: 343, startPoint y: 320, endPoint x: 71, endPoint y: 248, distance: 280.7
click at [343, 320] on link "⏎ Edit" at bounding box center [354, 318] width 81 height 18
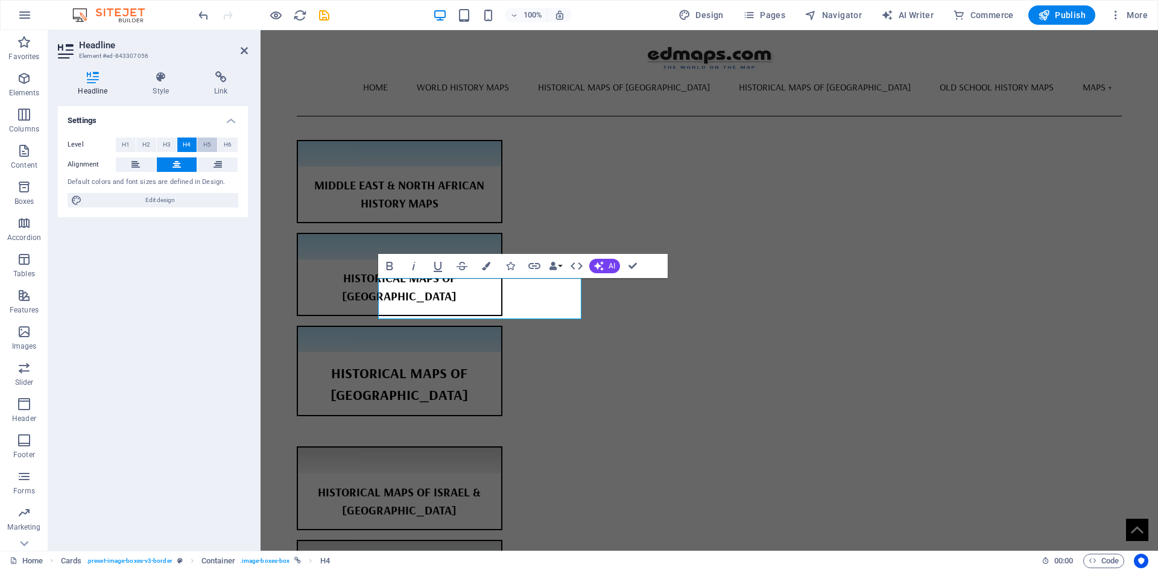
click at [204, 144] on span "H5" at bounding box center [207, 144] width 8 height 14
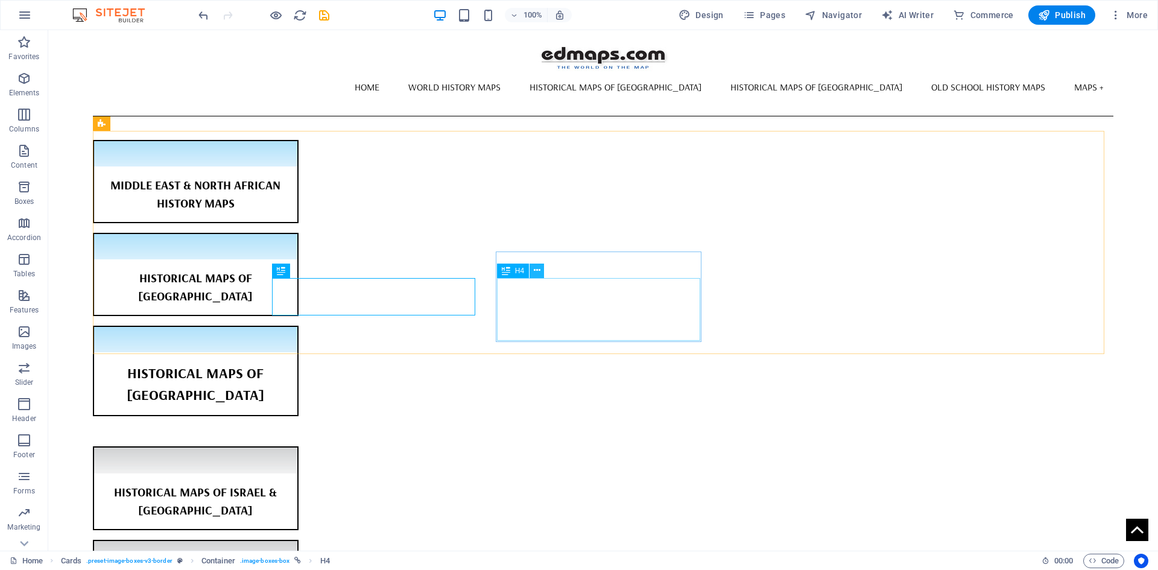
click at [539, 270] on icon at bounding box center [537, 270] width 7 height 13
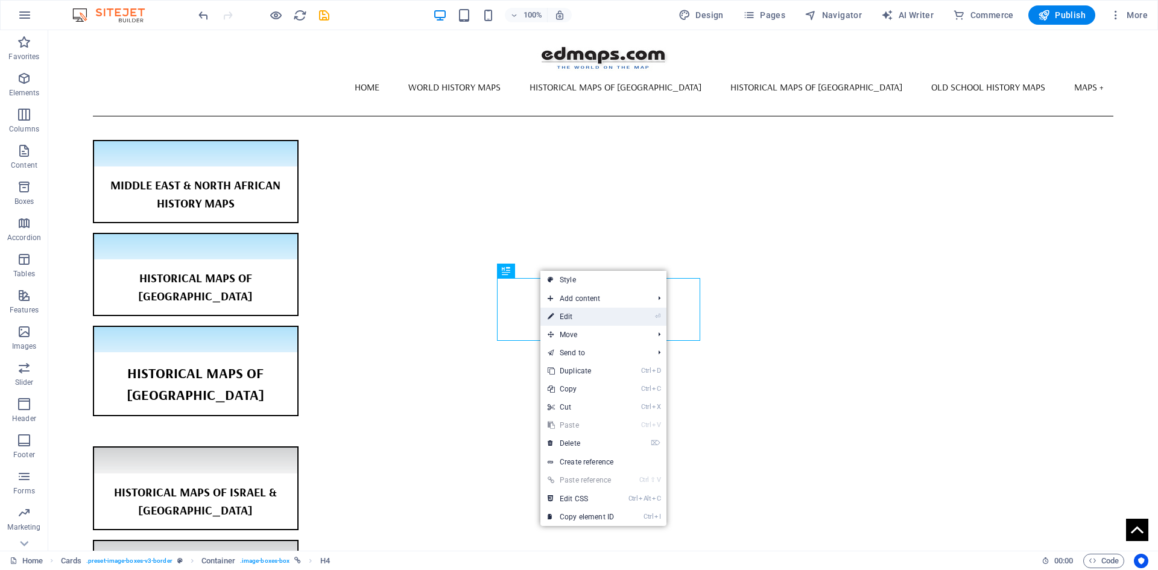
drag, startPoint x: 573, startPoint y: 315, endPoint x: 216, endPoint y: 245, distance: 364.4
click at [573, 315] on link "⏎ Edit" at bounding box center [580, 317] width 81 height 18
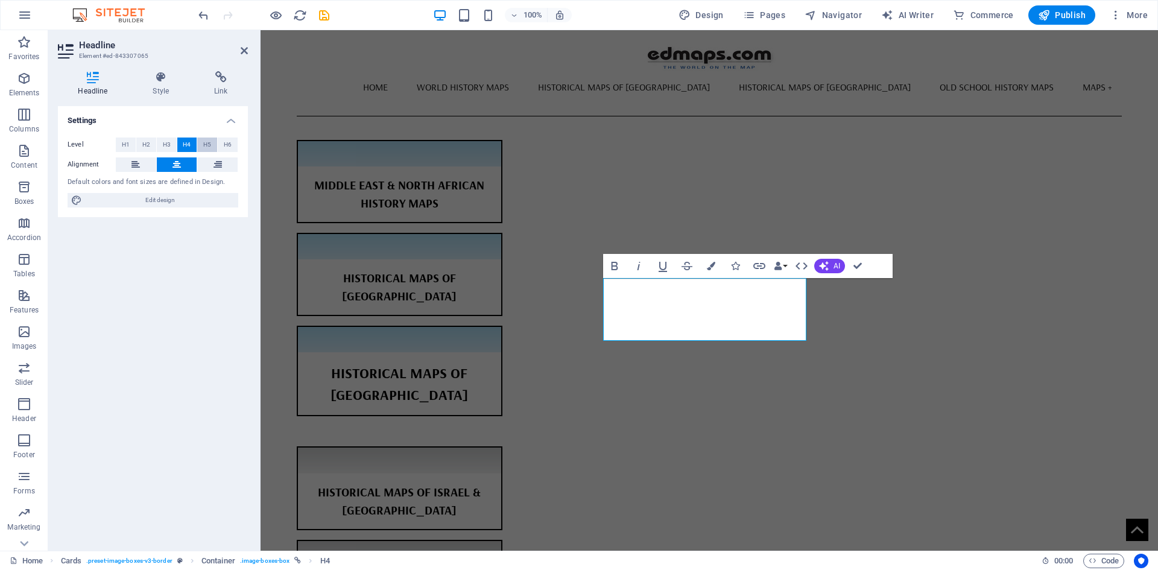
click at [207, 145] on span "H5" at bounding box center [207, 144] width 8 height 14
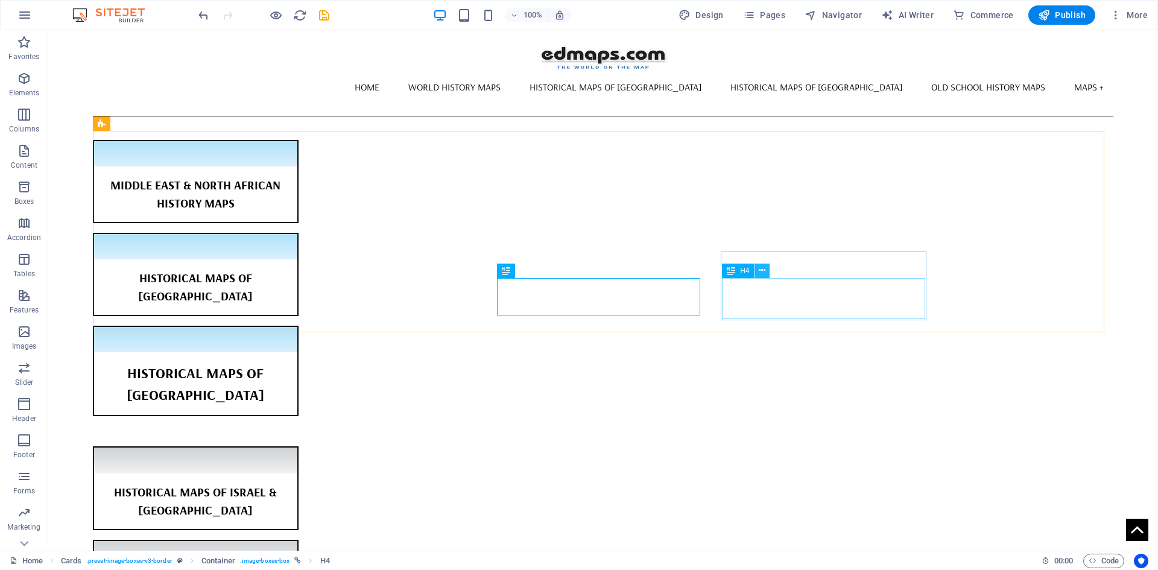
click at [763, 268] on icon at bounding box center [762, 270] width 7 height 13
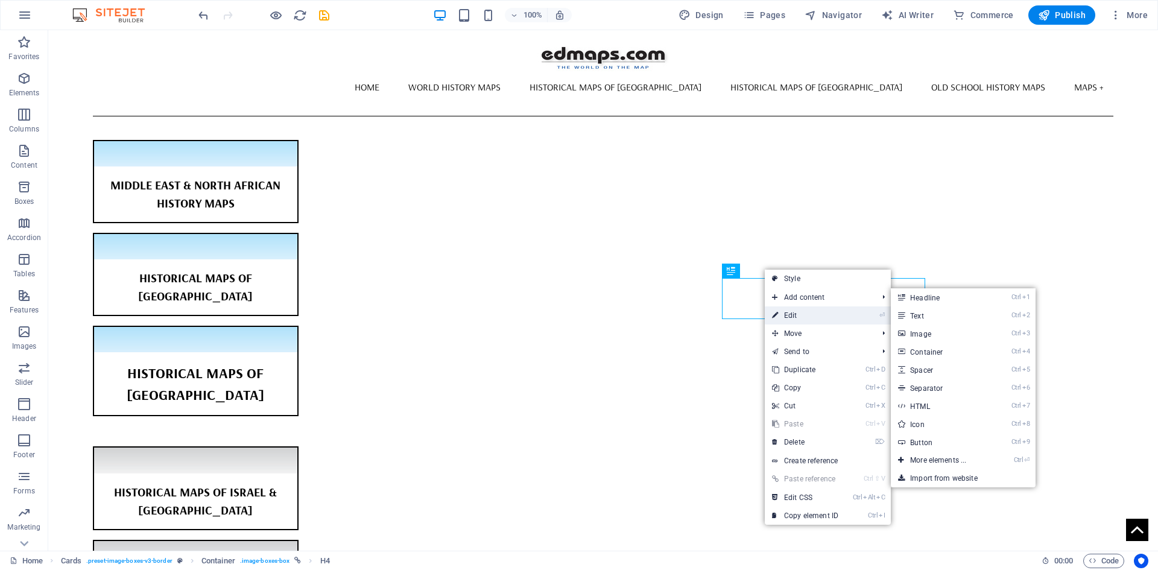
drag, startPoint x: 792, startPoint y: 315, endPoint x: 531, endPoint y: 285, distance: 262.2
click at [792, 315] on link "⏎ Edit" at bounding box center [805, 315] width 81 height 18
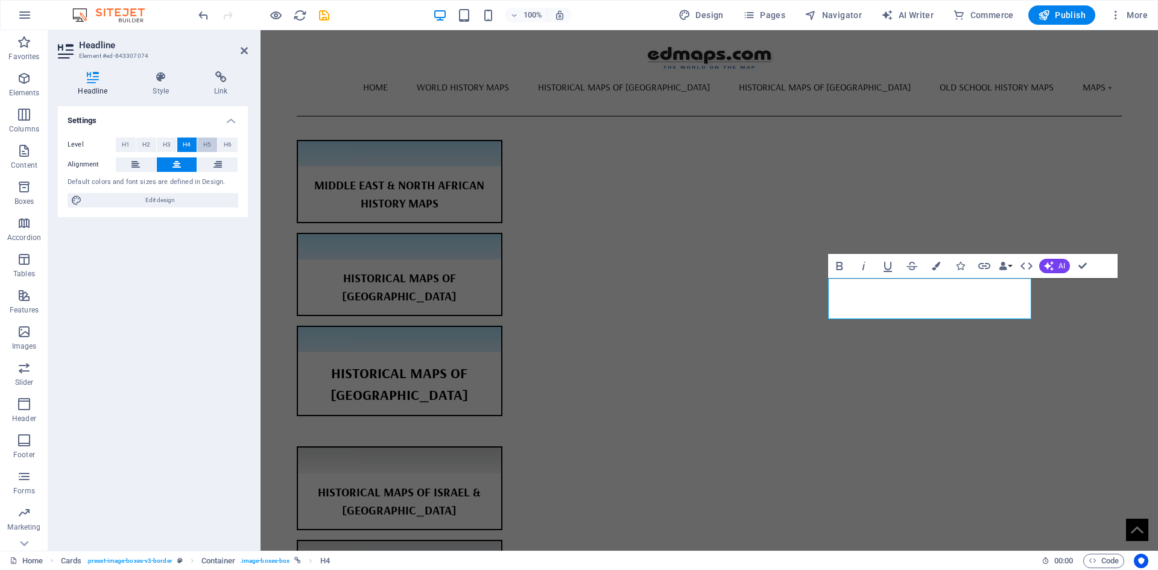
click at [207, 144] on span "H5" at bounding box center [207, 144] width 8 height 14
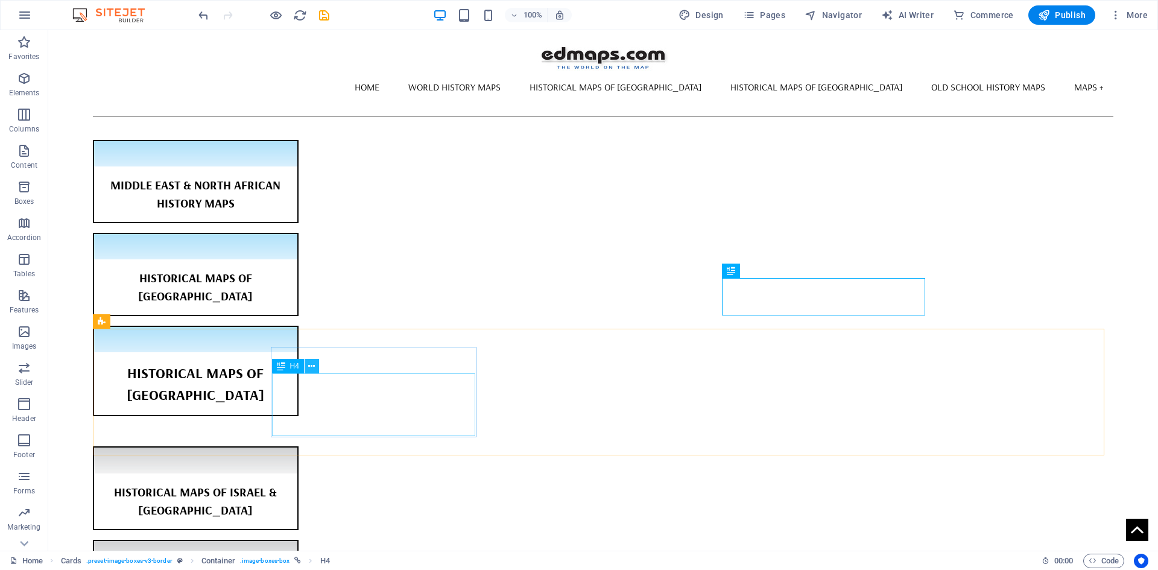
click at [314, 367] on icon at bounding box center [311, 366] width 7 height 13
click at [312, 369] on icon at bounding box center [311, 366] width 7 height 13
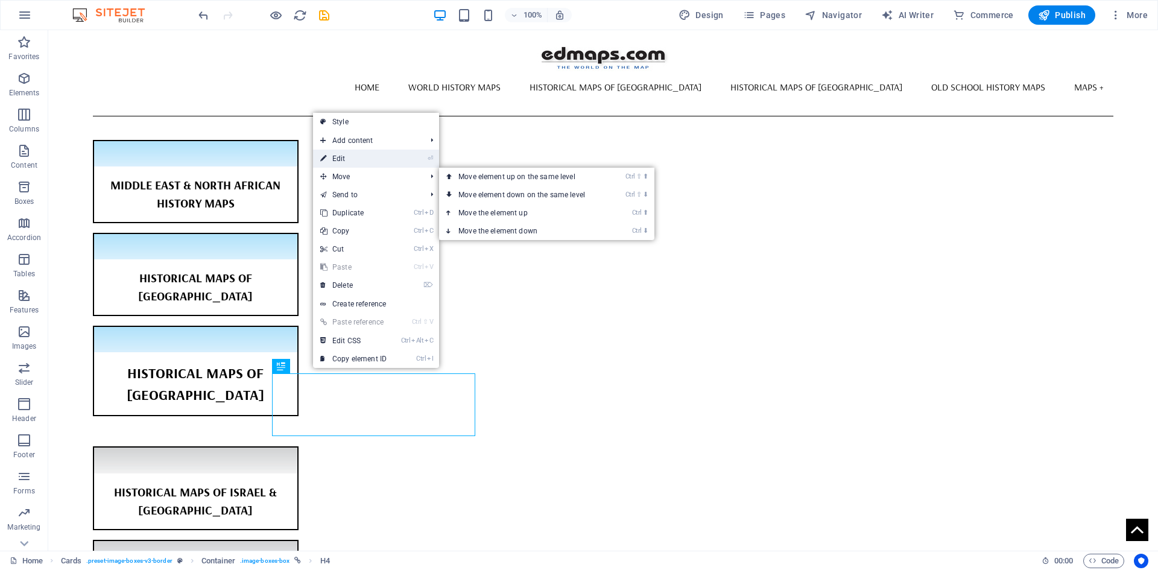
click at [341, 156] on link "⏎ Edit" at bounding box center [353, 159] width 81 height 18
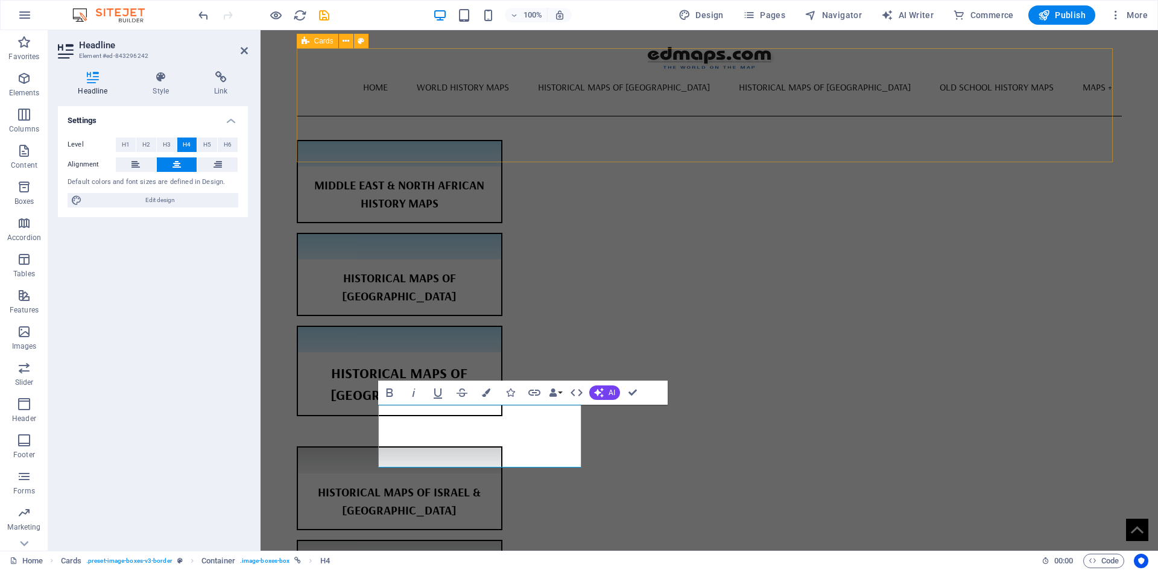
scroll to position [582, 0]
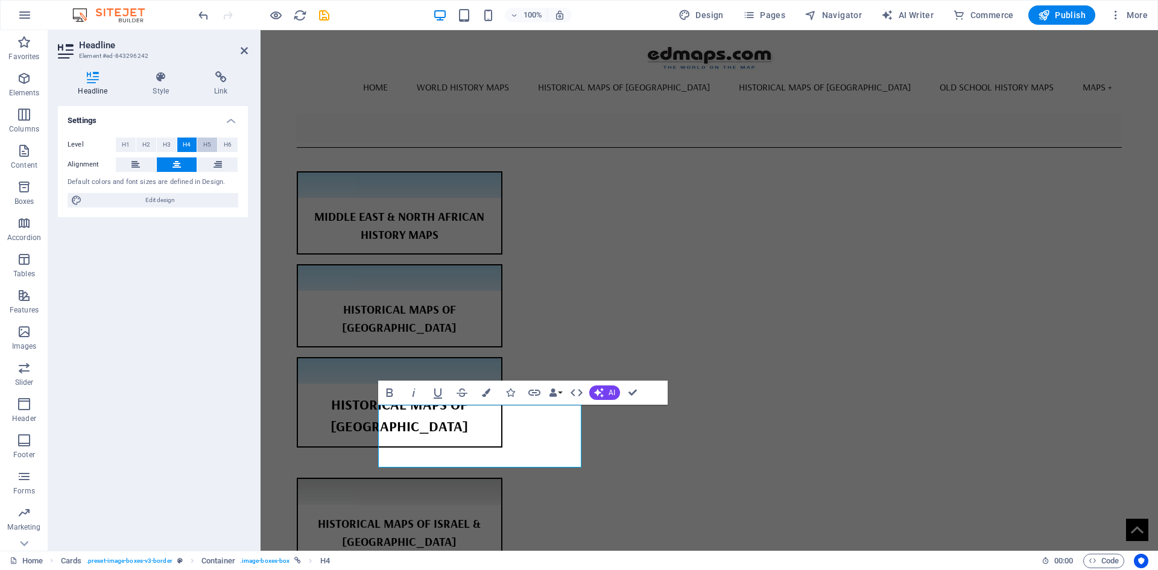
click at [208, 145] on span "H5" at bounding box center [207, 144] width 8 height 14
drag, startPoint x: 631, startPoint y: 390, endPoint x: 611, endPoint y: 362, distance: 34.6
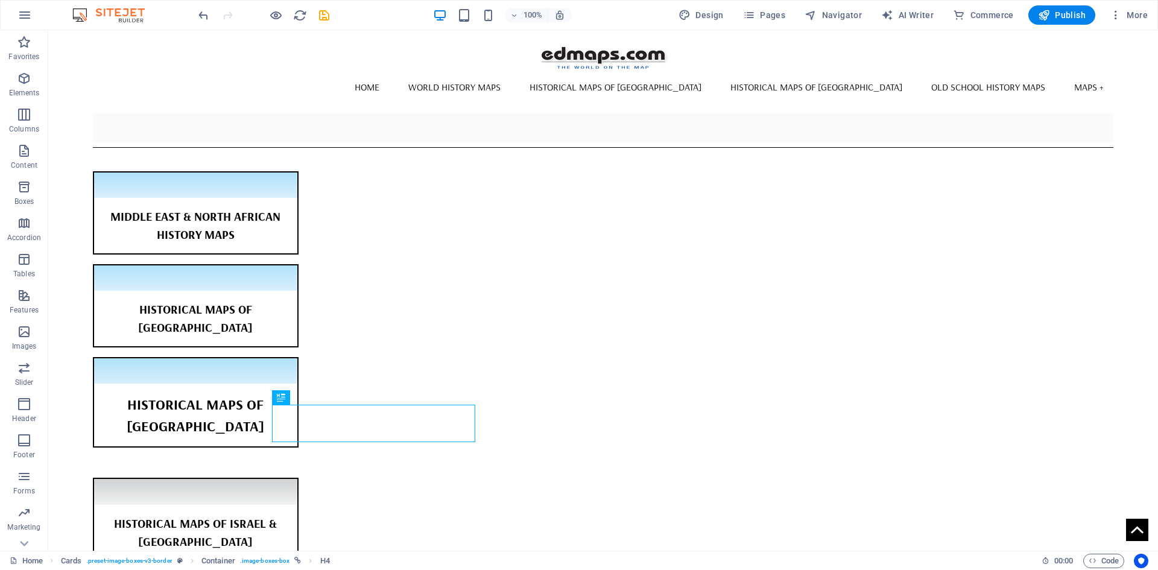
click at [1119, 395] on body "Skip to main content Home World History Maps Historical Maps of USA Historical …" at bounding box center [603, 488] width 1110 height 2080
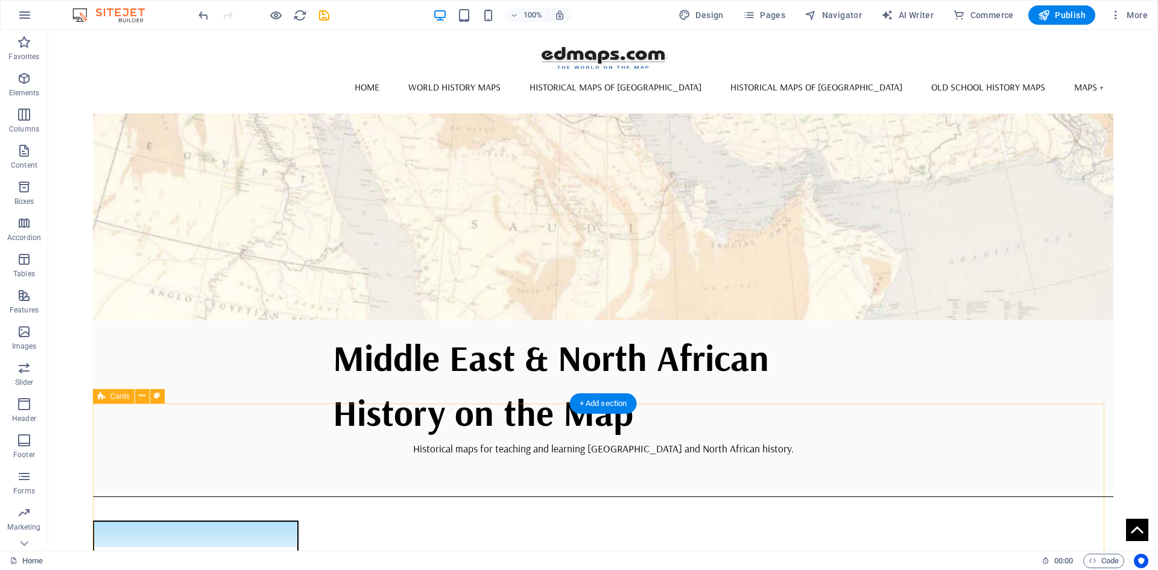
scroll to position [160, 0]
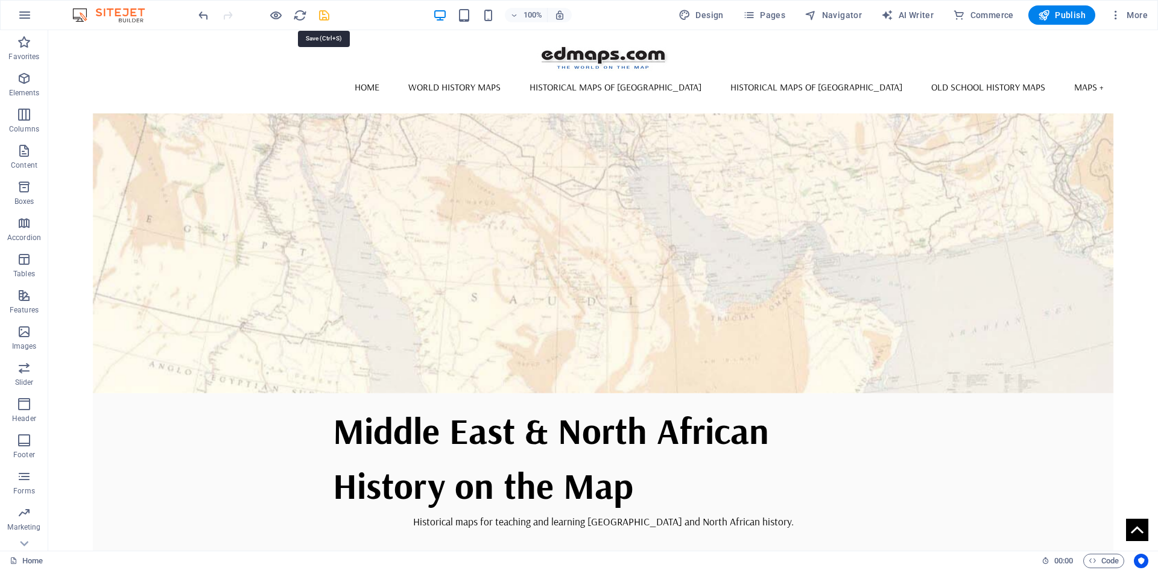
click at [323, 18] on icon "save" at bounding box center [324, 15] width 14 height 14
